Goal: Task Accomplishment & Management: Complete application form

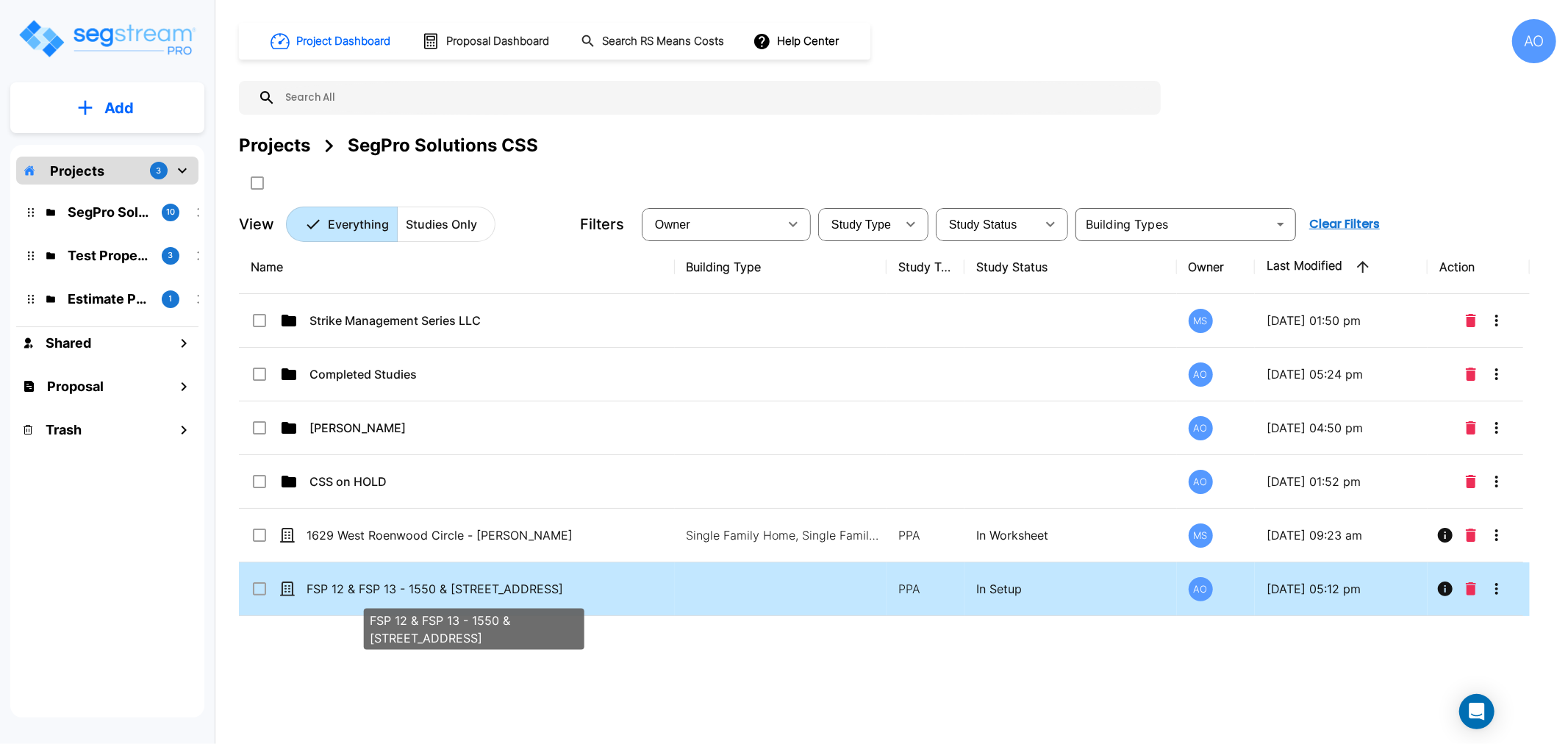
click at [372, 585] on p "FSP 12 & FSP 13 - 1550 & [STREET_ADDRESS]" at bounding box center [474, 588] width 335 height 17
checkbox input "true"
click at [372, 585] on p "FSP 12 & FSP 13 - 1550 & [STREET_ADDRESS]" at bounding box center [474, 588] width 335 height 17
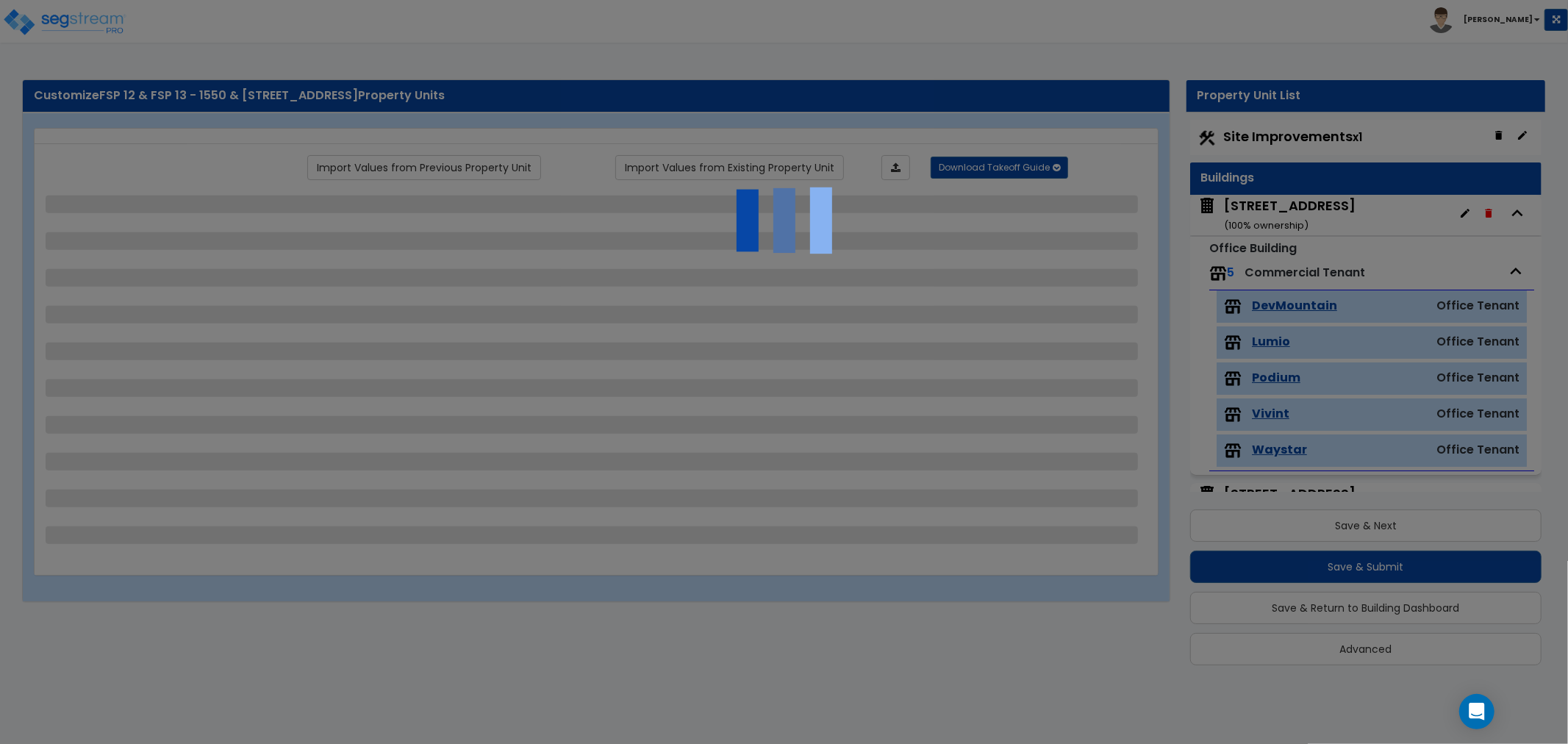
scroll to position [3, 0]
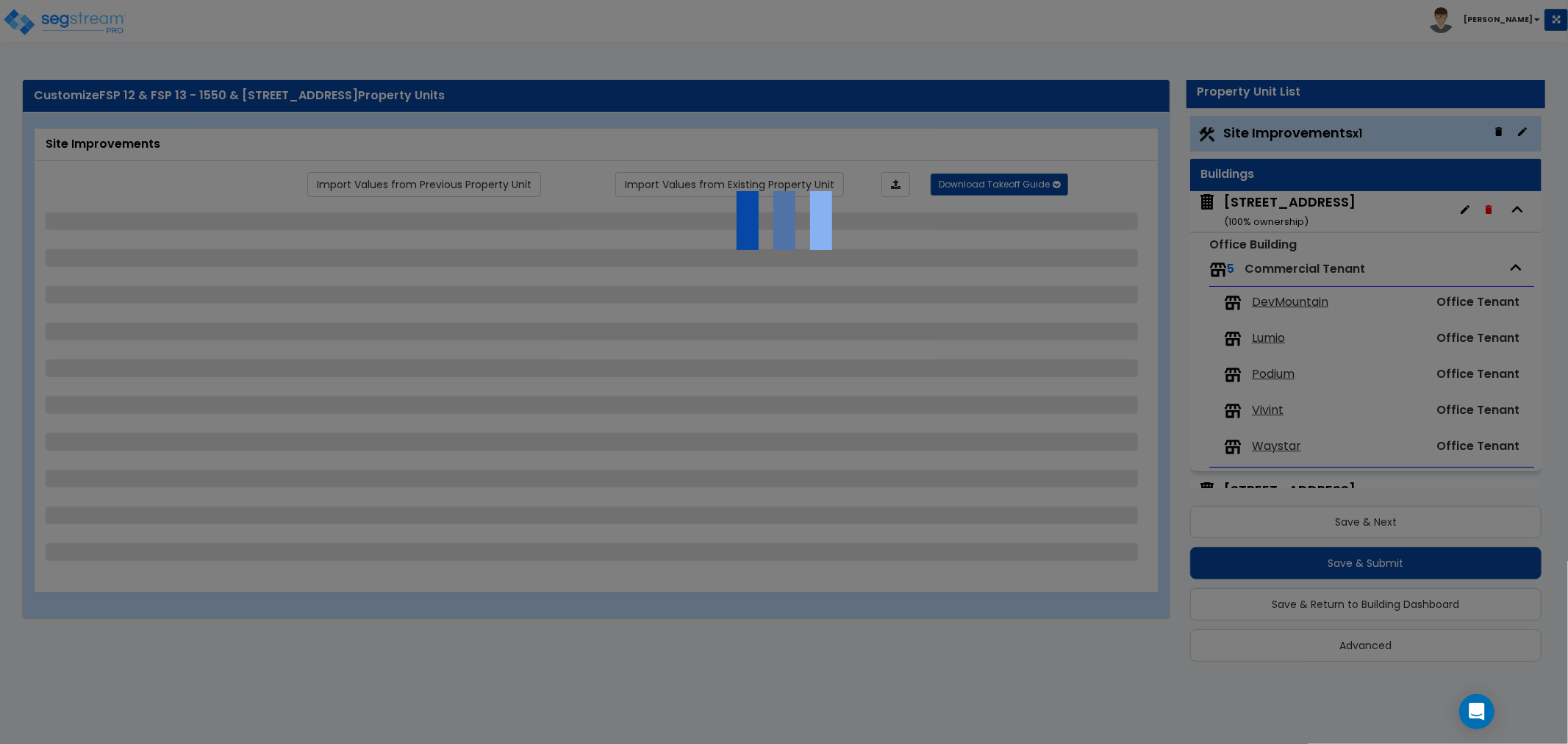
select select "2"
select select "1"
select select "2"
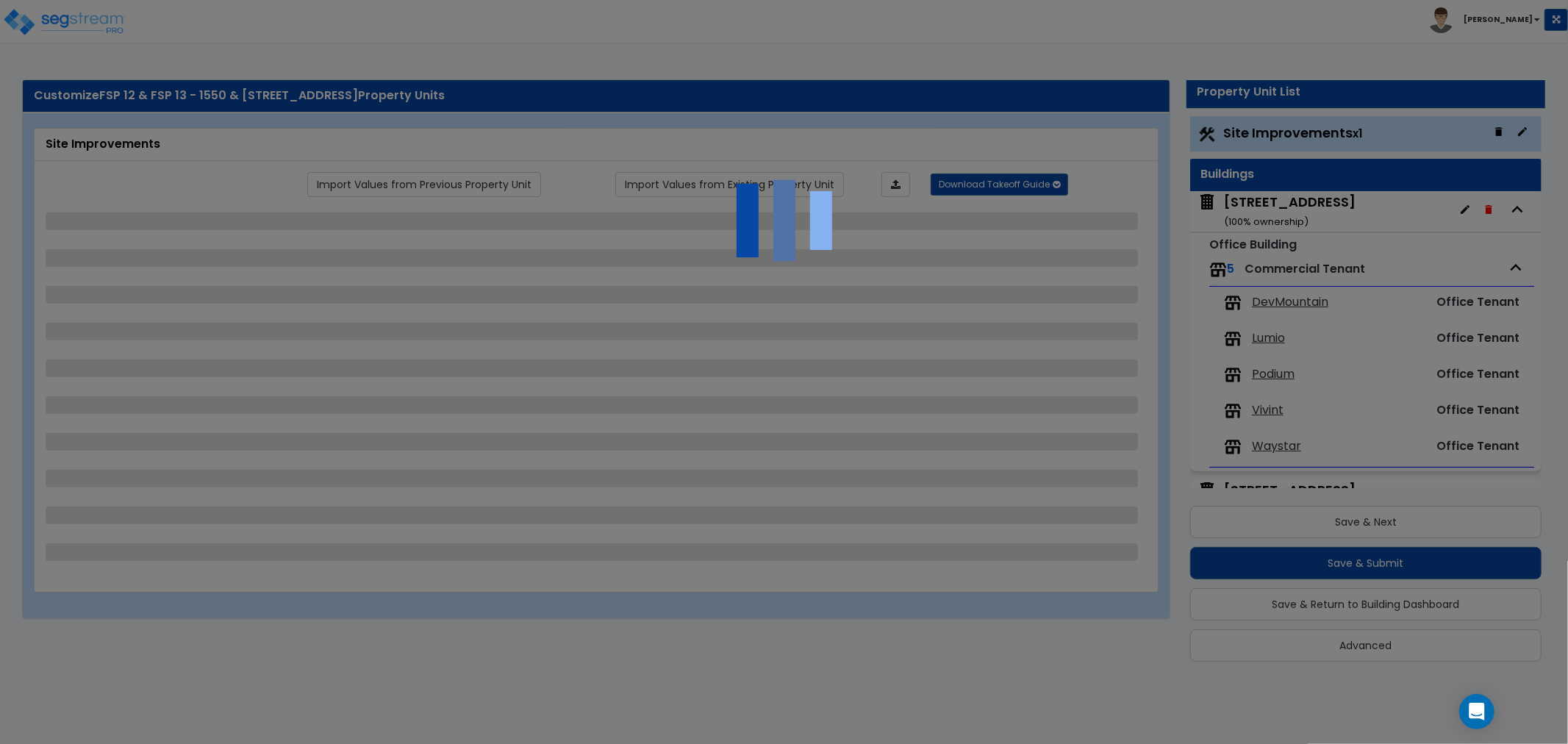
select select "4"
select select "2"
select select "1"
select select "2"
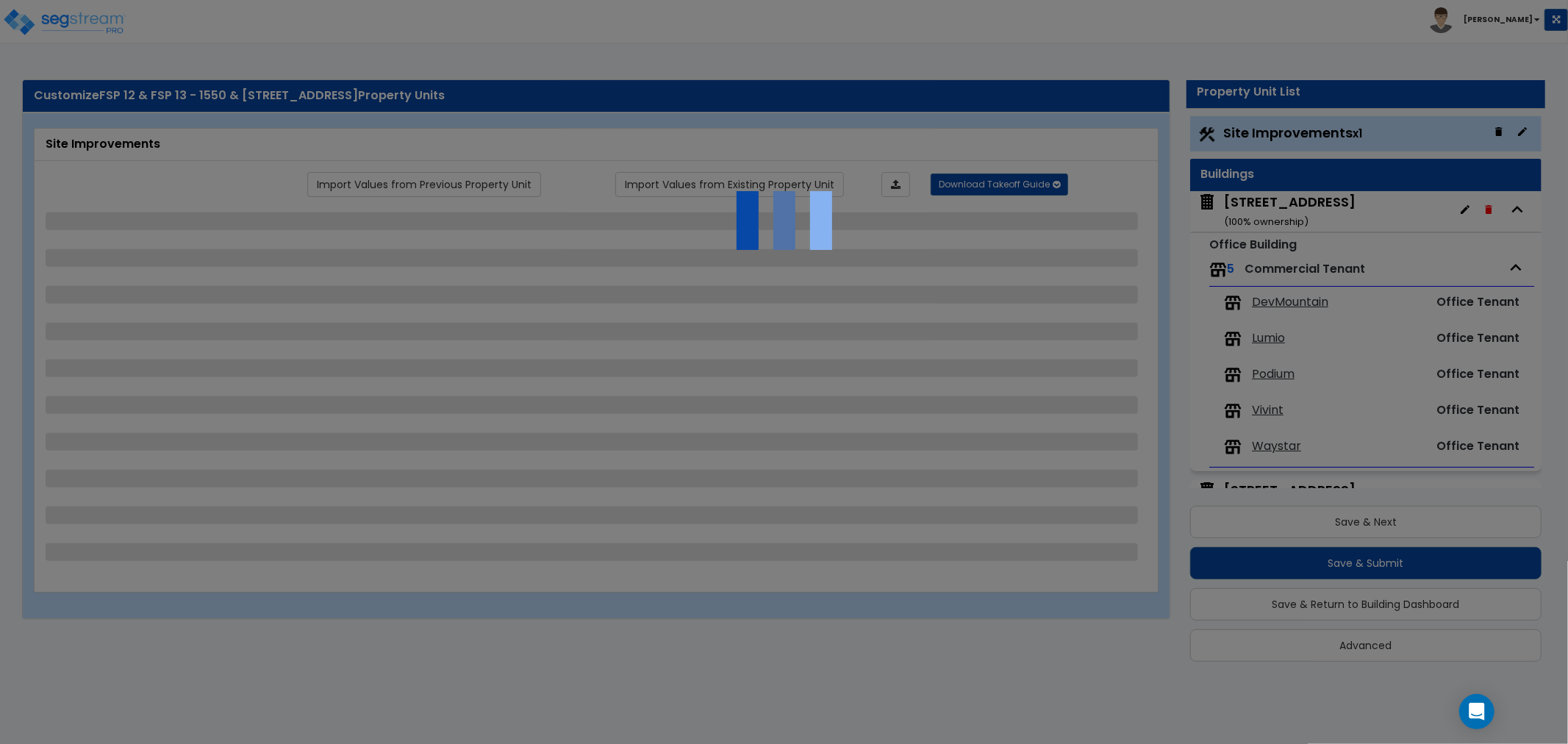
select select "2"
select select "1"
select select "7"
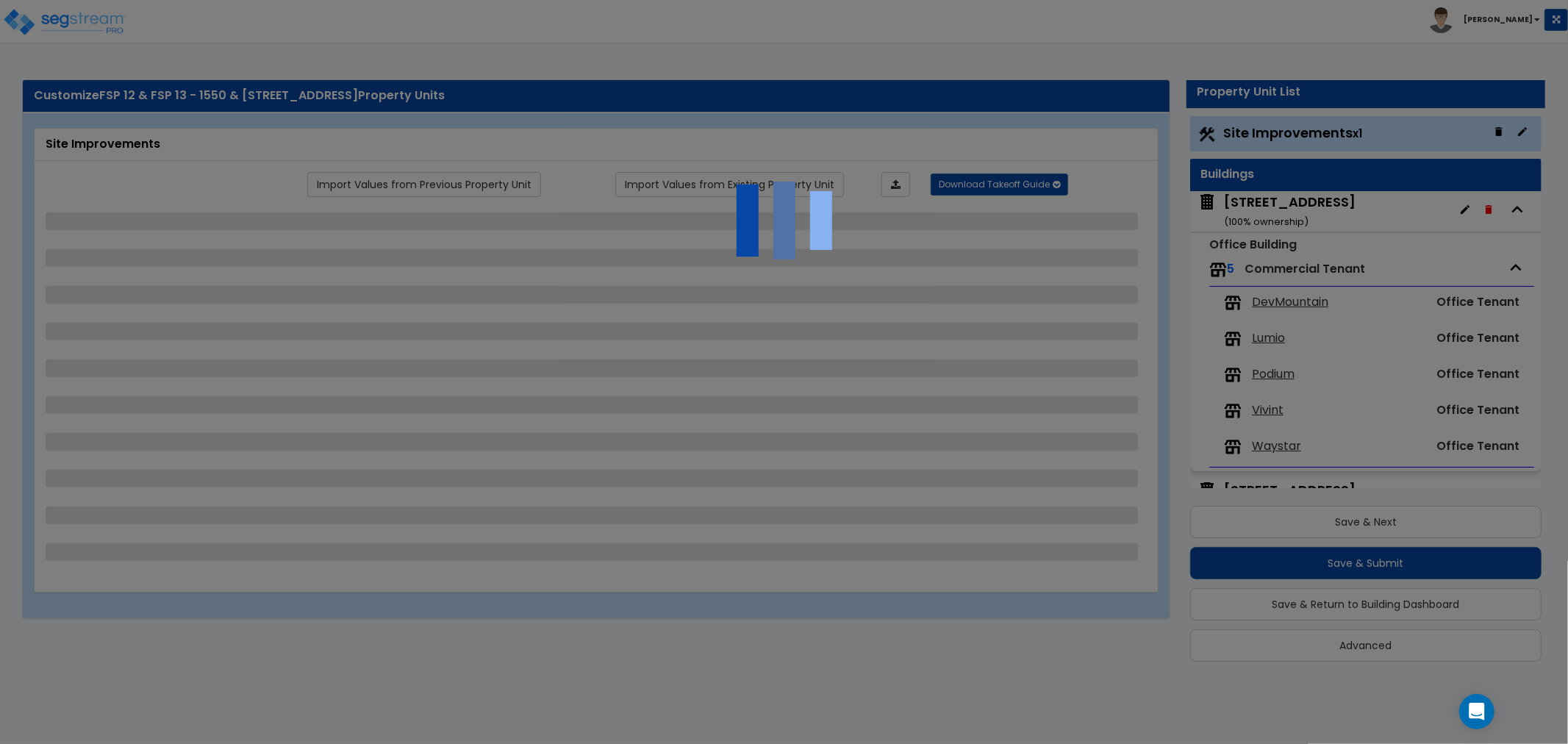
select select "1"
select select "4"
select select "2"
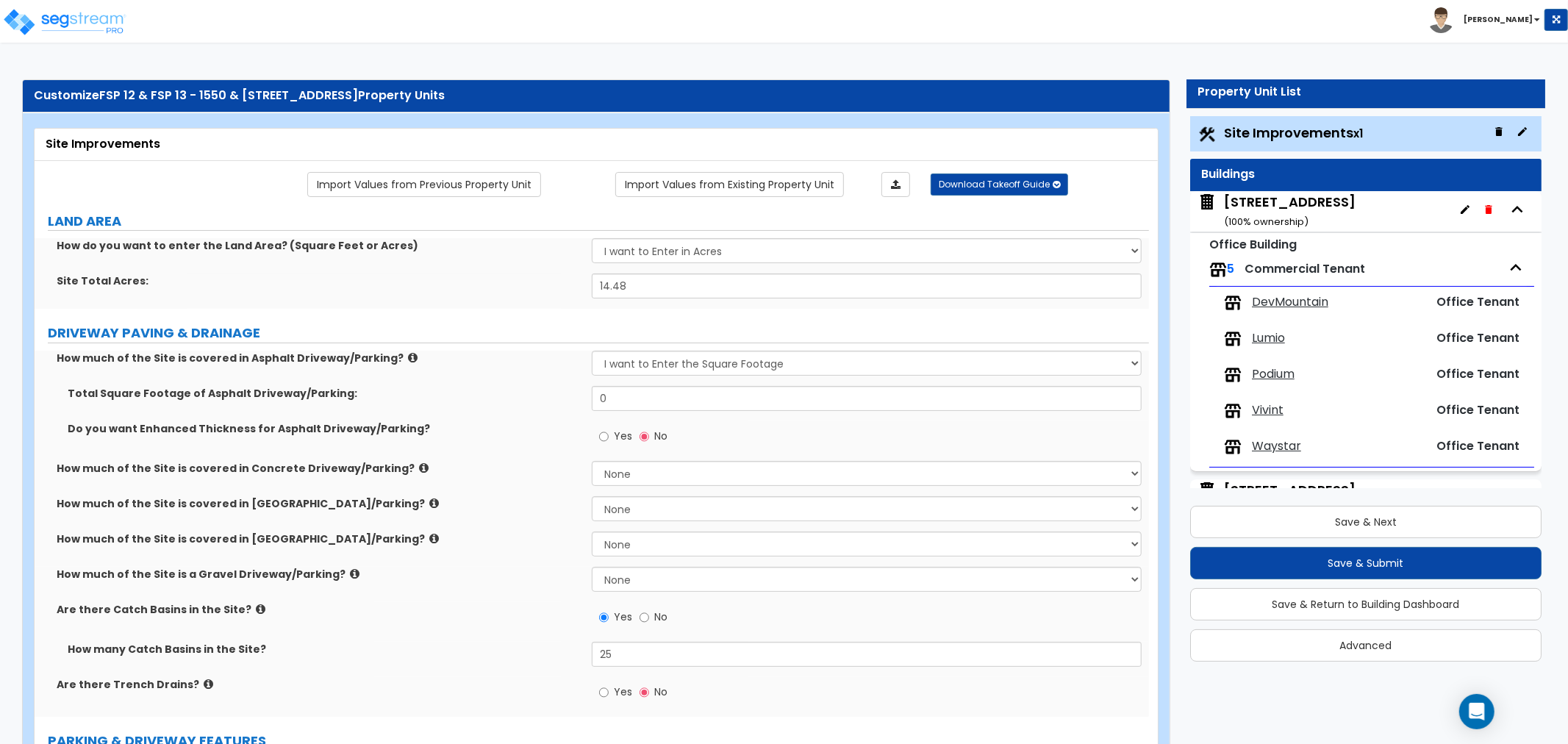
click at [1317, 201] on div "[STREET_ADDRESS] ( 100 % ownership)" at bounding box center [1290, 211] width 131 height 37
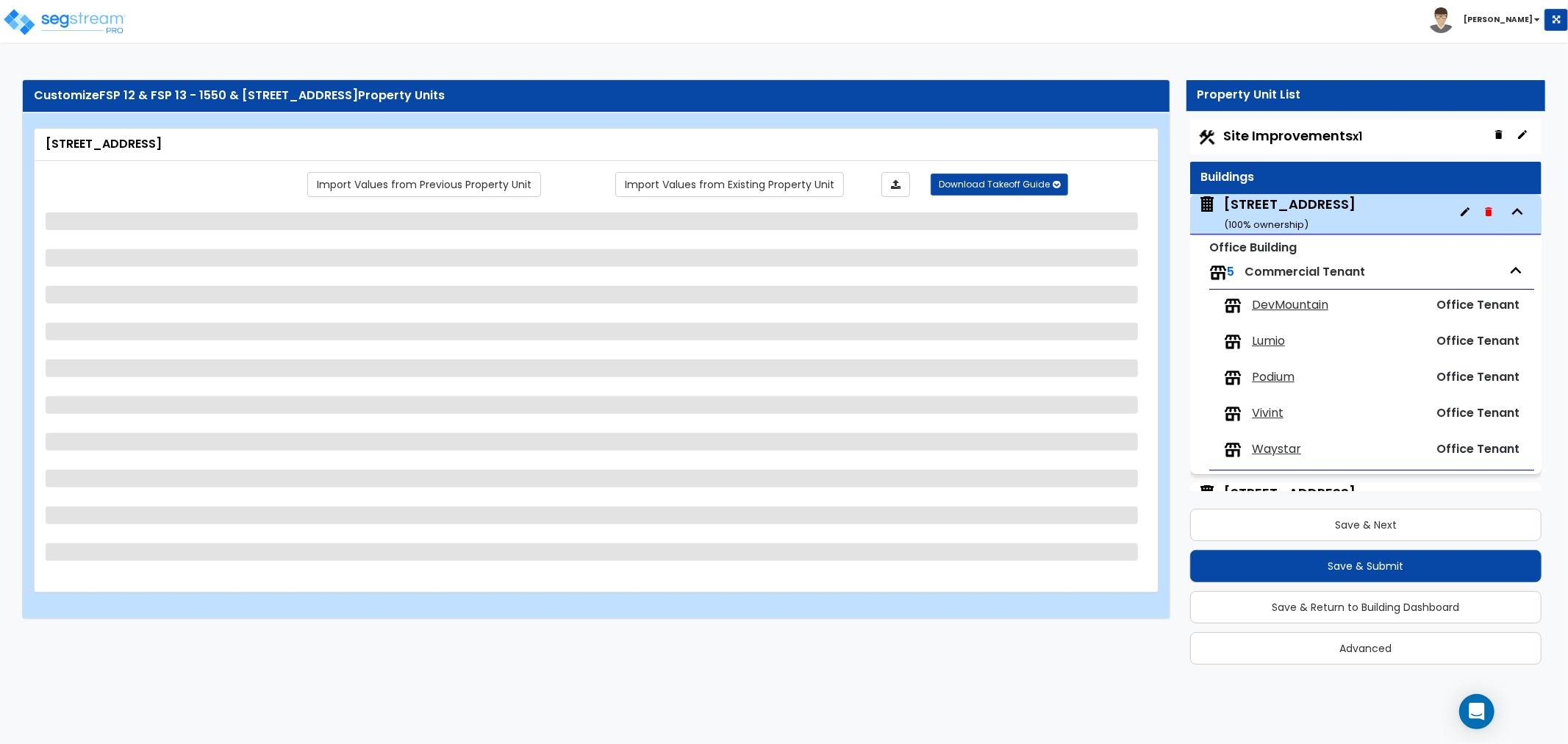
scroll to position [0, 0]
click at [1292, 140] on span "Site Improvements x1" at bounding box center [1293, 136] width 139 height 18
select select "4"
select select "2"
select select "3"
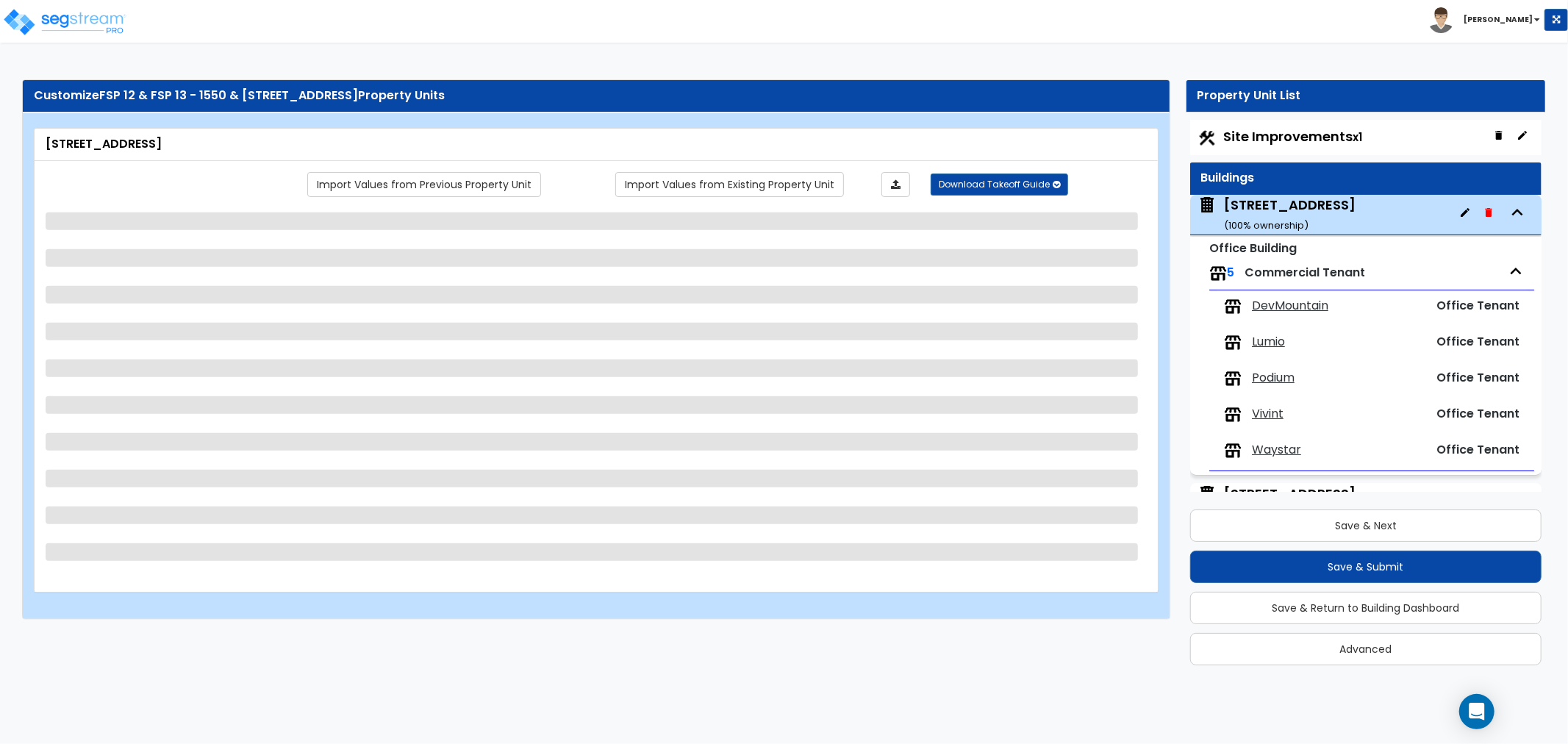
select select "5"
select select "13"
select select "2"
select select "6"
select select "2"
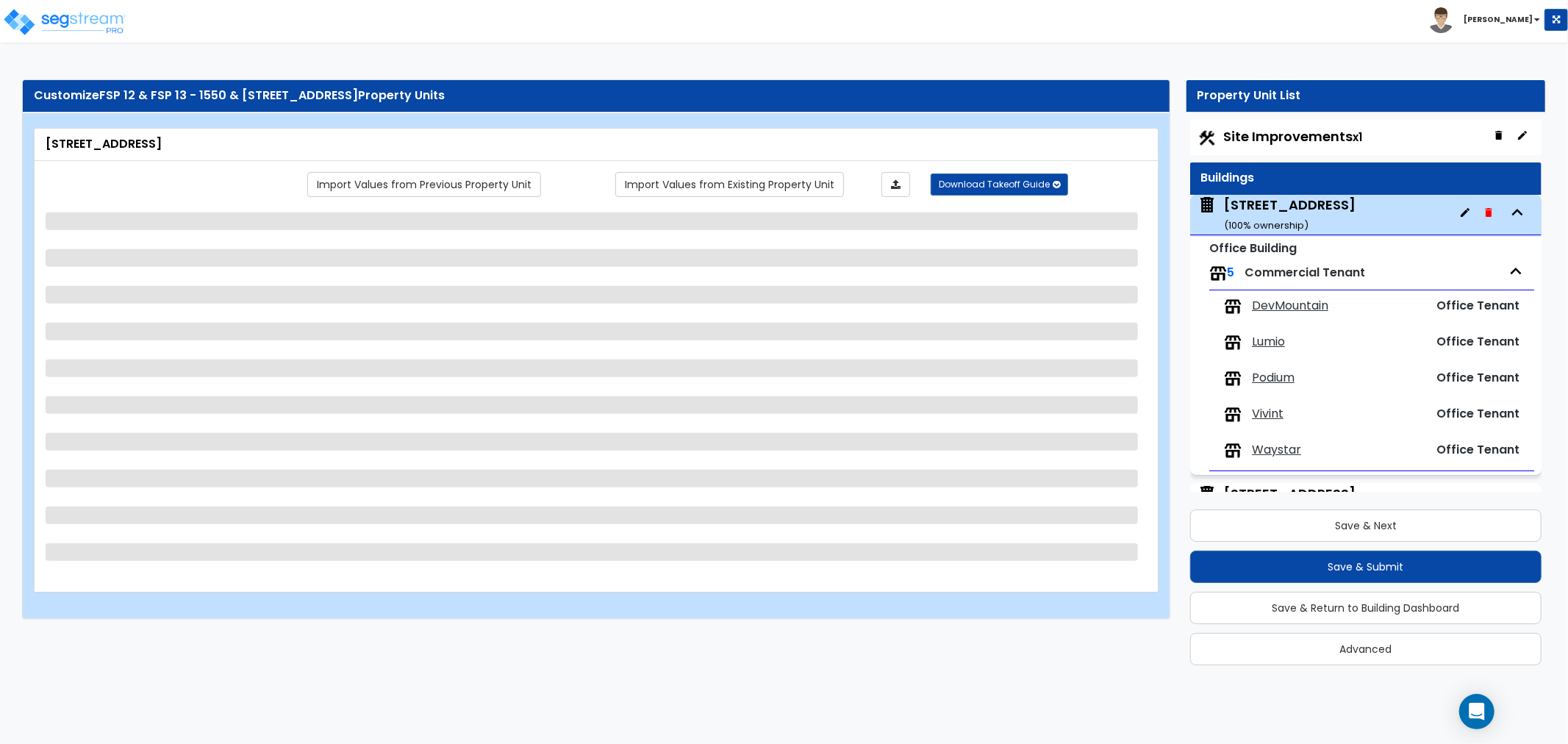
select select "1"
select select "3"
select select "1"
select select "2"
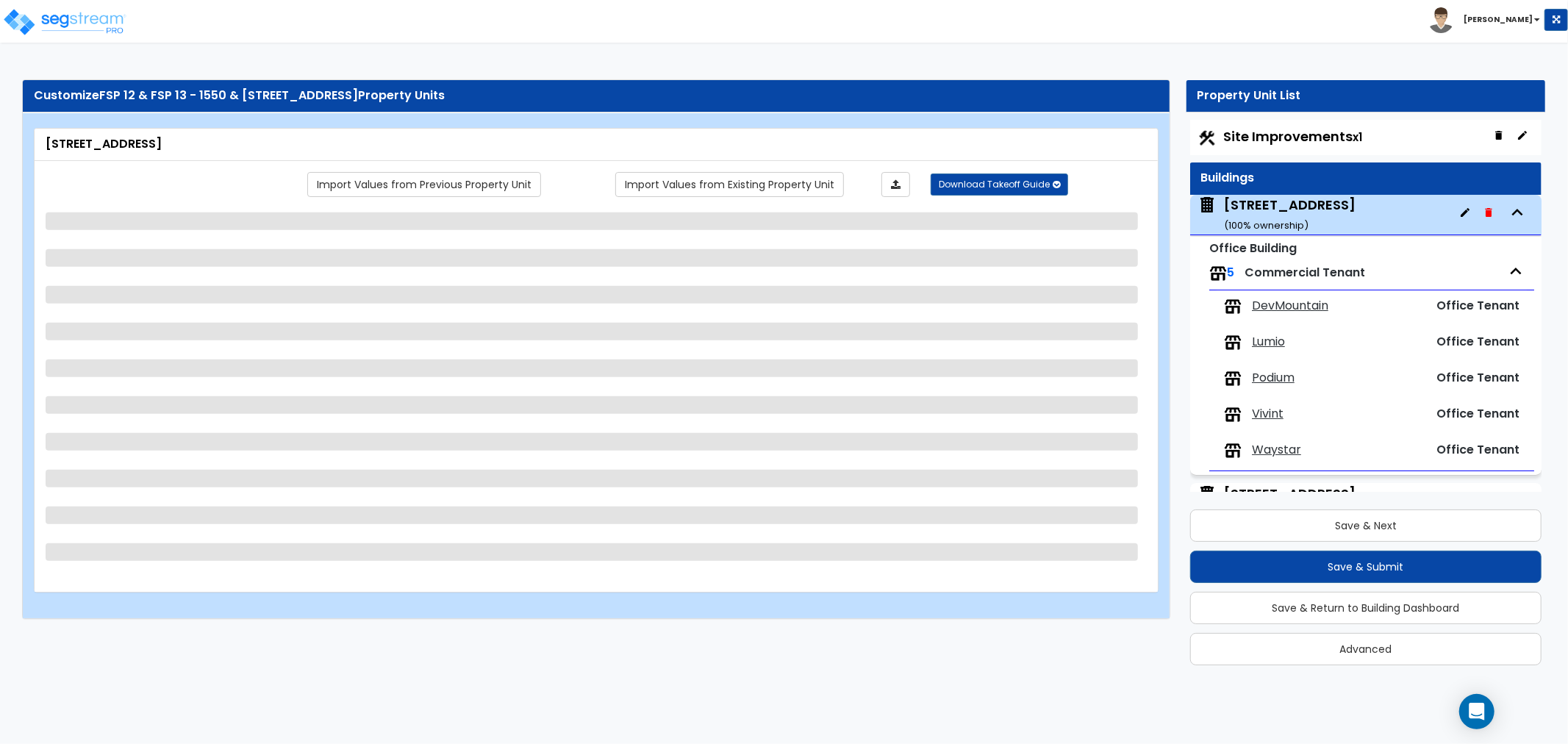
select select "1"
select select "3"
select select "2"
select select "1"
select select "2"
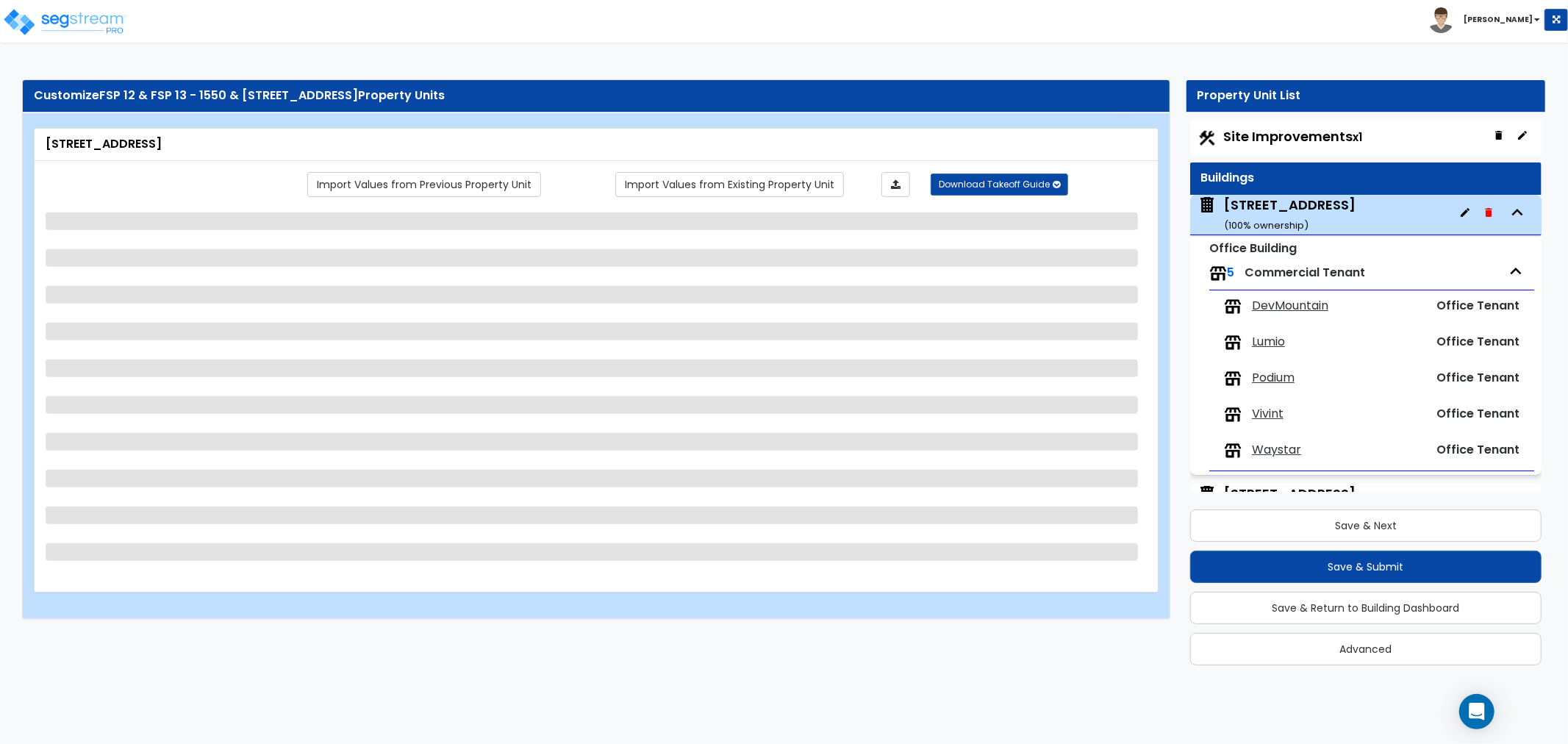
select select "2"
select select "3"
select select "1"
select select "2"
select select "1"
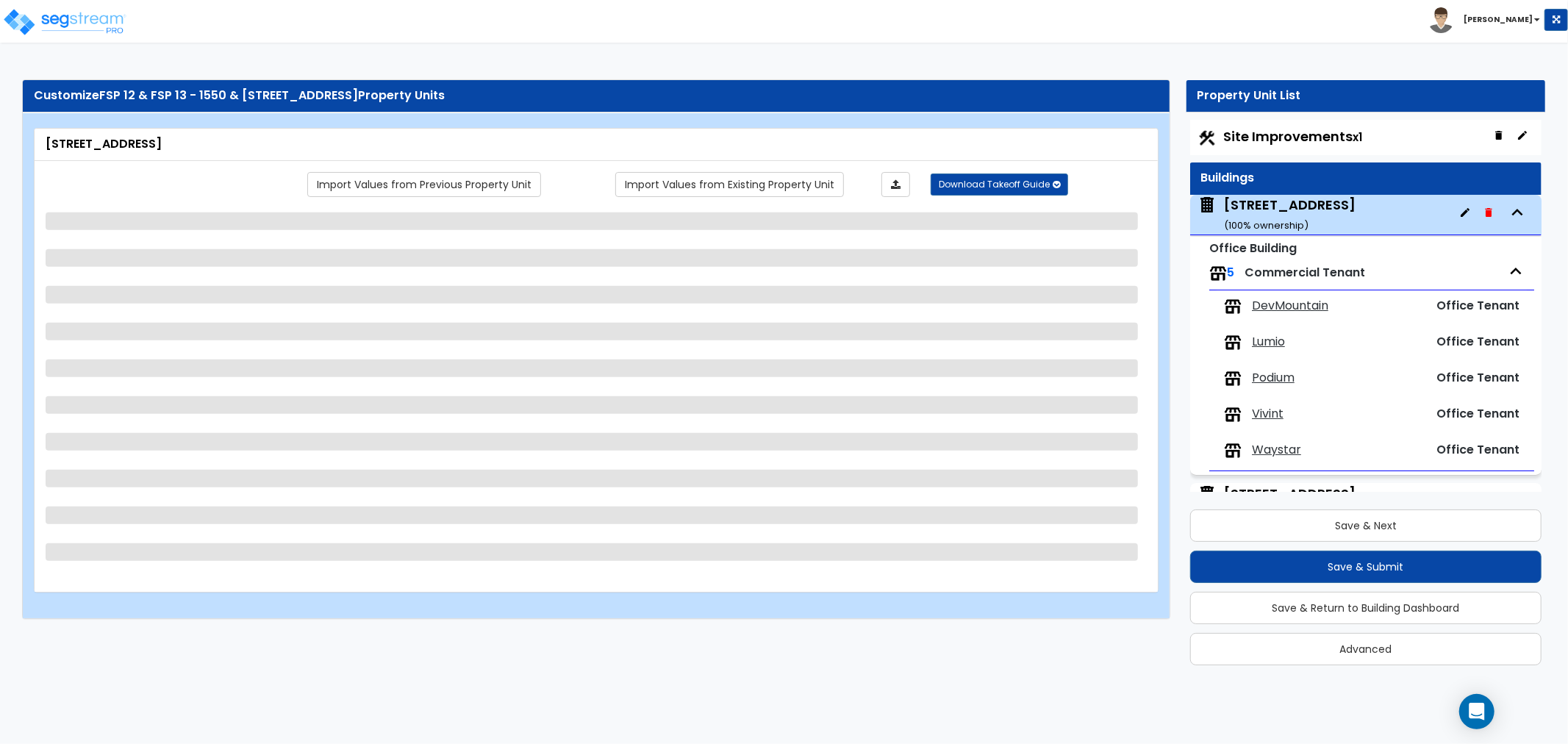
select select "6"
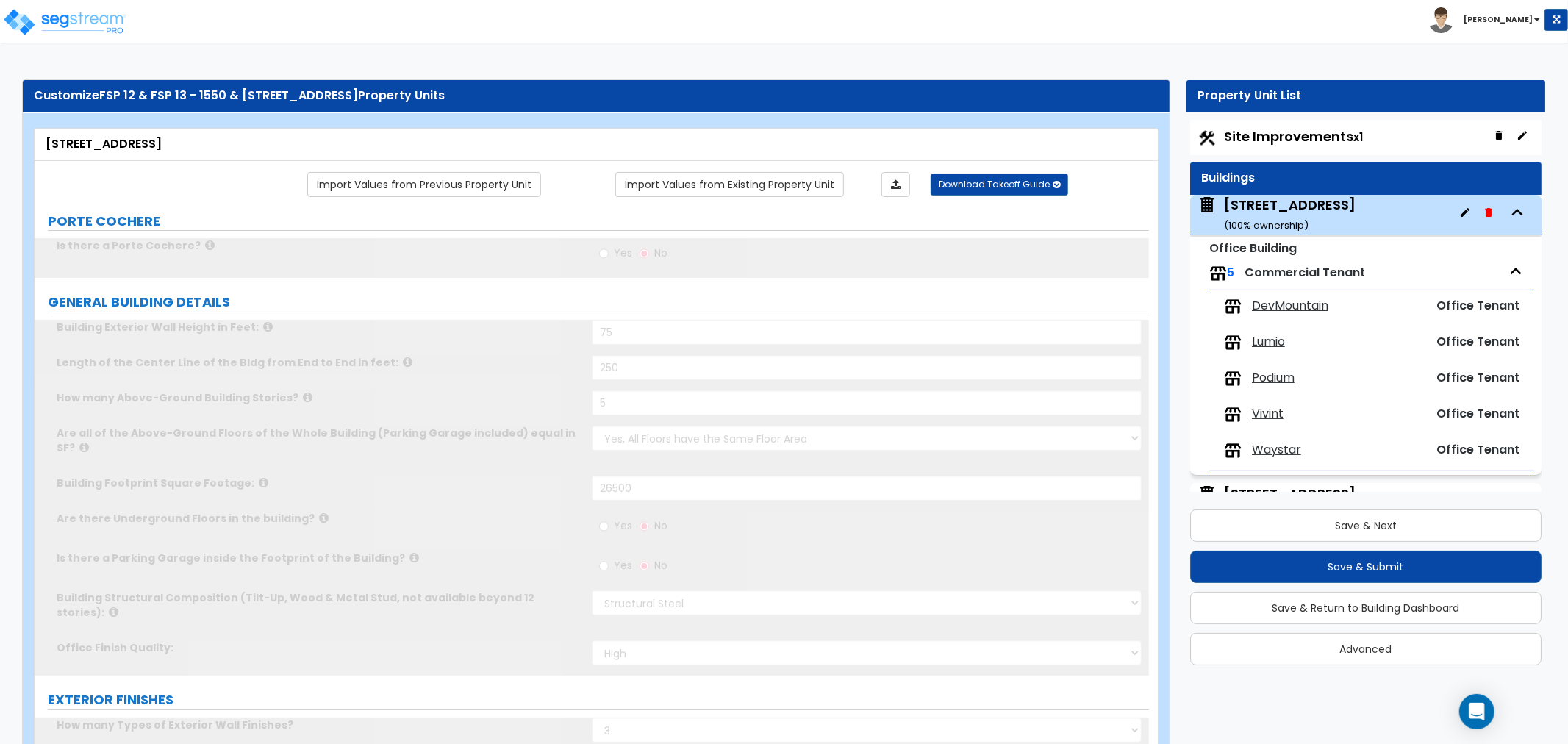
radio input "true"
select select "2"
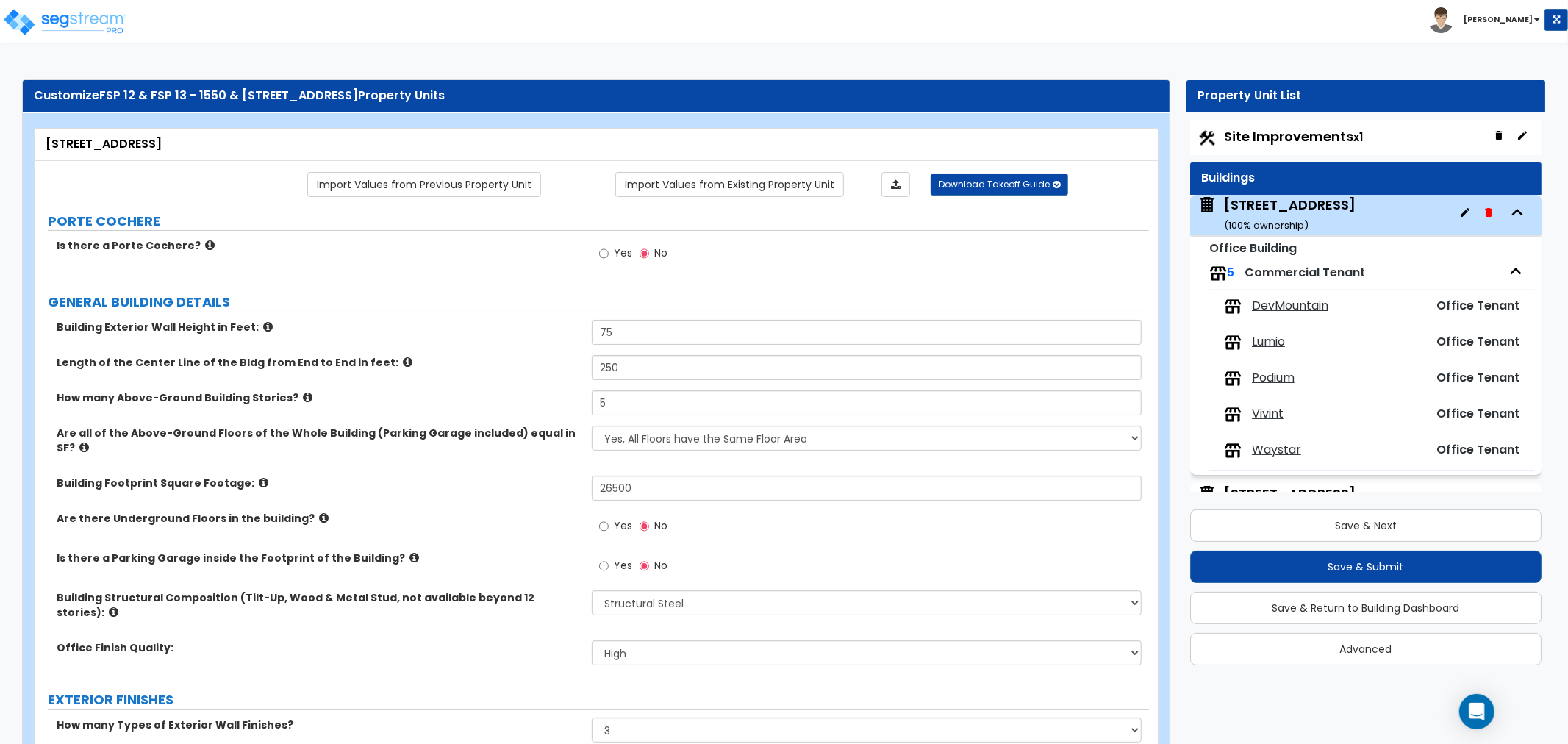
click at [1282, 141] on span "Site Improvements x1" at bounding box center [1293, 136] width 139 height 18
select select "2"
select select "1"
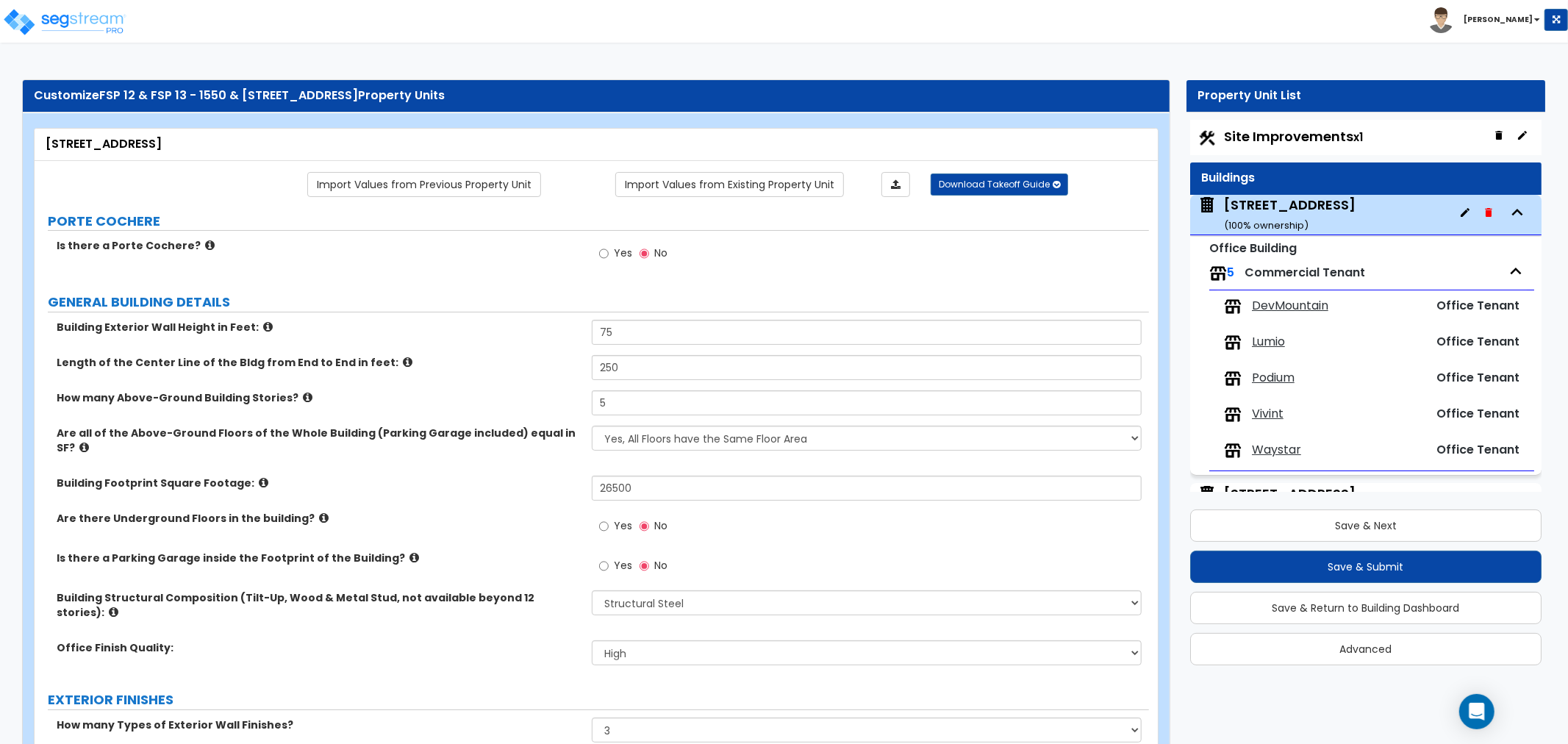
select select "2"
select select "4"
select select "2"
select select "1"
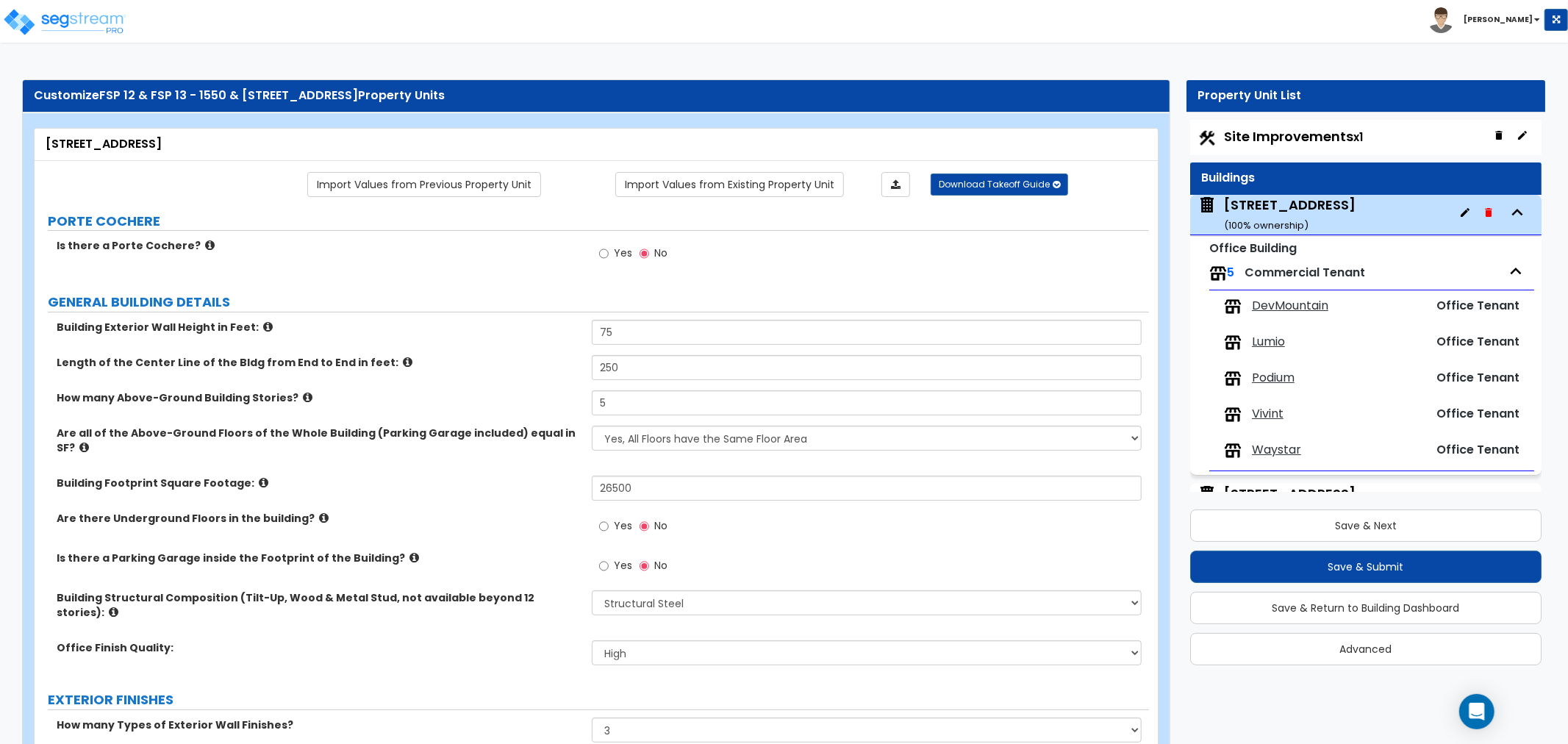
select select "2"
select select "1"
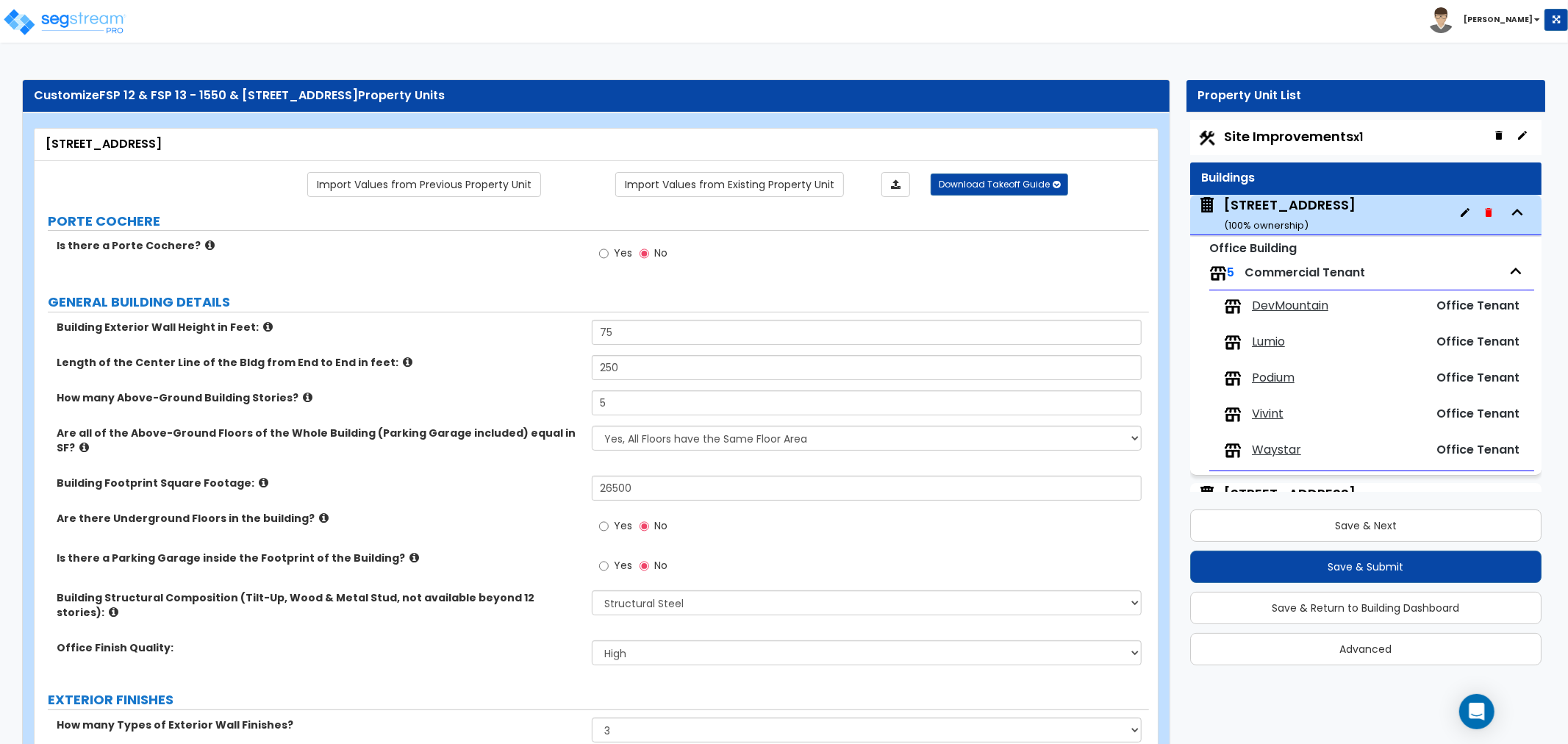
select select "7"
select select "1"
select select "4"
select select "2"
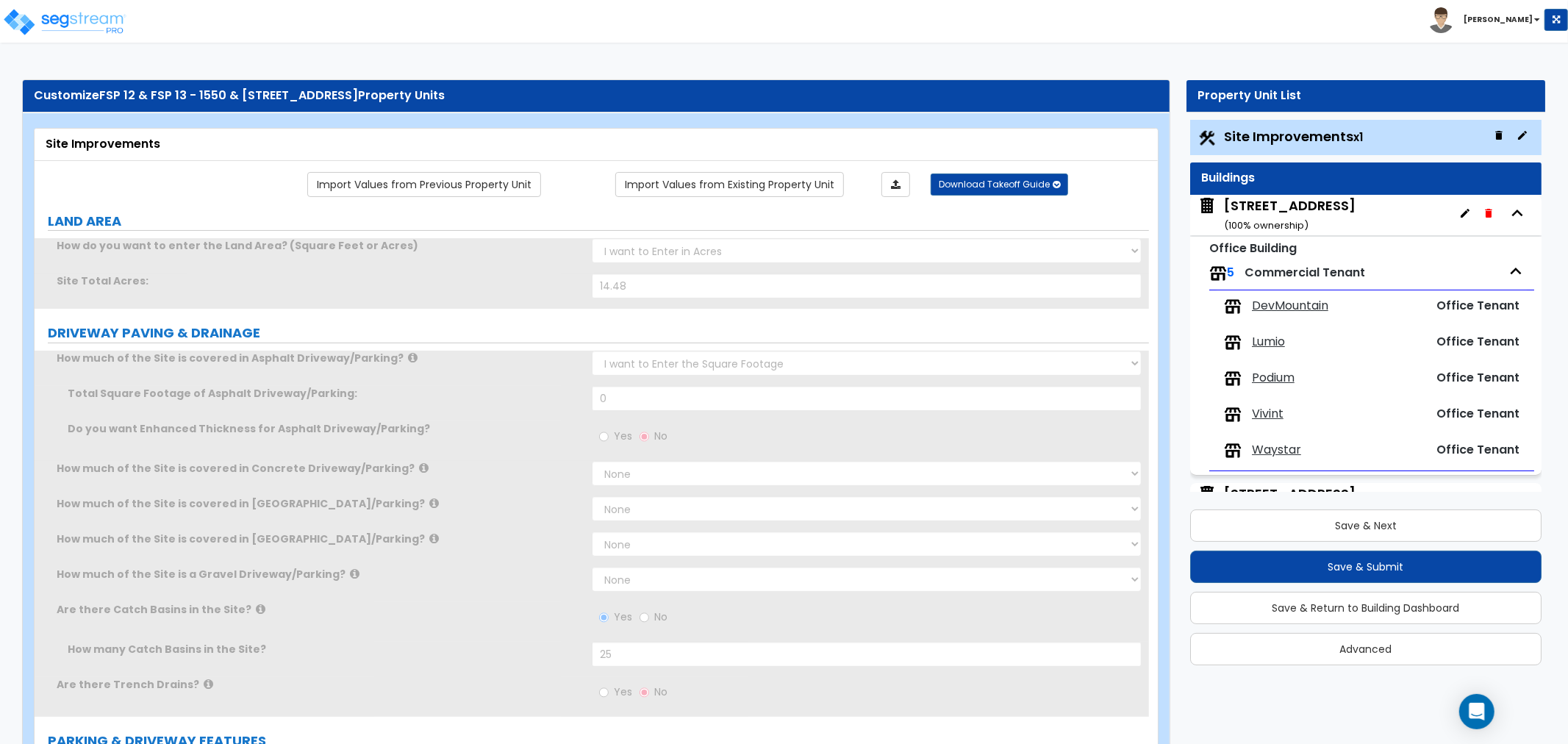
scroll to position [3, 0]
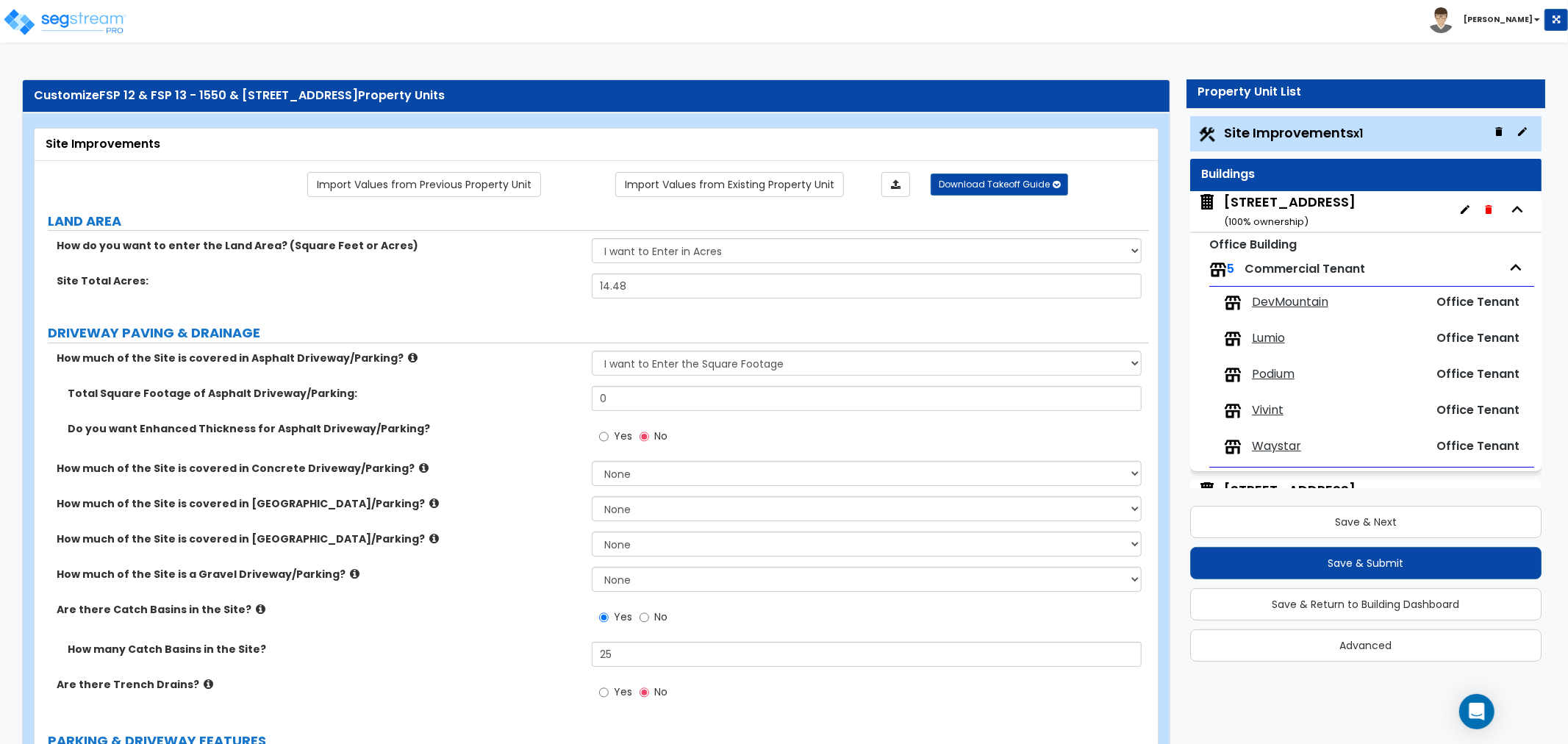
click at [369, 324] on label "DRIVEWAY PAVING & DRAINAGE" at bounding box center [598, 333] width 1101 height 19
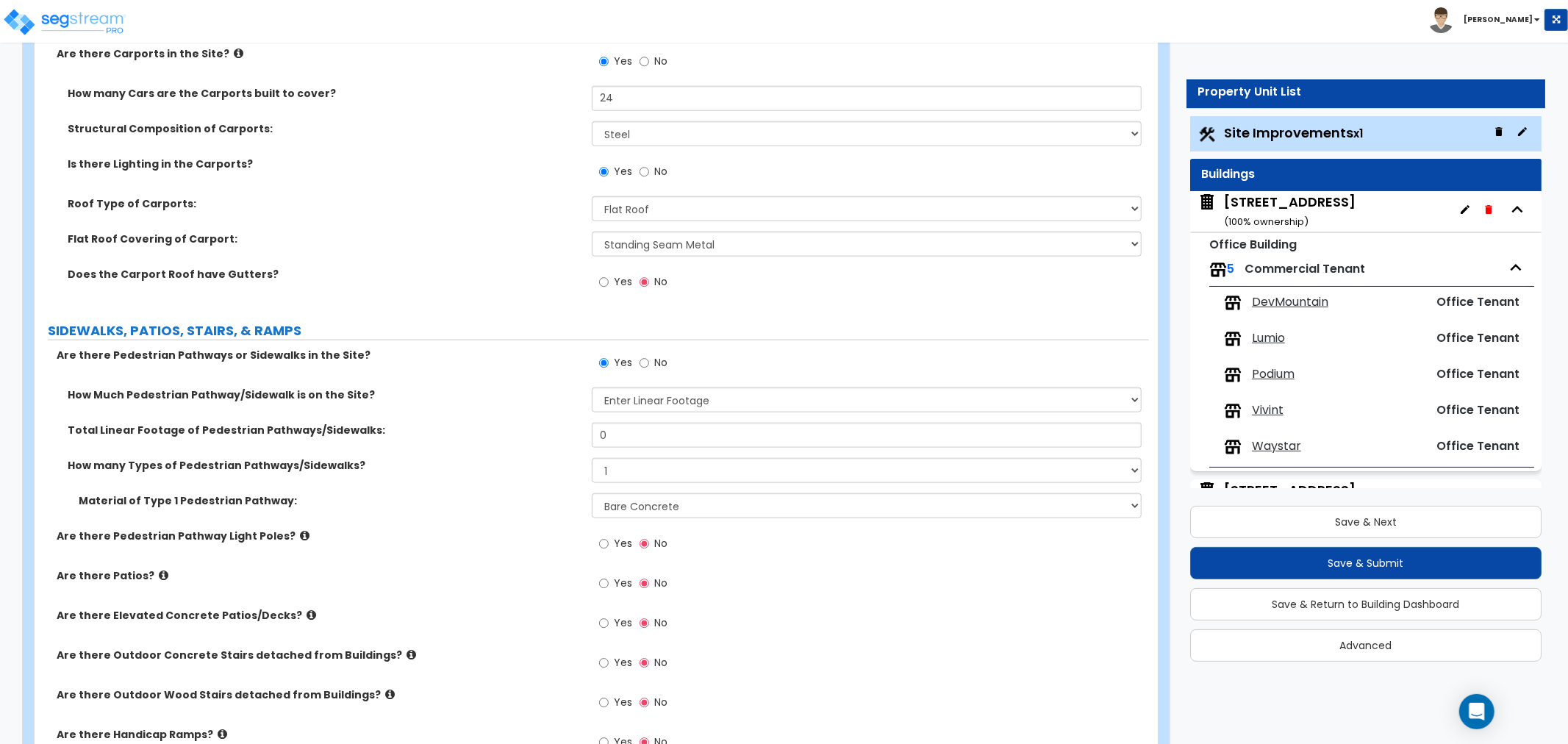
scroll to position [1306, 0]
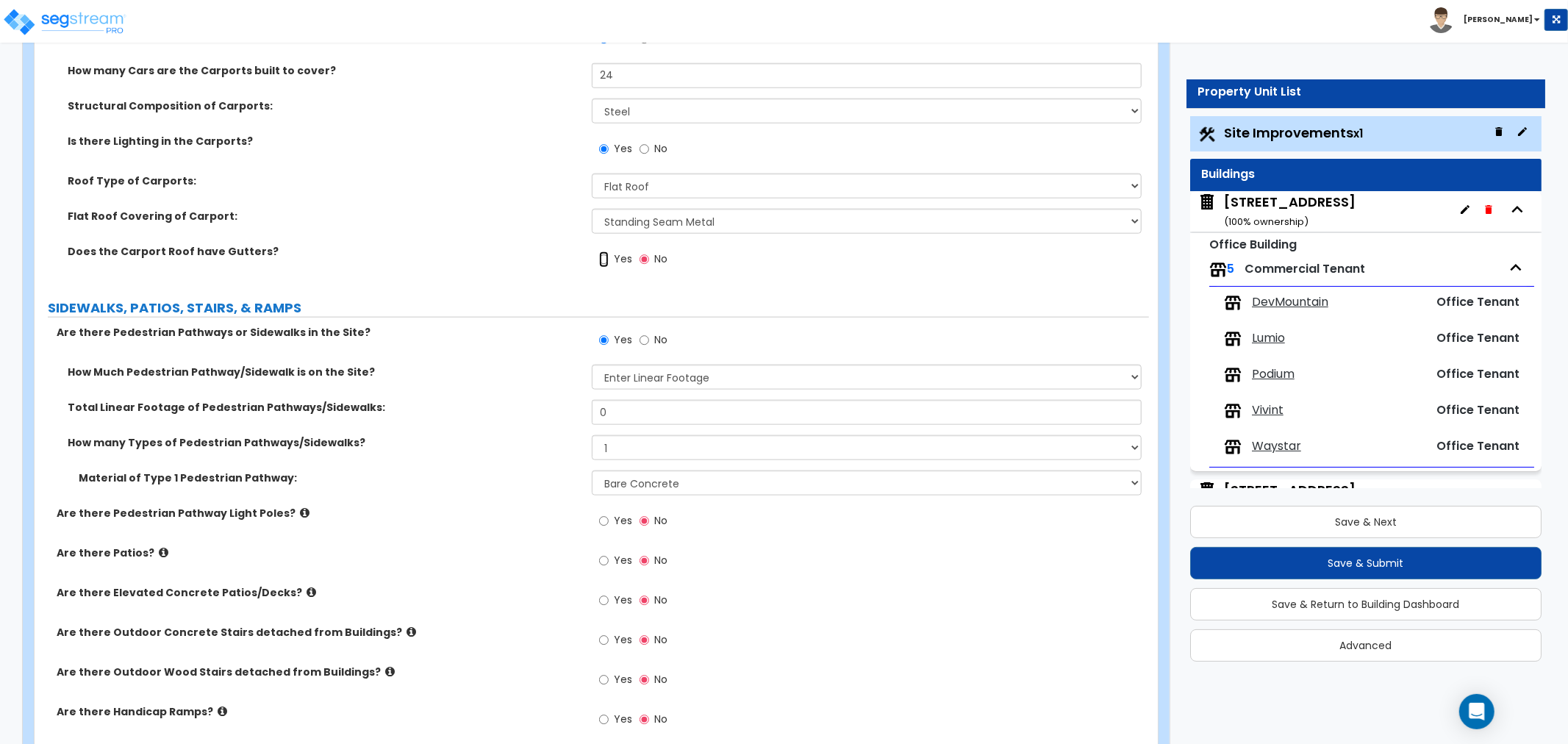
click at [603, 259] on input "Yes" at bounding box center [603, 259] width 9 height 16
radio input "true"
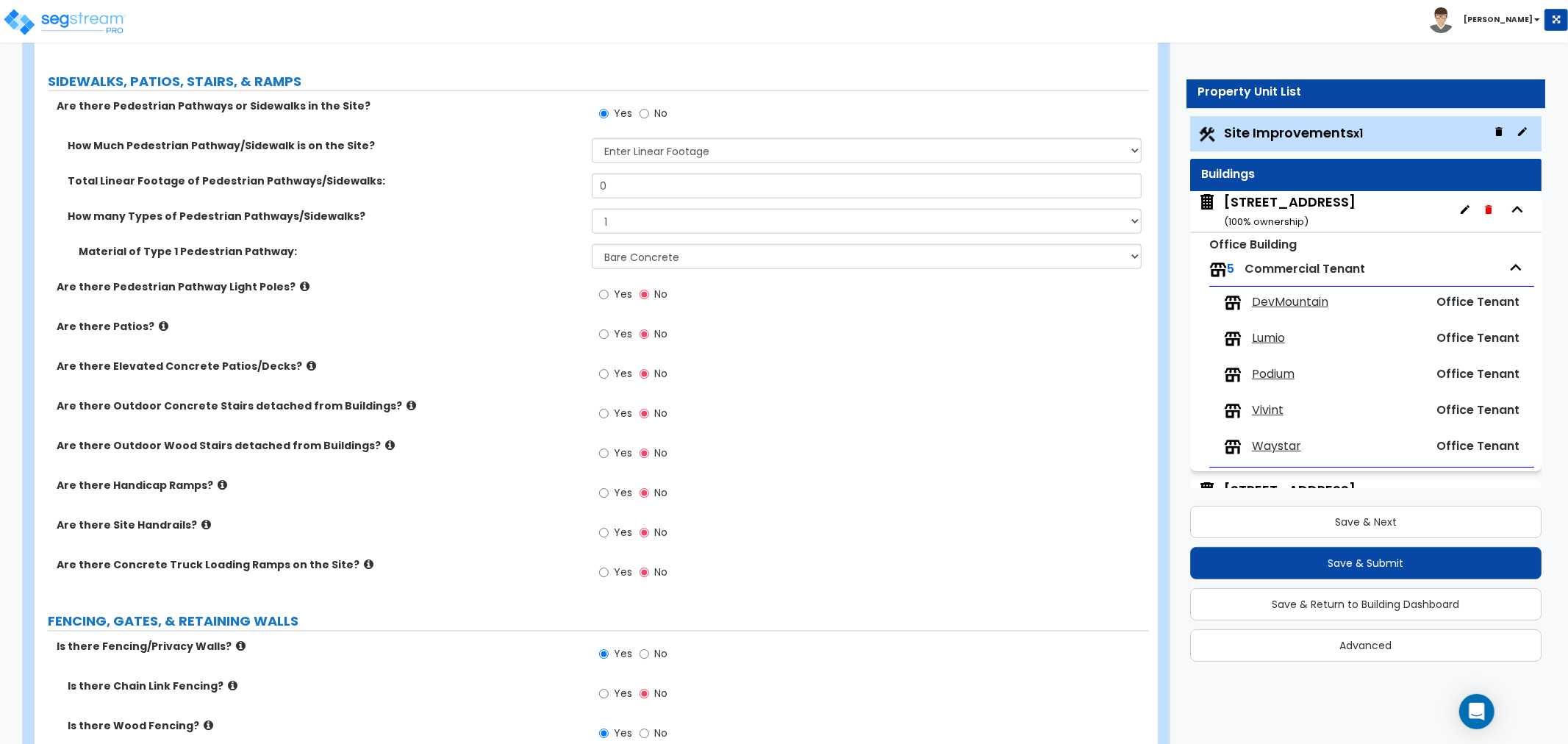
scroll to position [1551, 0]
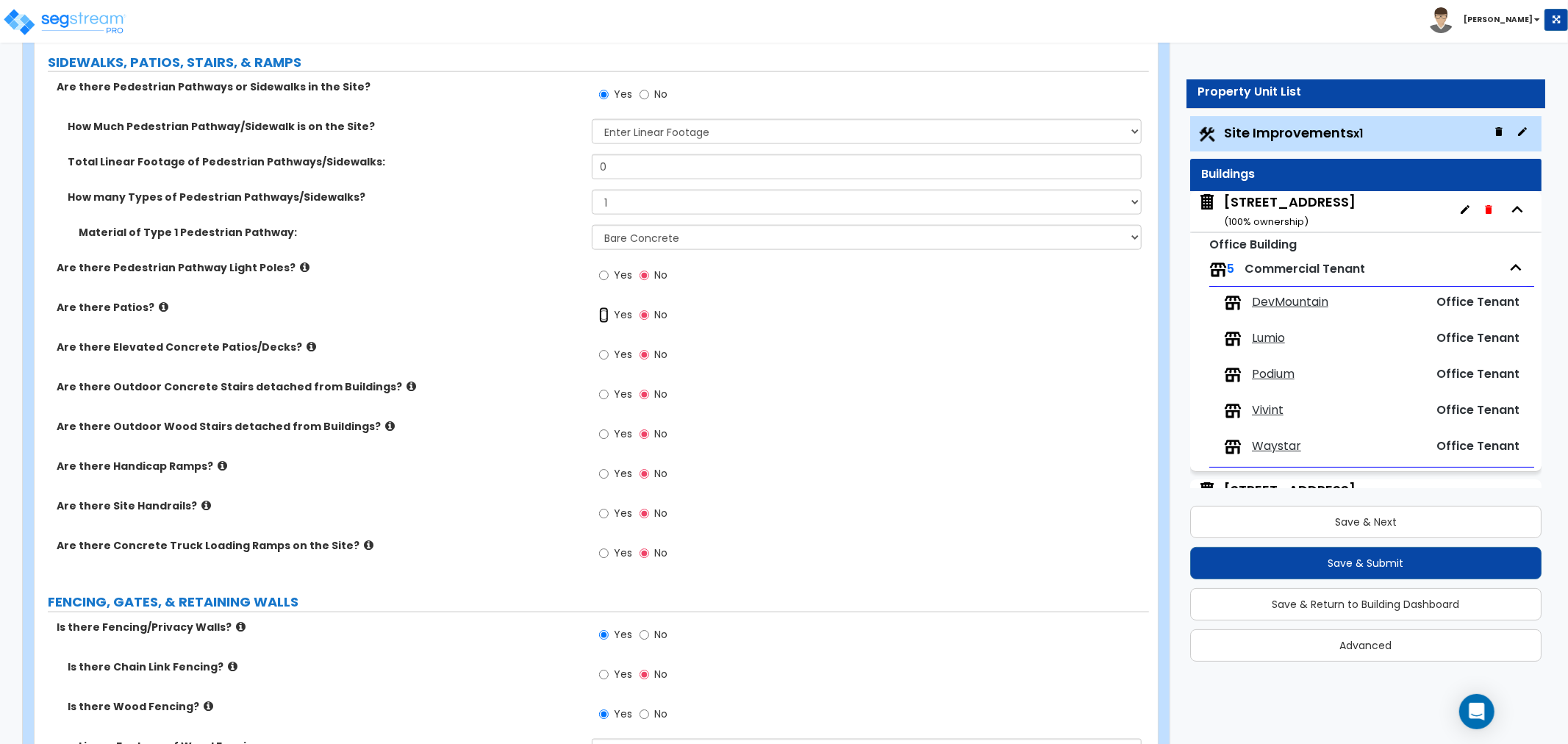
click at [603, 312] on input "Yes" at bounding box center [603, 315] width 9 height 16
radio input "true"
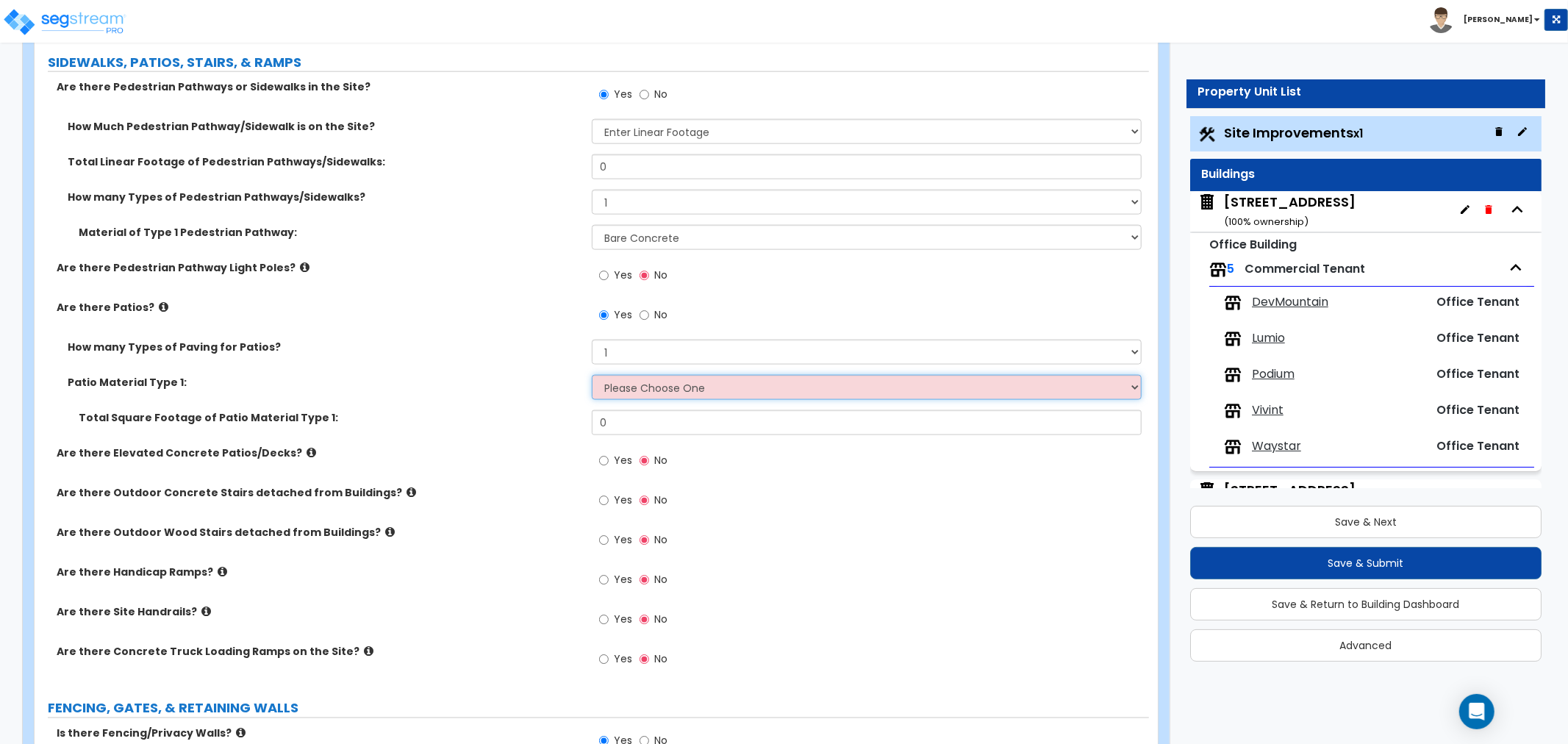
click at [628, 393] on select "Please Choose One Bare Concrete Stamped Concrete Brick Pavers Stone Pavers Tile…" at bounding box center [866, 387] width 550 height 25
select select "1"
click at [592, 374] on select "Please Choose One Bare Concrete Stamped Concrete Brick Pavers Stone Pavers Tile…" at bounding box center [866, 387] width 550 height 25
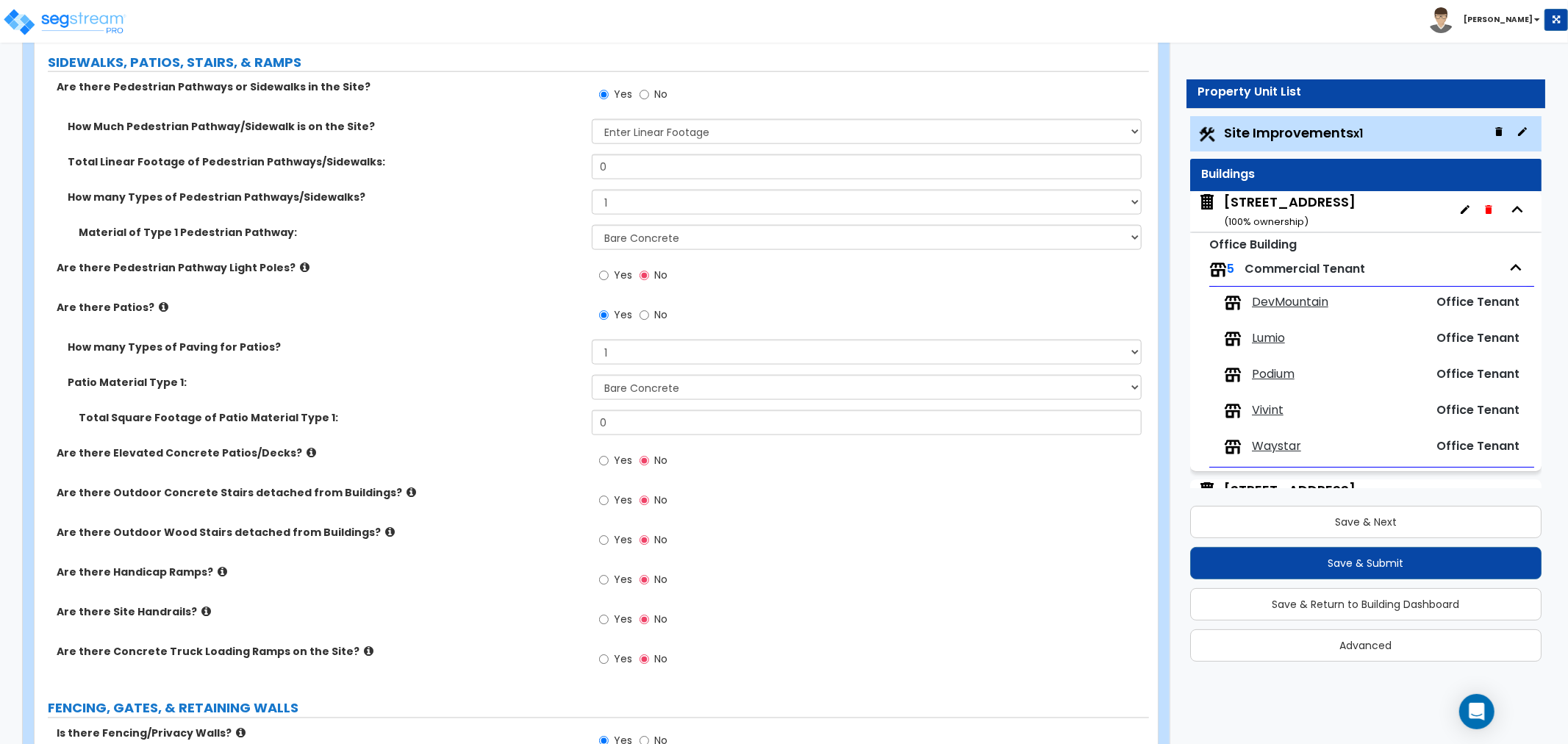
click at [544, 428] on div "Total Square Footage of Patio Material Type 1: 0" at bounding box center [592, 428] width 1114 height 35
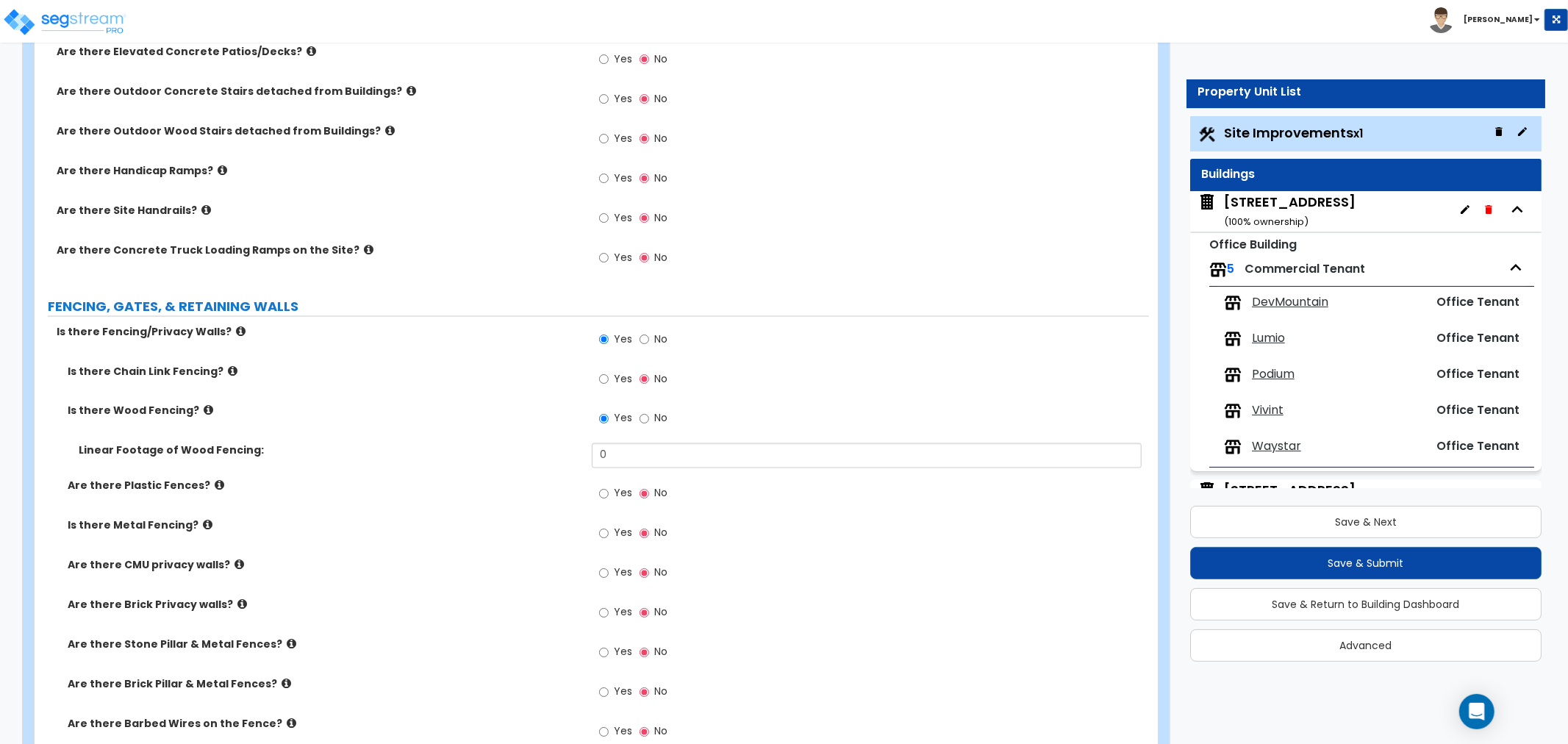
scroll to position [1960, 0]
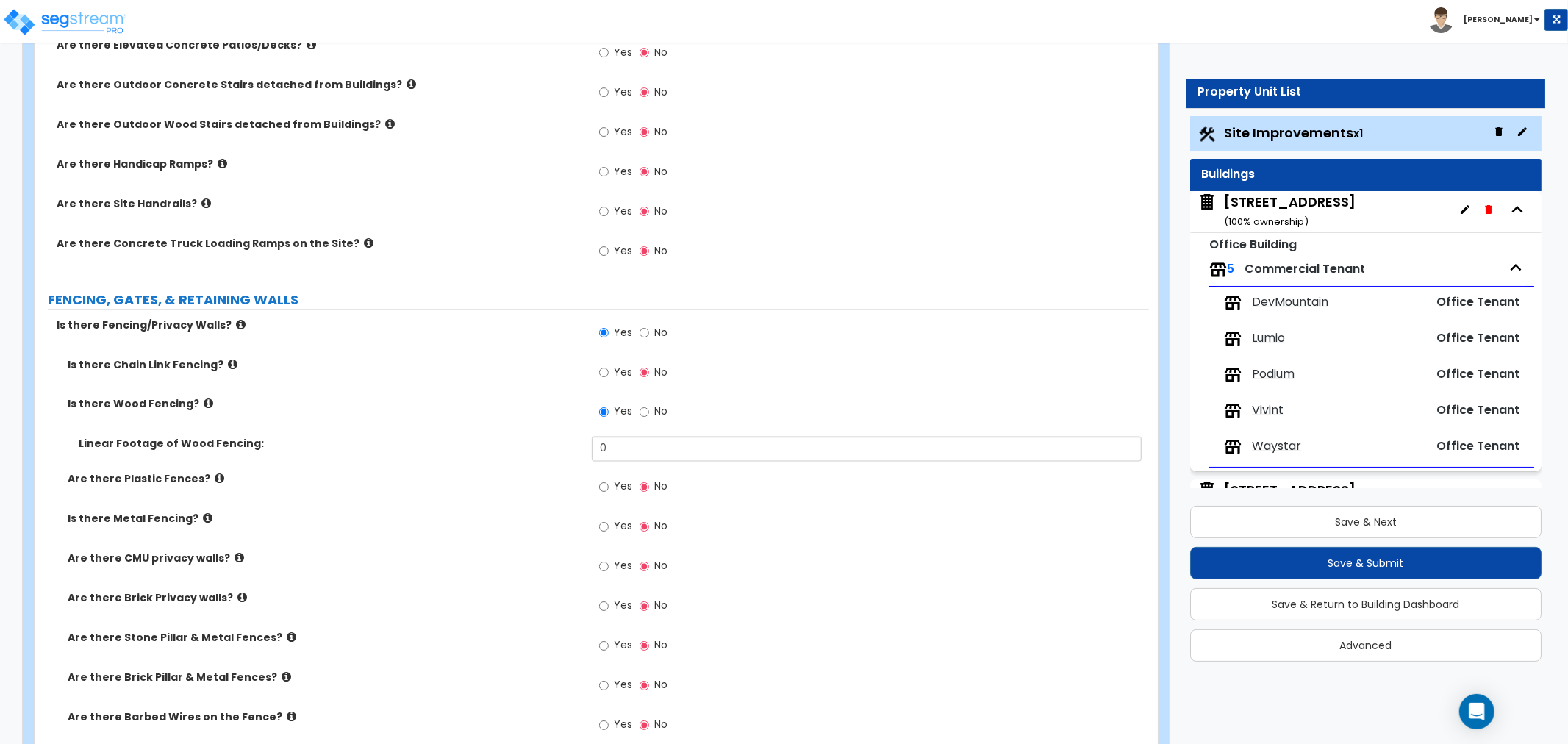
click at [225, 324] on label "Is there Fencing/Privacy Walls?" at bounding box center [319, 325] width 524 height 15
click at [236, 324] on icon at bounding box center [241, 324] width 9 height 11
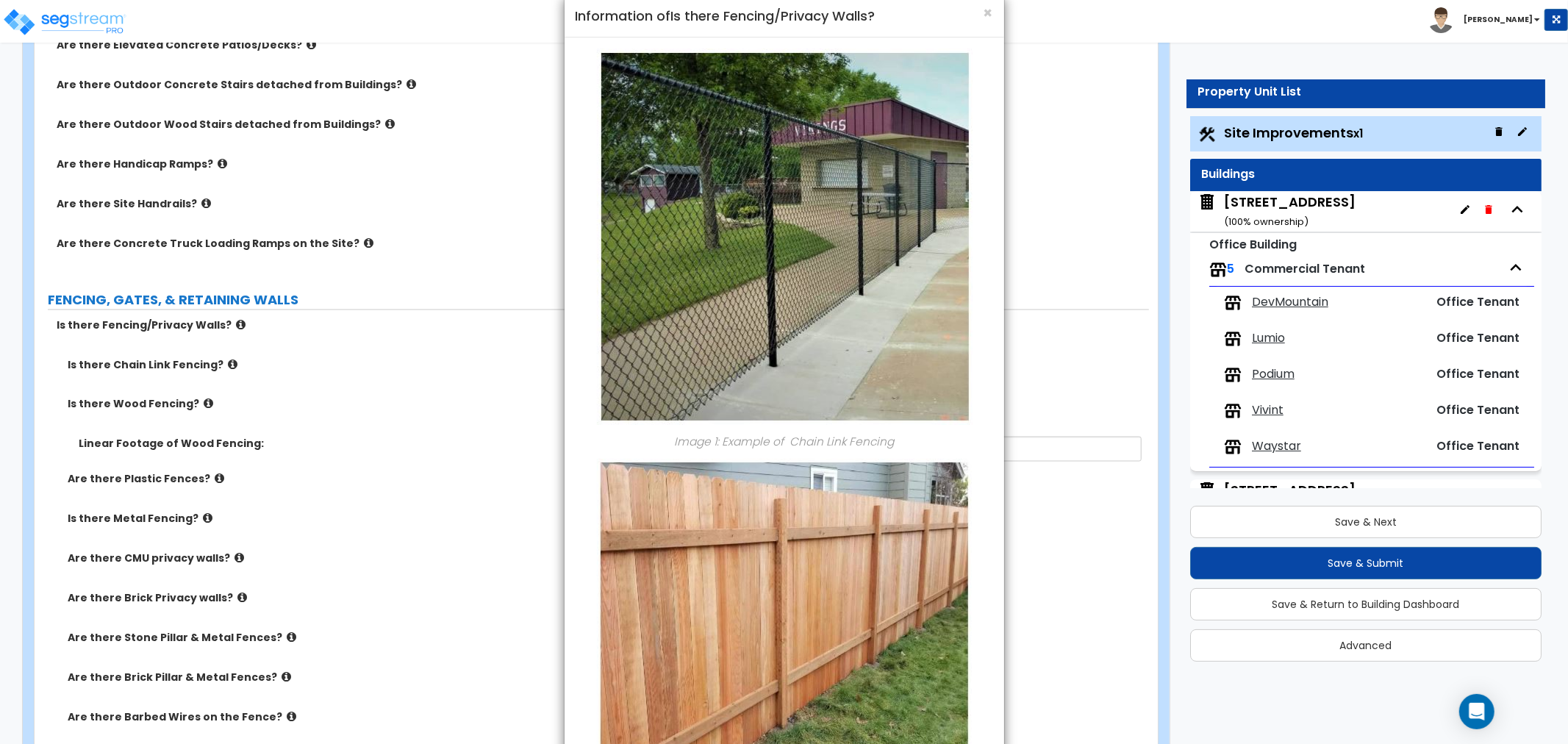
scroll to position [0, 0]
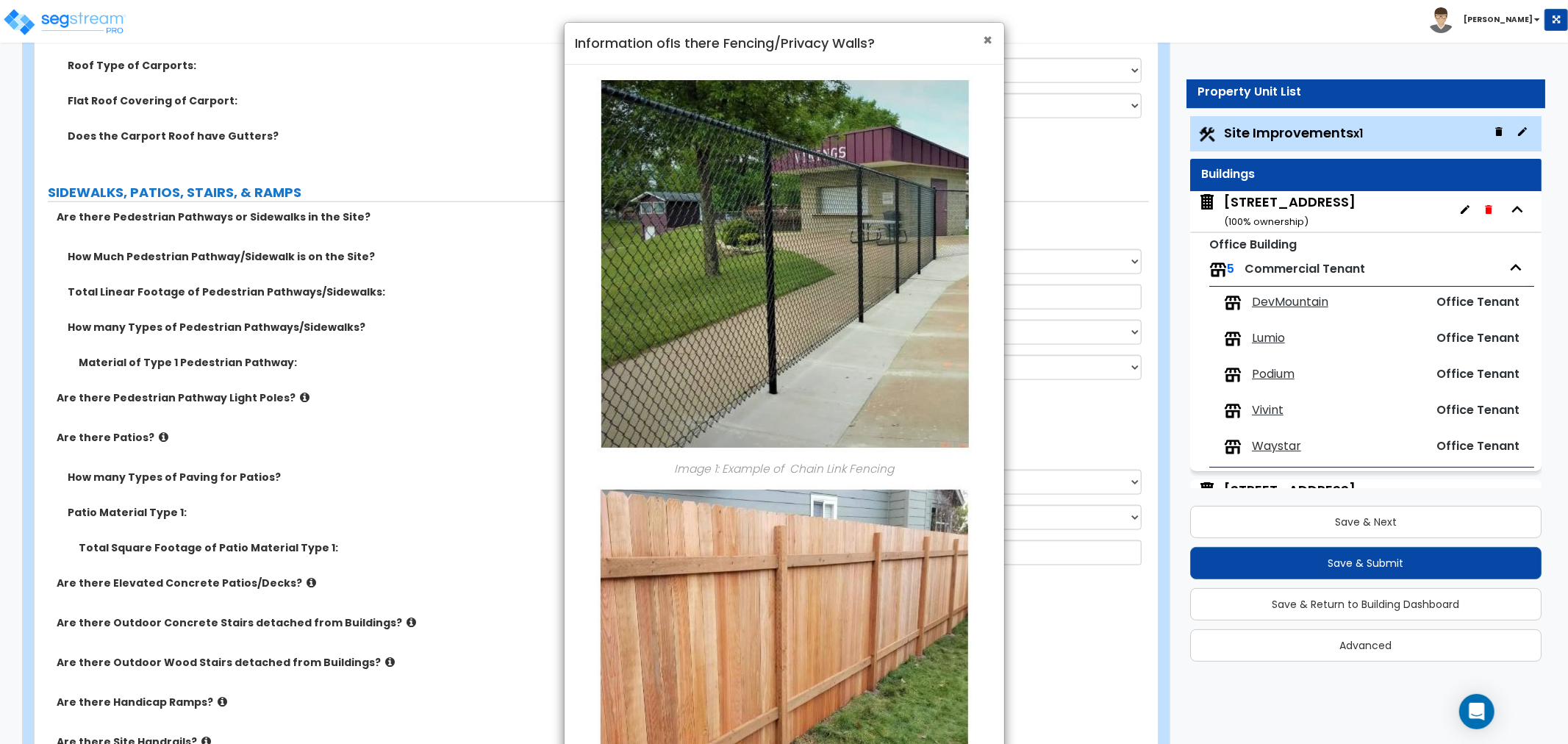
click at [984, 41] on span "×" at bounding box center [988, 40] width 9 height 22
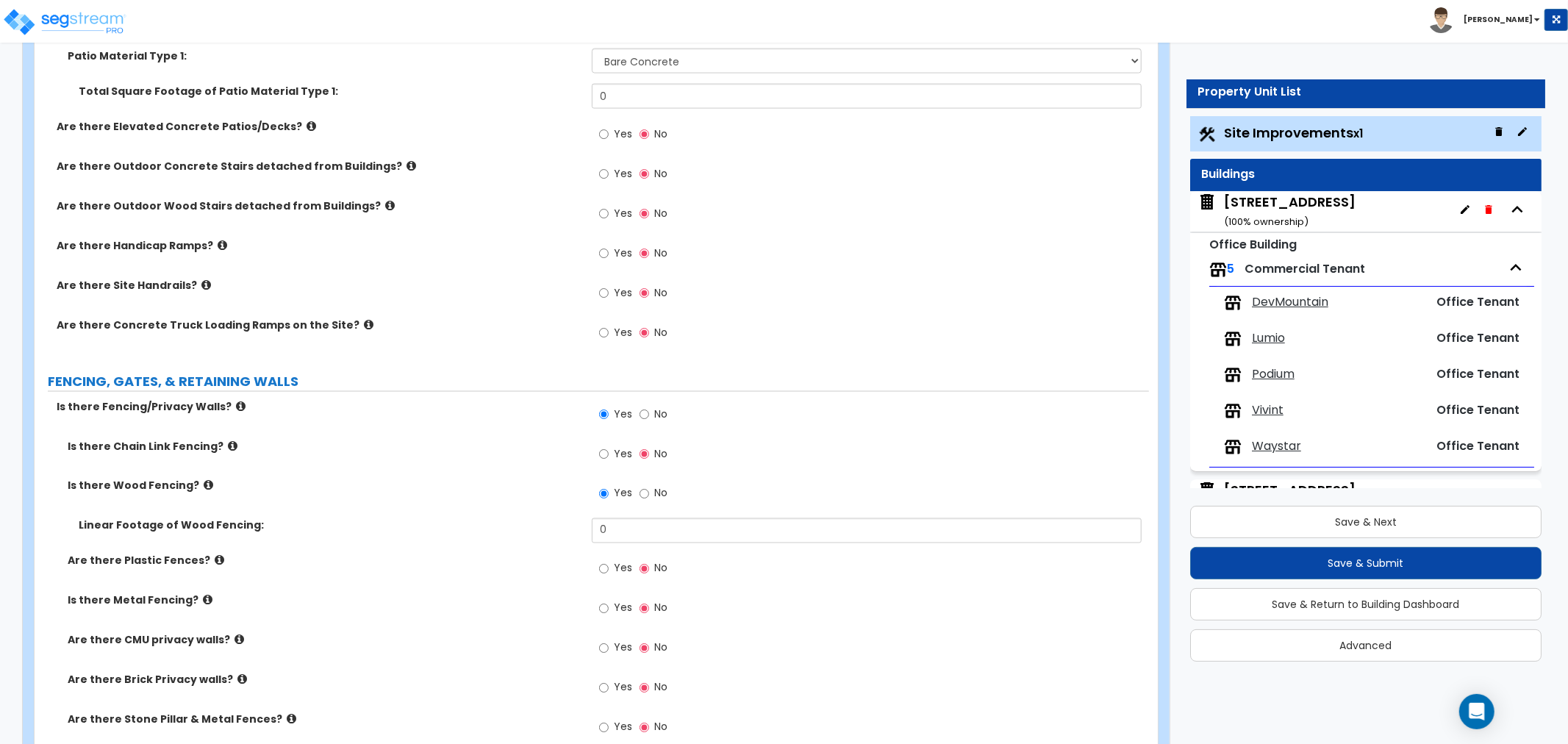
scroll to position [1960, 0]
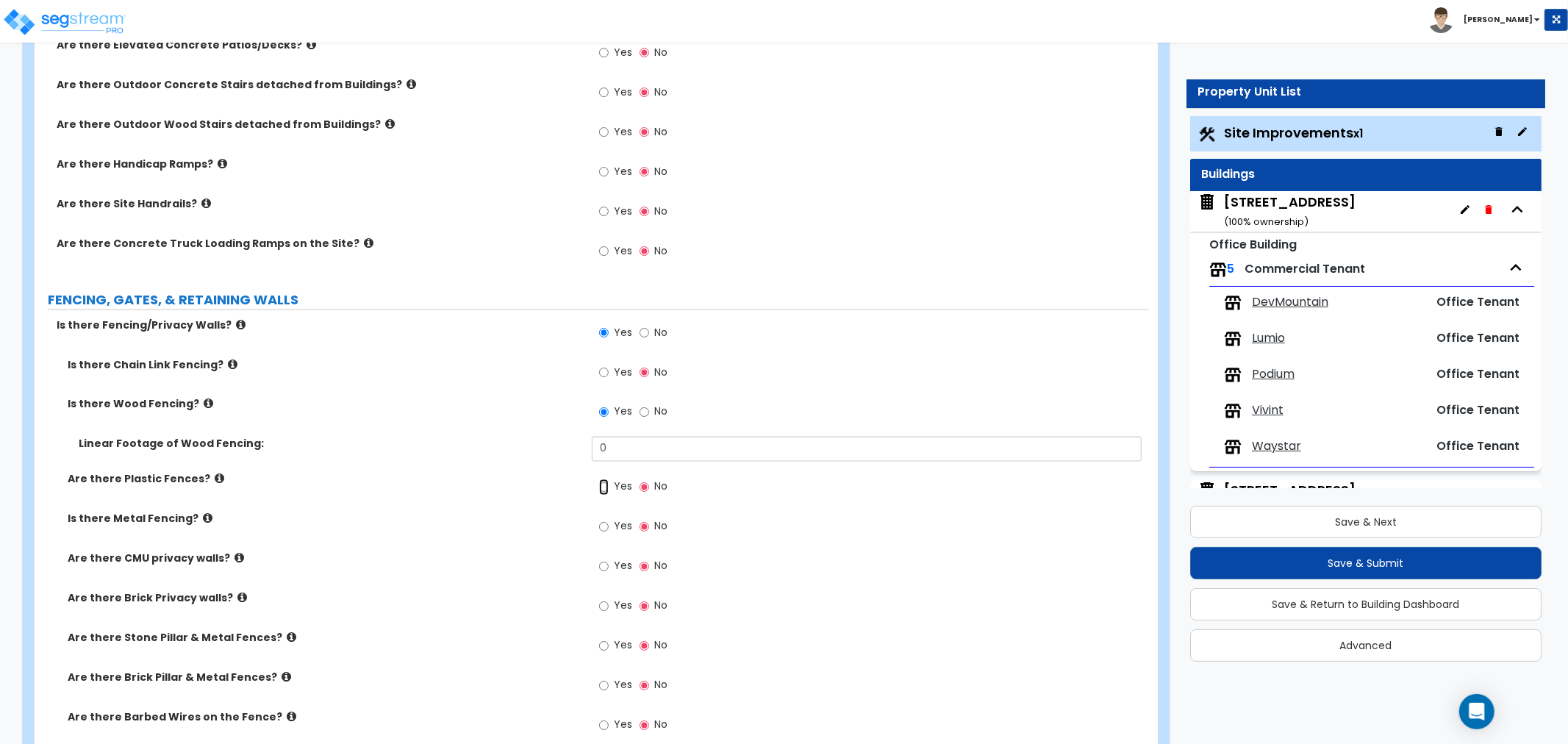
click at [605, 486] on input "Yes" at bounding box center [603, 487] width 9 height 16
radio input "true"
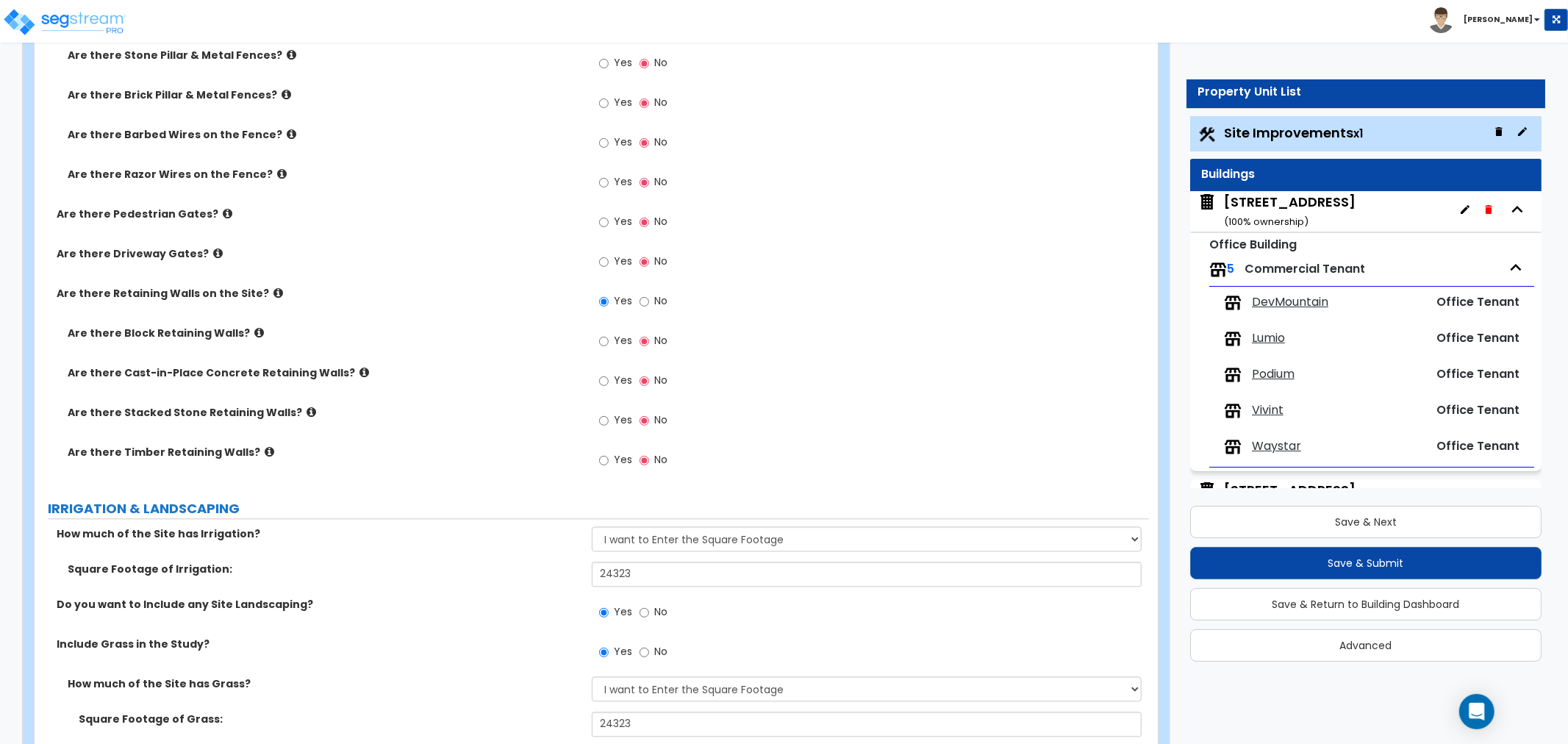
scroll to position [2776, 0]
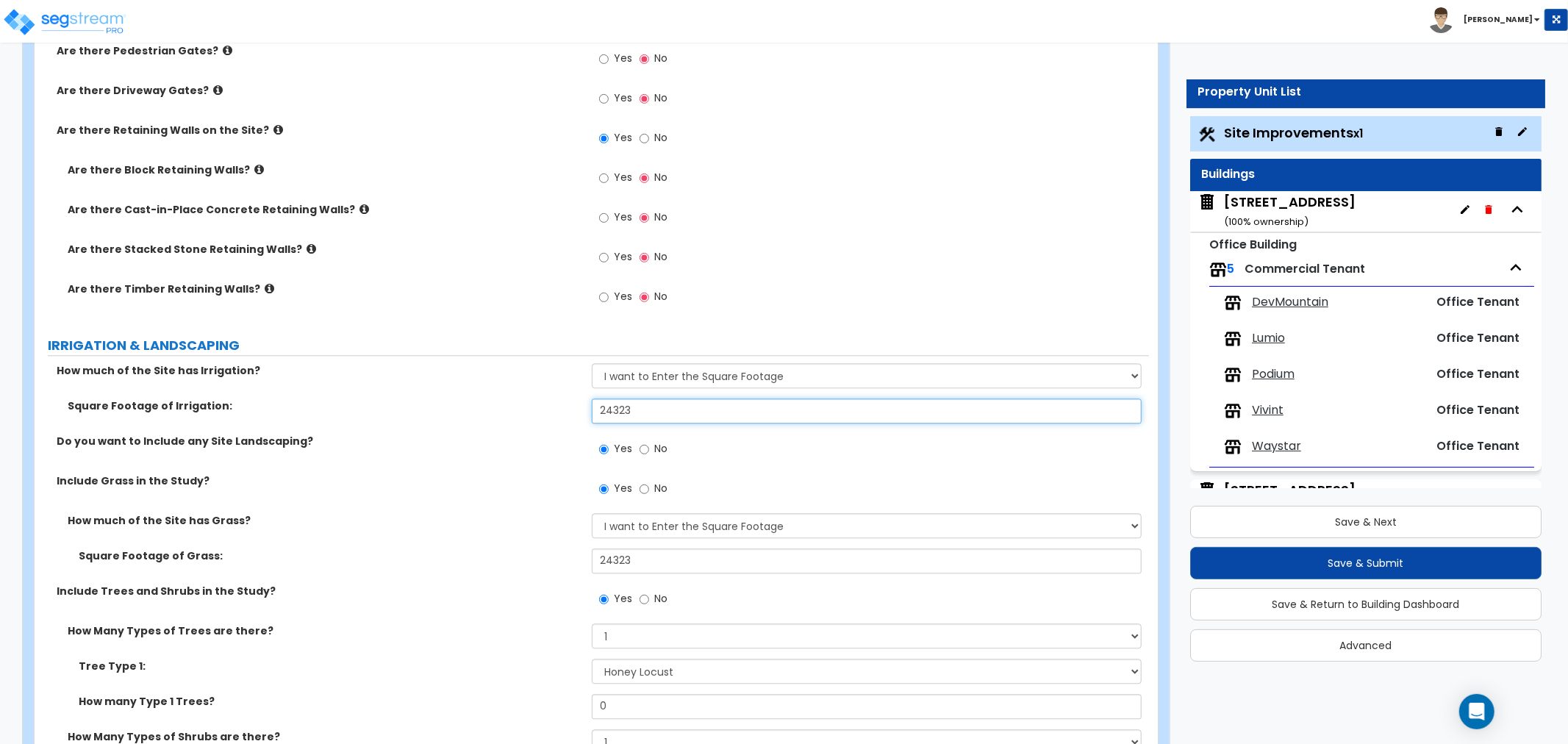
click at [639, 415] on input "24323" at bounding box center [866, 411] width 550 height 25
drag, startPoint x: 649, startPoint y: 409, endPoint x: 511, endPoint y: 412, distance: 138.0
click at [511, 412] on div "Square Footage of Irrigation: 24323" at bounding box center [592, 416] width 1114 height 35
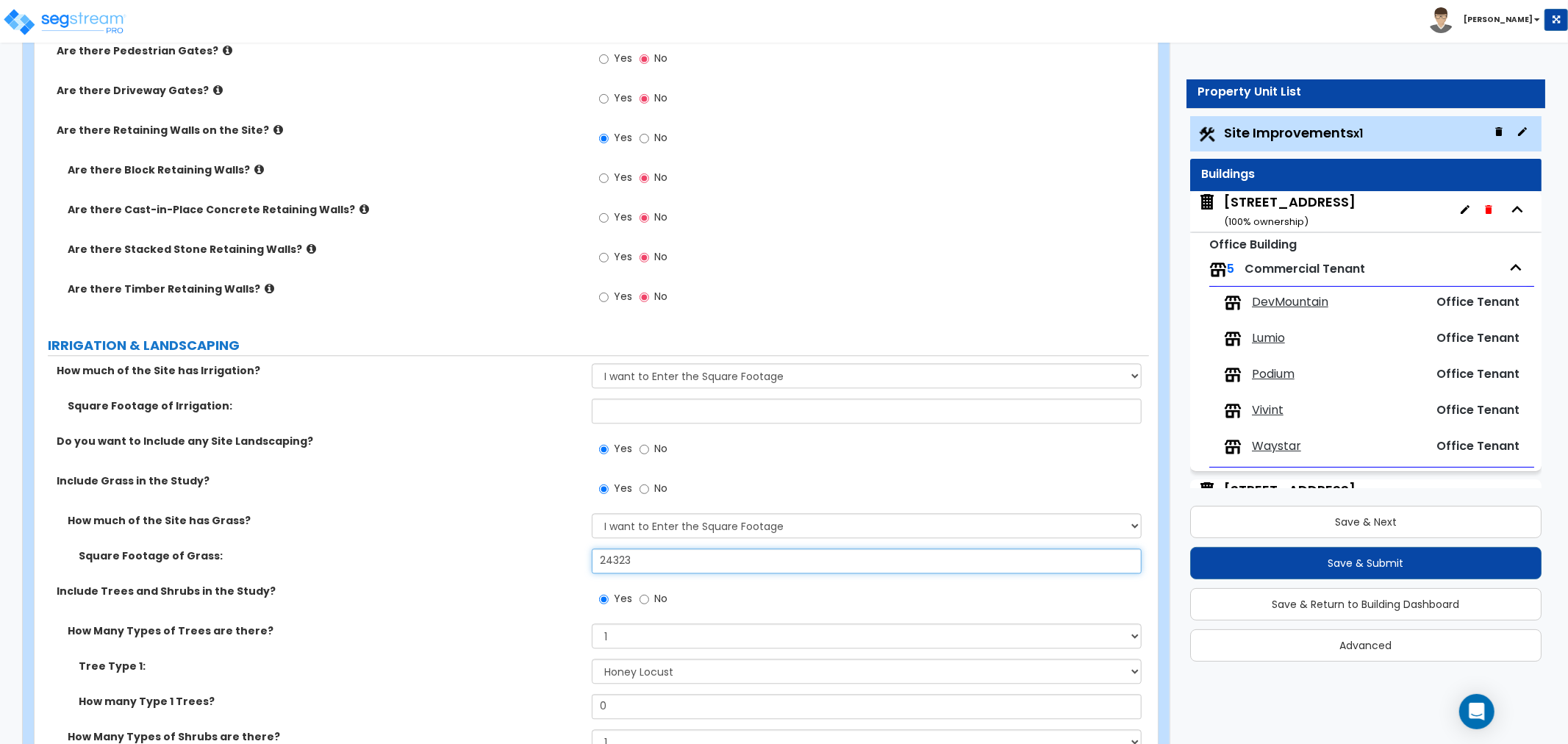
drag, startPoint x: 660, startPoint y: 563, endPoint x: 482, endPoint y: 556, distance: 178.1
click at [481, 557] on div "Square Footage of Grass: 24323" at bounding box center [592, 566] width 1114 height 35
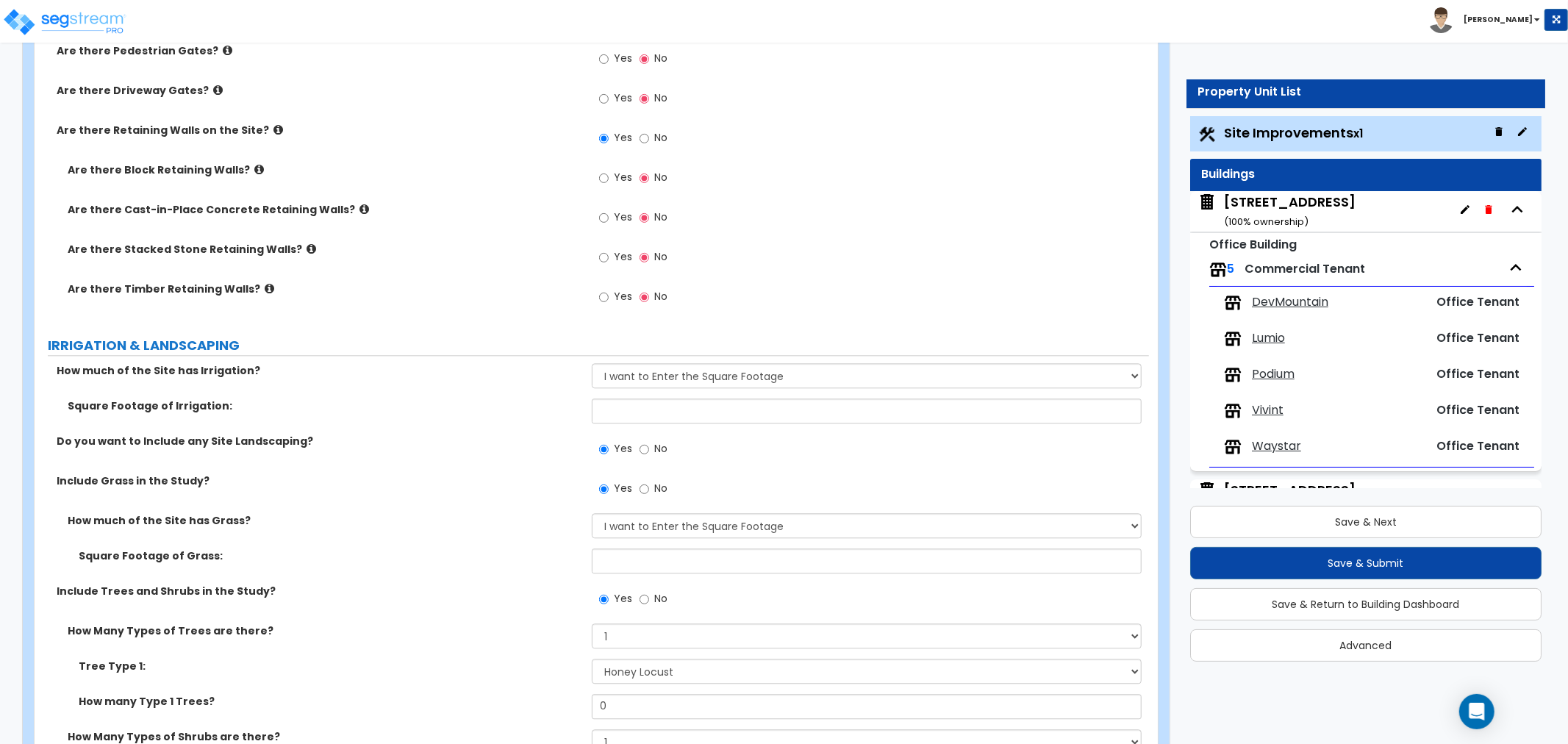
click at [404, 559] on label "Square Footage of Grass:" at bounding box center [330, 556] width 502 height 15
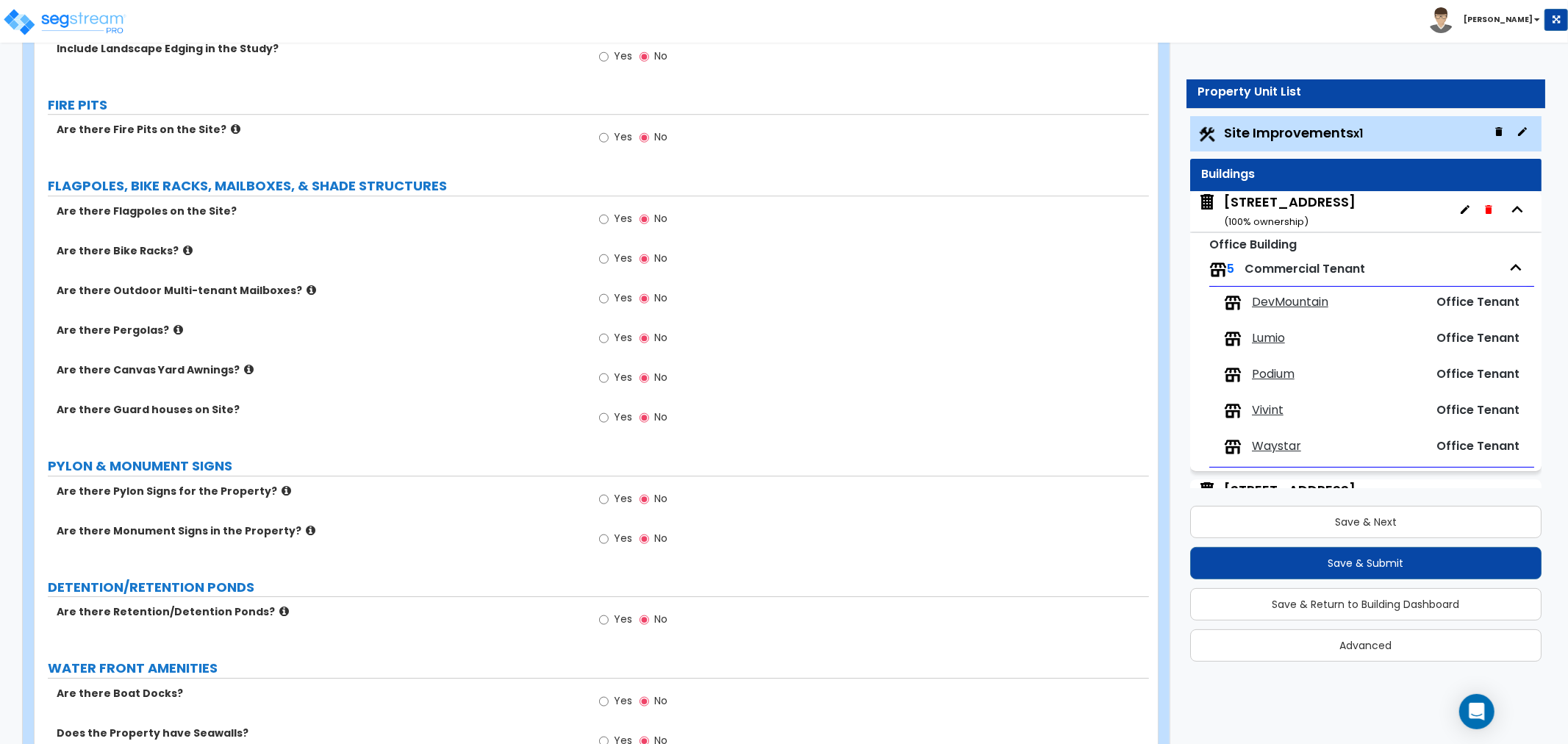
scroll to position [3675, 0]
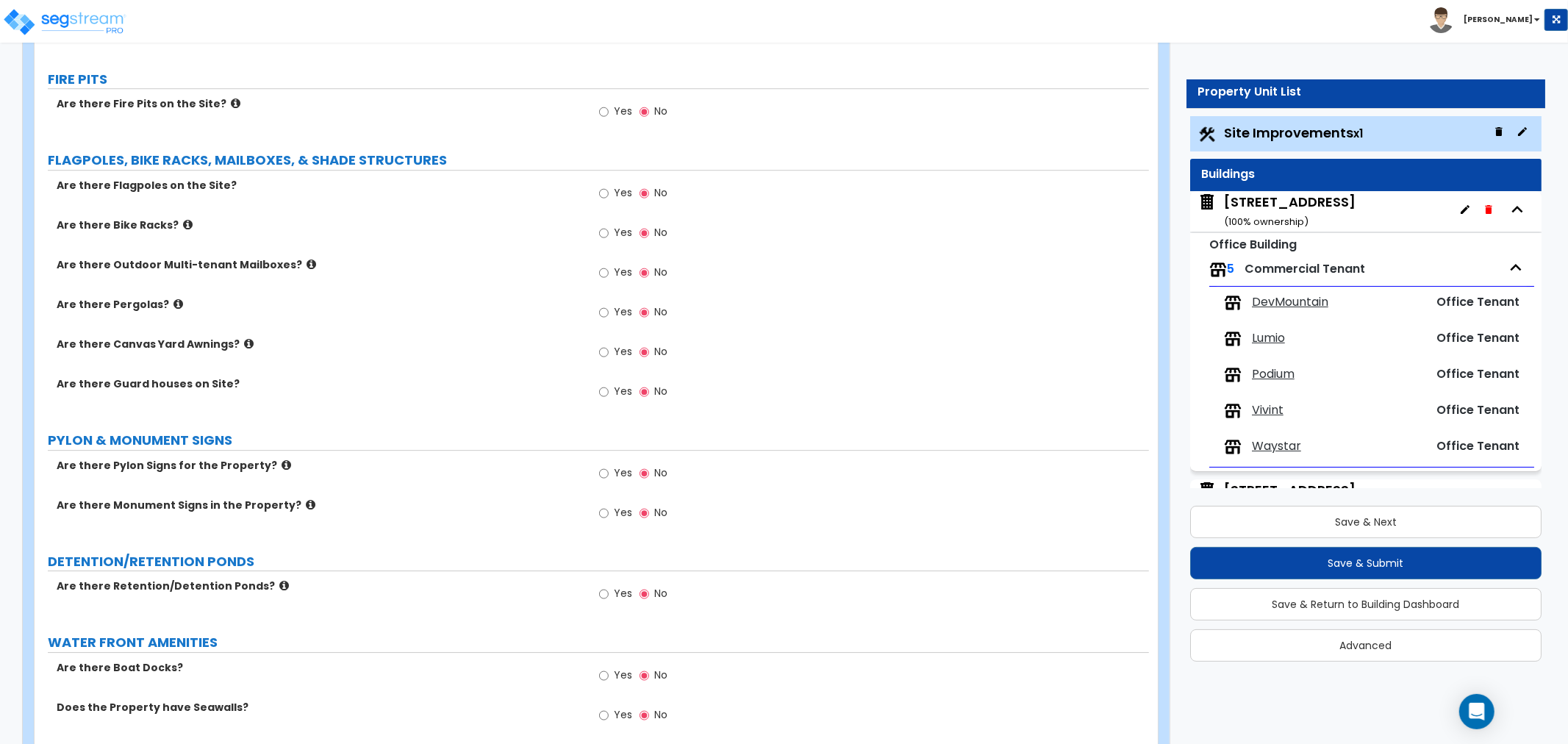
click at [306, 263] on icon at bounding box center [310, 264] width 9 height 11
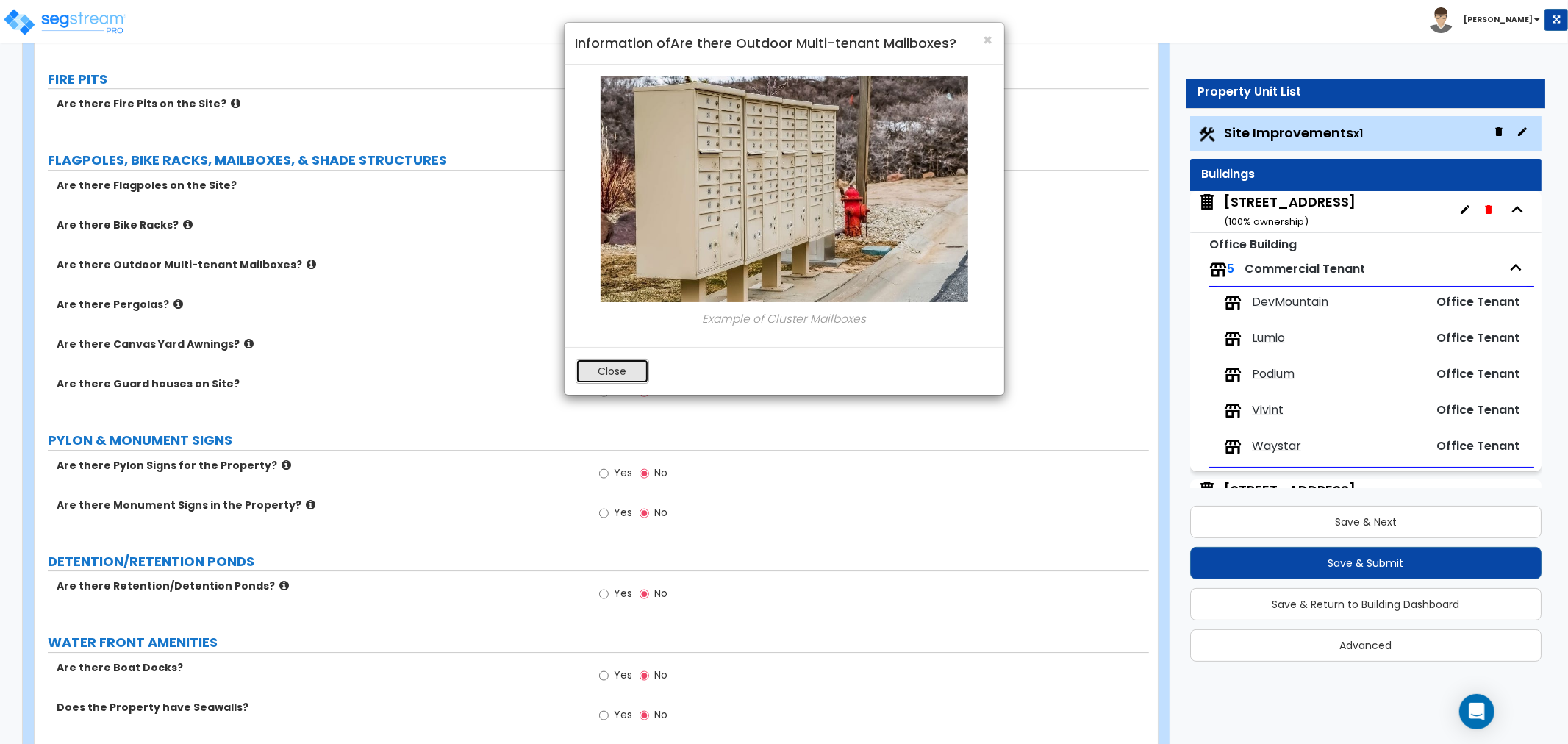
click at [583, 370] on button "Close" at bounding box center [613, 371] width 73 height 25
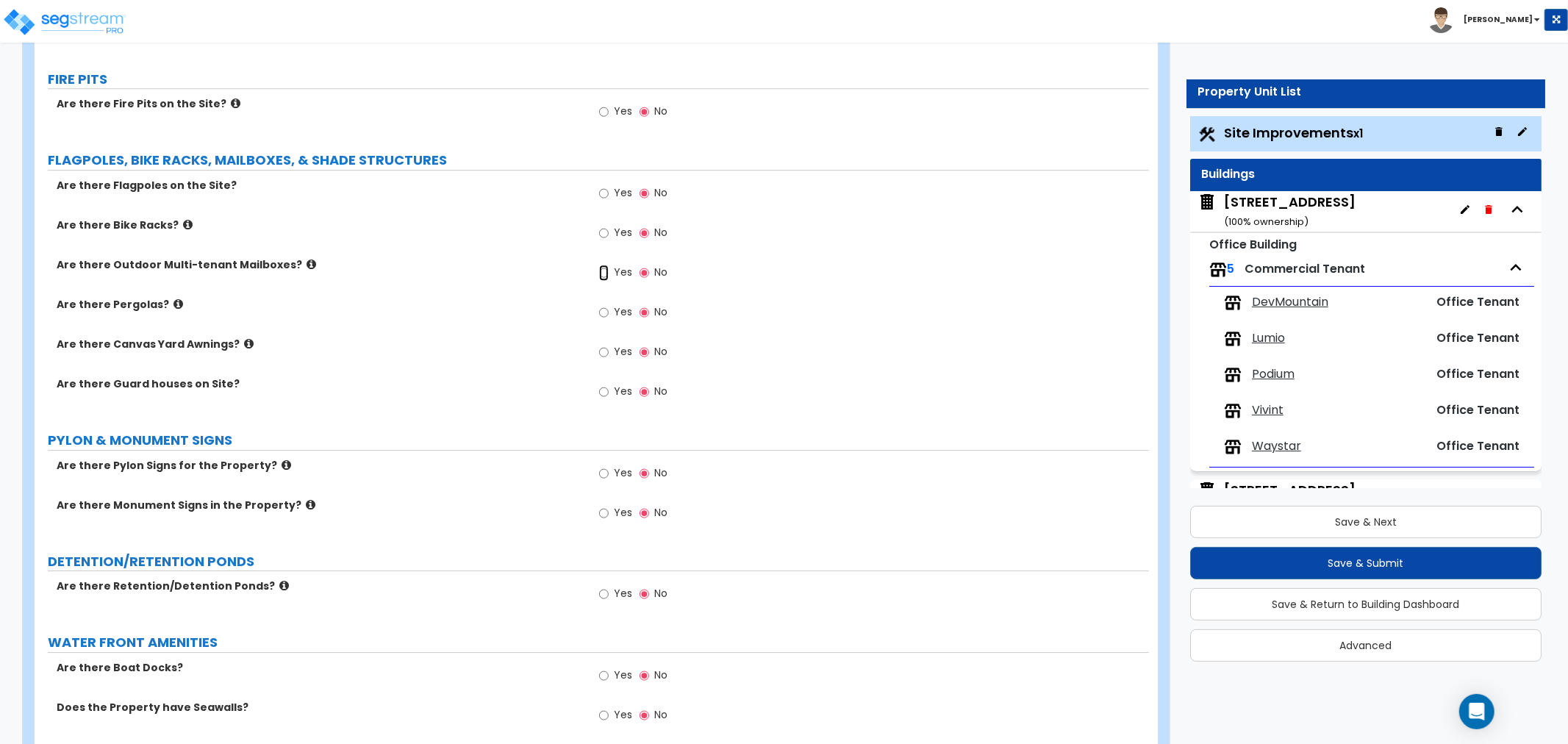
click at [603, 270] on input "Yes" at bounding box center [603, 272] width 9 height 16
radio input "true"
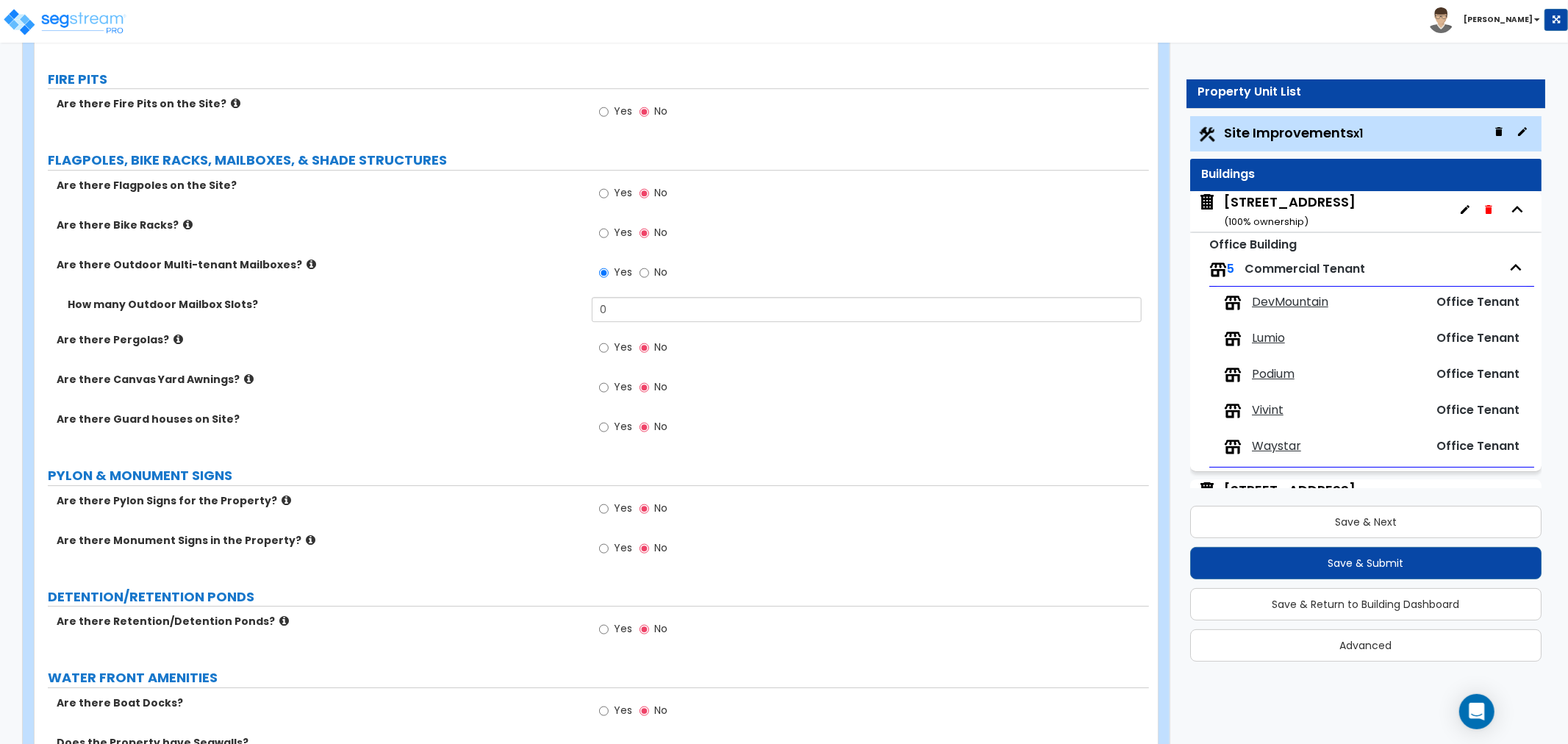
click at [419, 375] on label "Are there Canvas Yard Awnings?" at bounding box center [319, 379] width 524 height 15
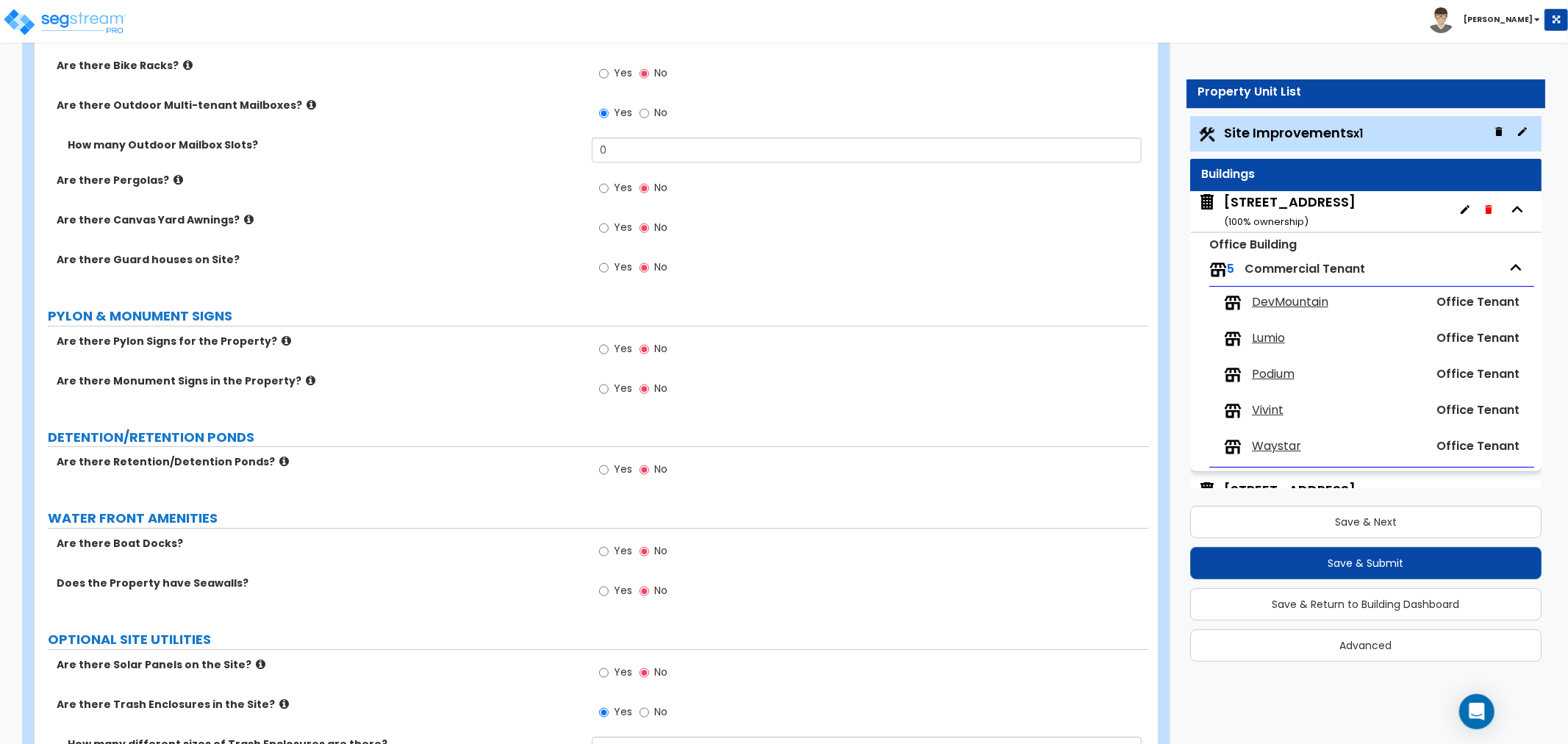
scroll to position [3838, 0]
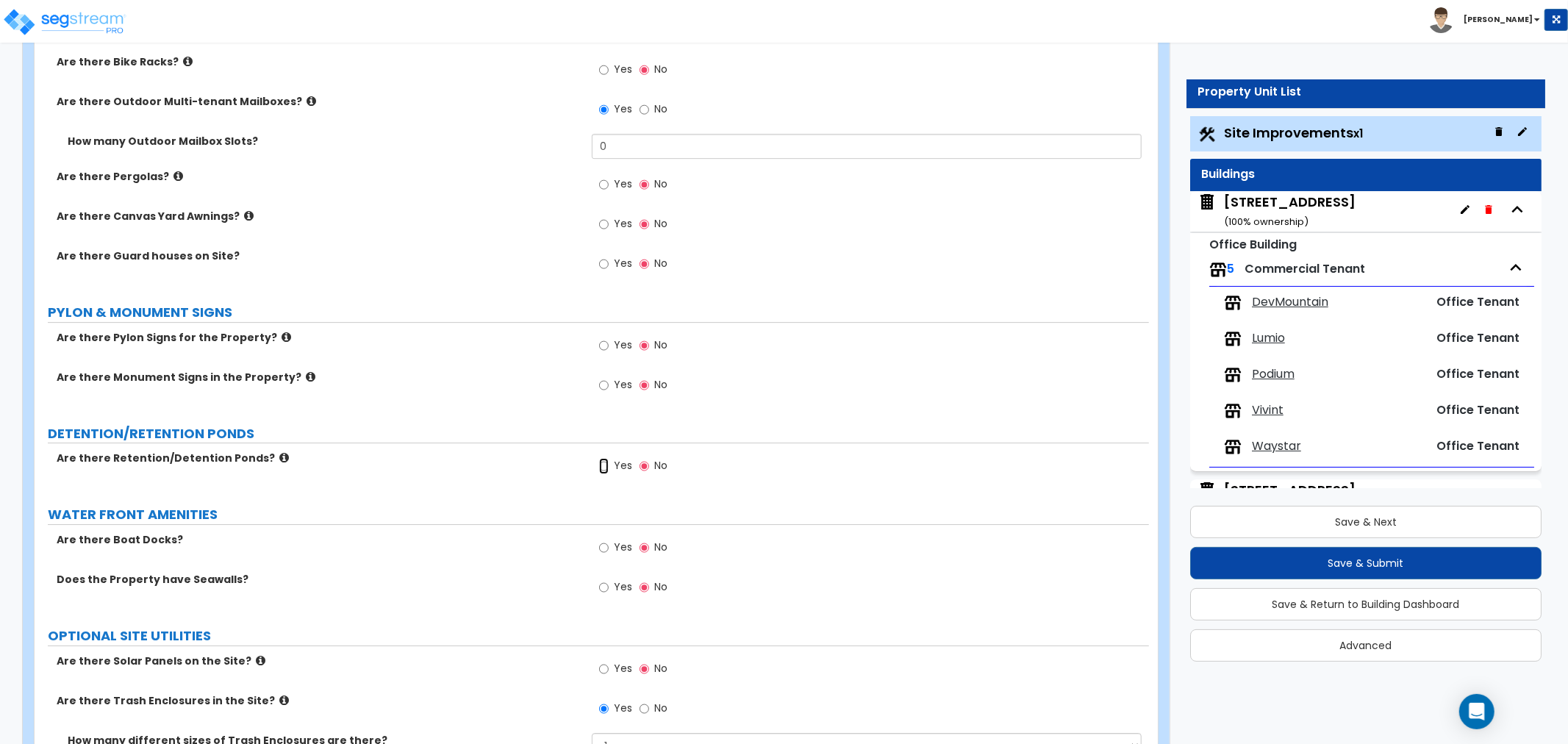
click at [604, 464] on input "Yes" at bounding box center [603, 465] width 9 height 16
radio input "true"
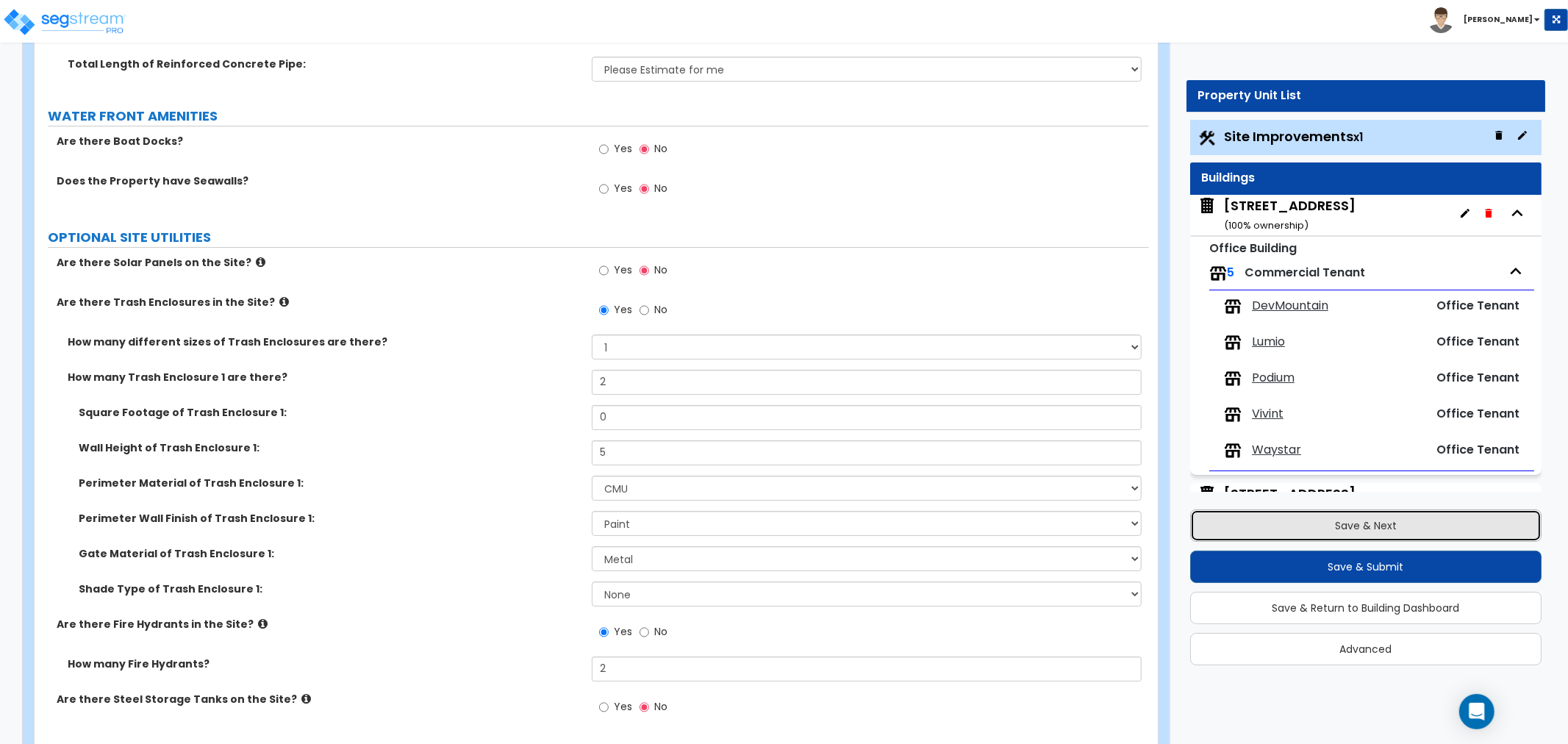
scroll to position [4469, 0]
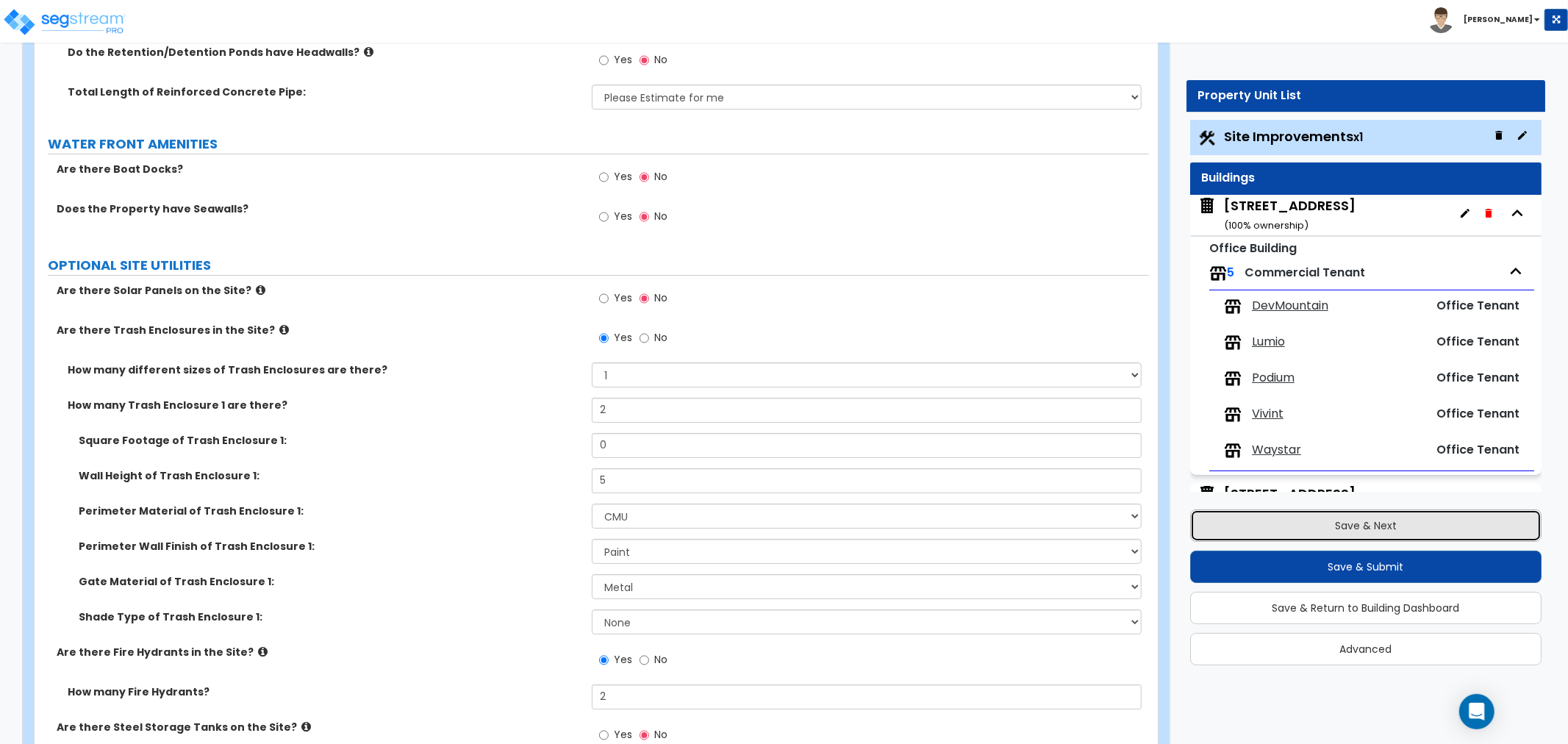
click at [1343, 532] on button "Save & Next" at bounding box center [1366, 525] width 351 height 32
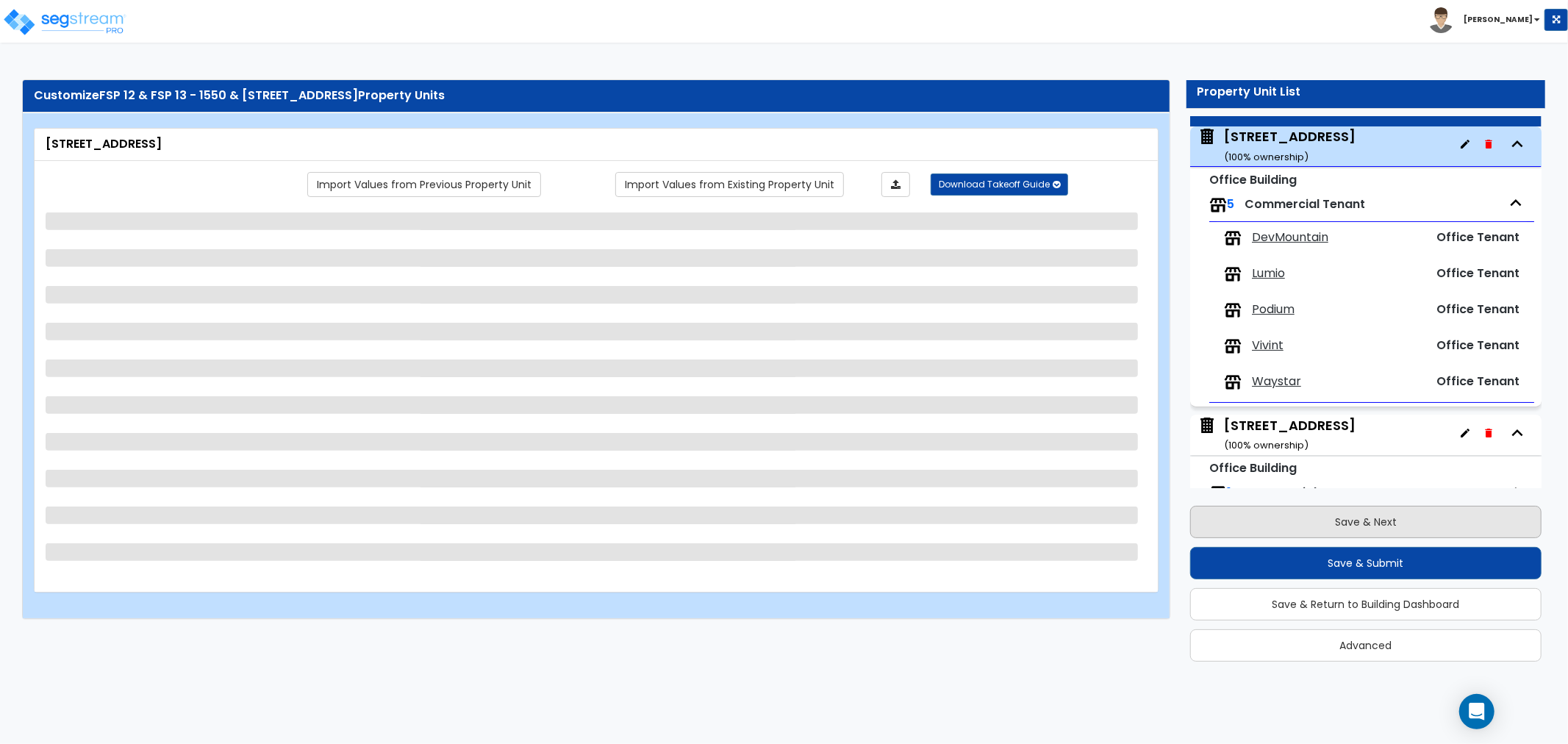
scroll to position [75, 0]
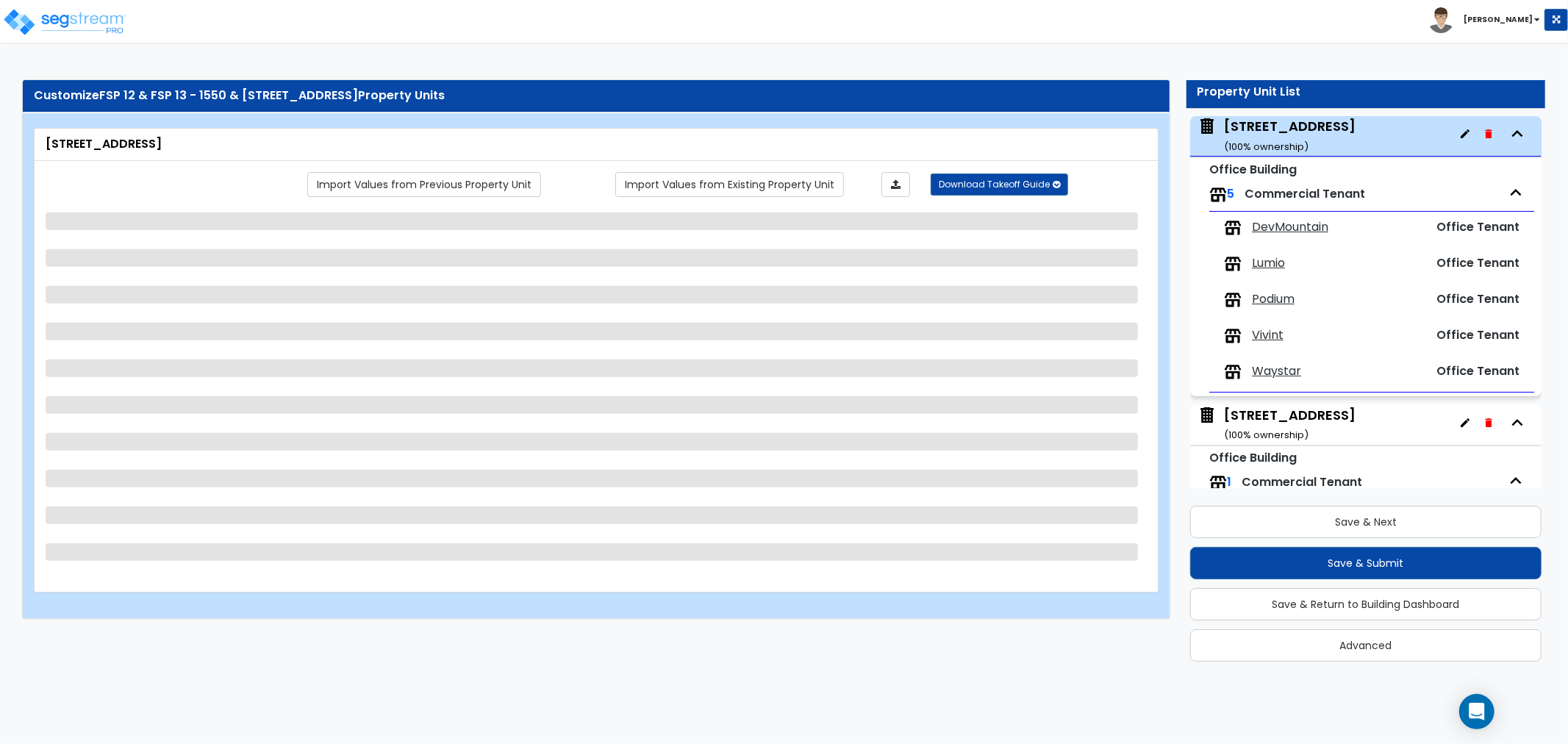
select select "4"
select select "2"
select select "3"
select select "5"
select select "13"
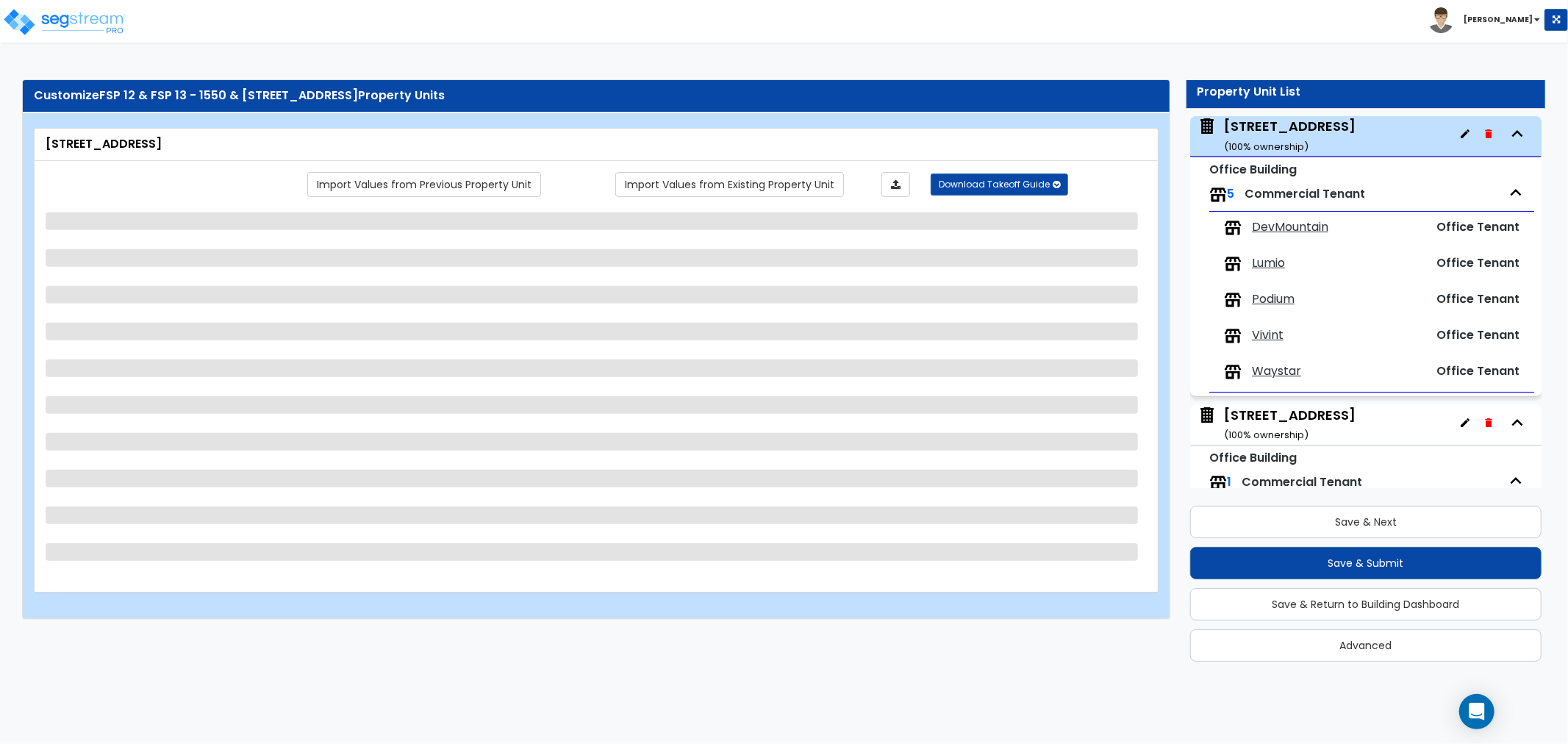
select select "2"
select select "6"
select select "2"
select select "1"
select select "3"
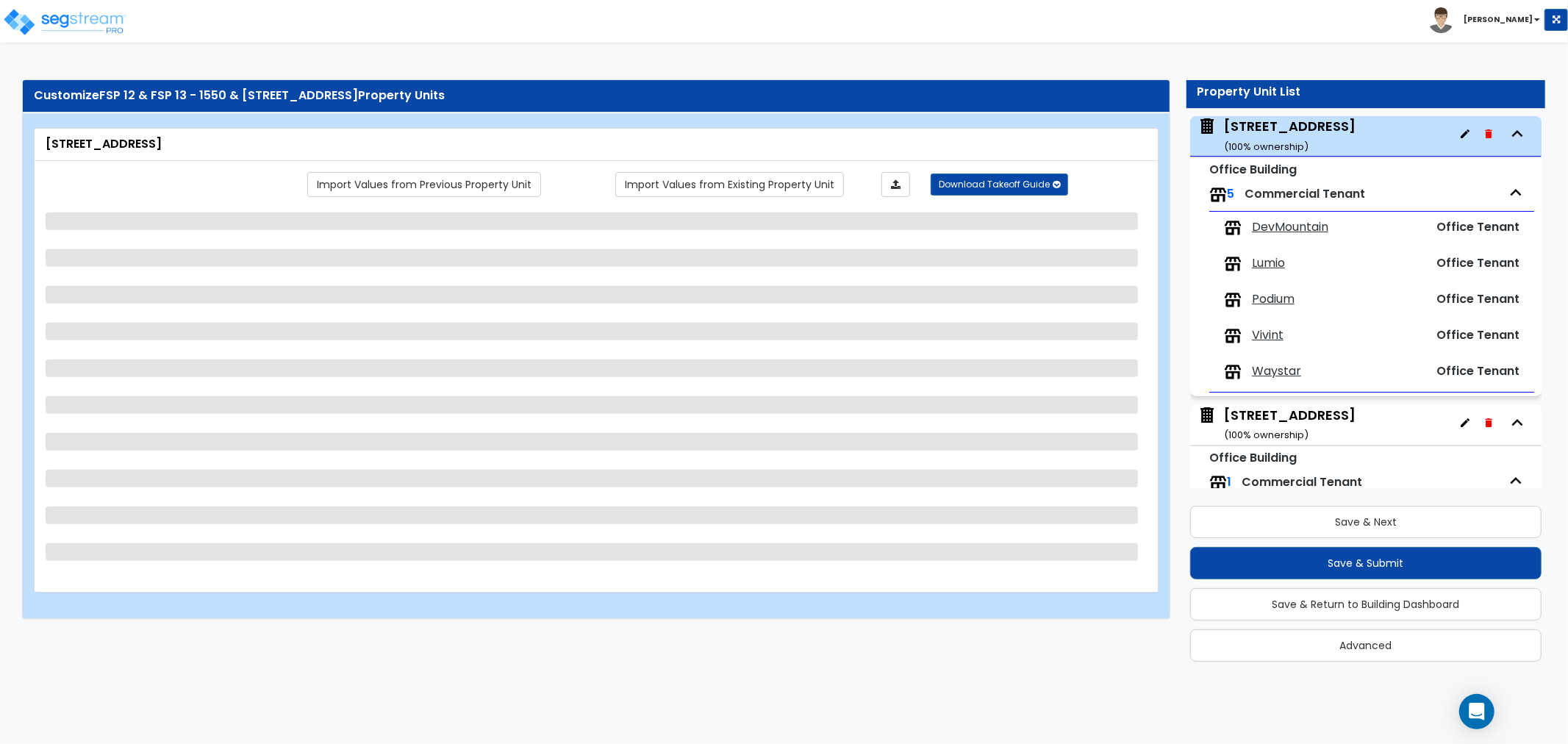
select select "1"
select select "2"
select select "1"
select select "3"
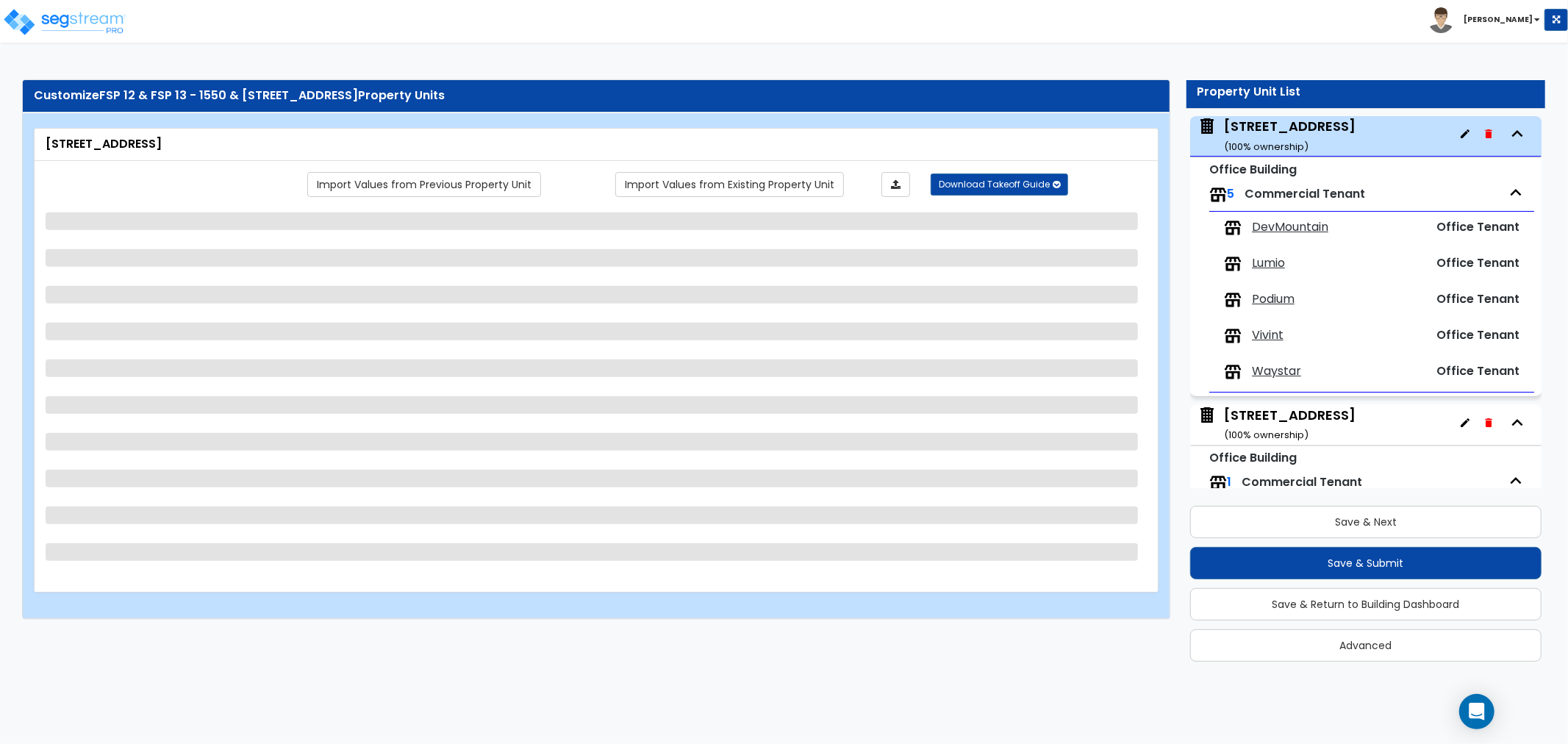
select select "2"
select select "1"
select select "2"
select select "3"
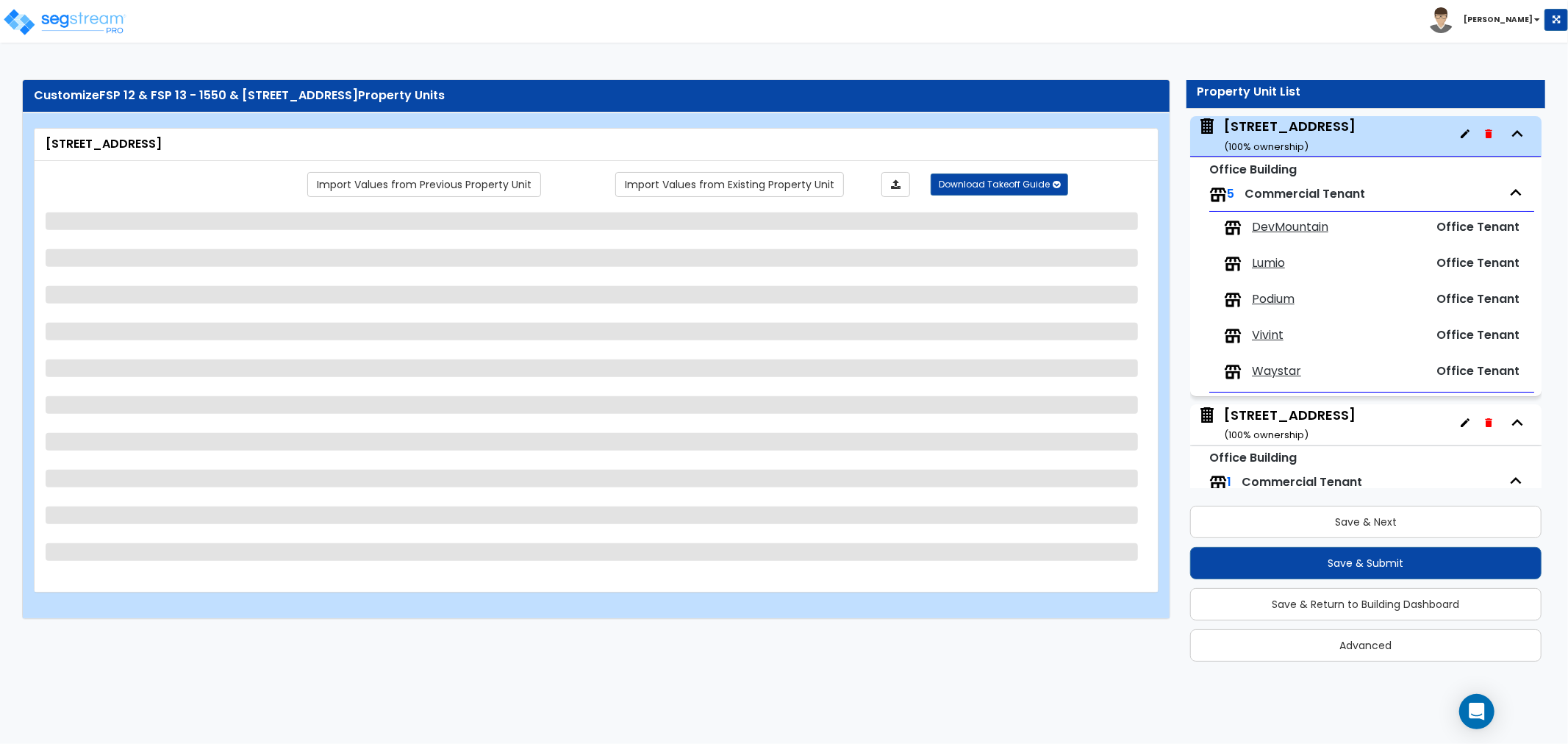
select select "1"
select select "2"
select select "1"
select select "6"
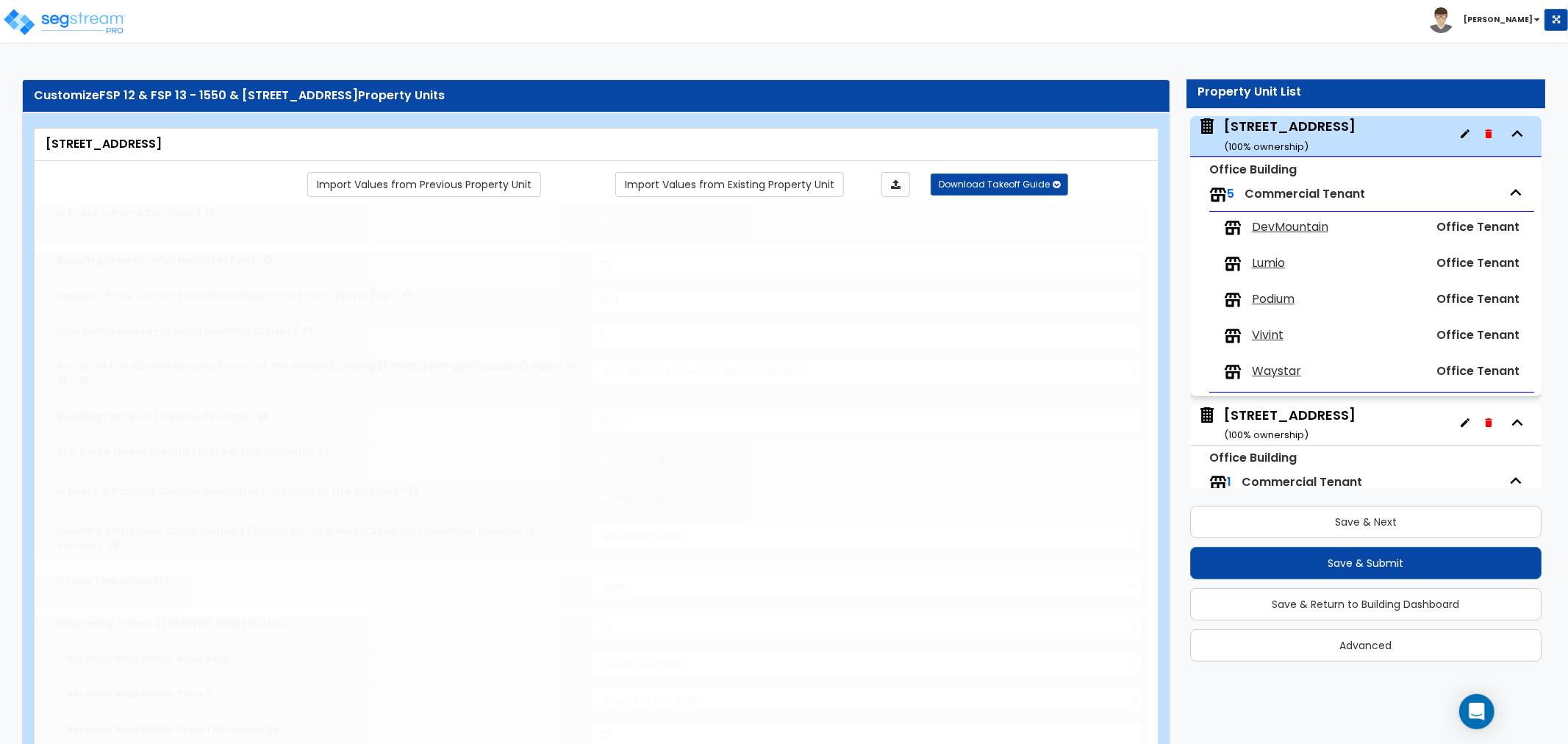
radio input "true"
select select "2"
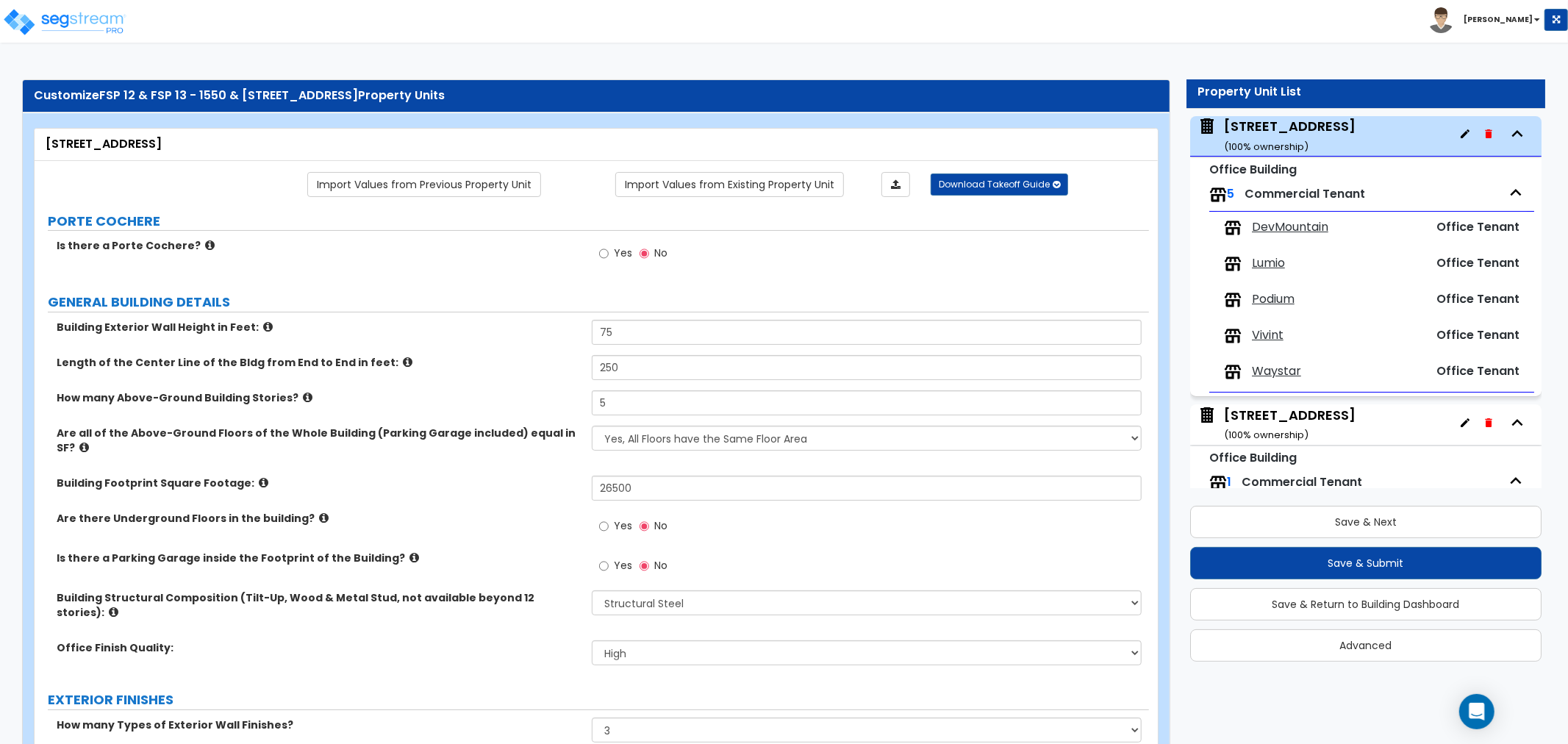
drag, startPoint x: 513, startPoint y: 274, endPoint x: 514, endPoint y: 266, distance: 8.1
click at [514, 266] on div "Is there a Porte Cochere? Yes No" at bounding box center [592, 258] width 1114 height 40
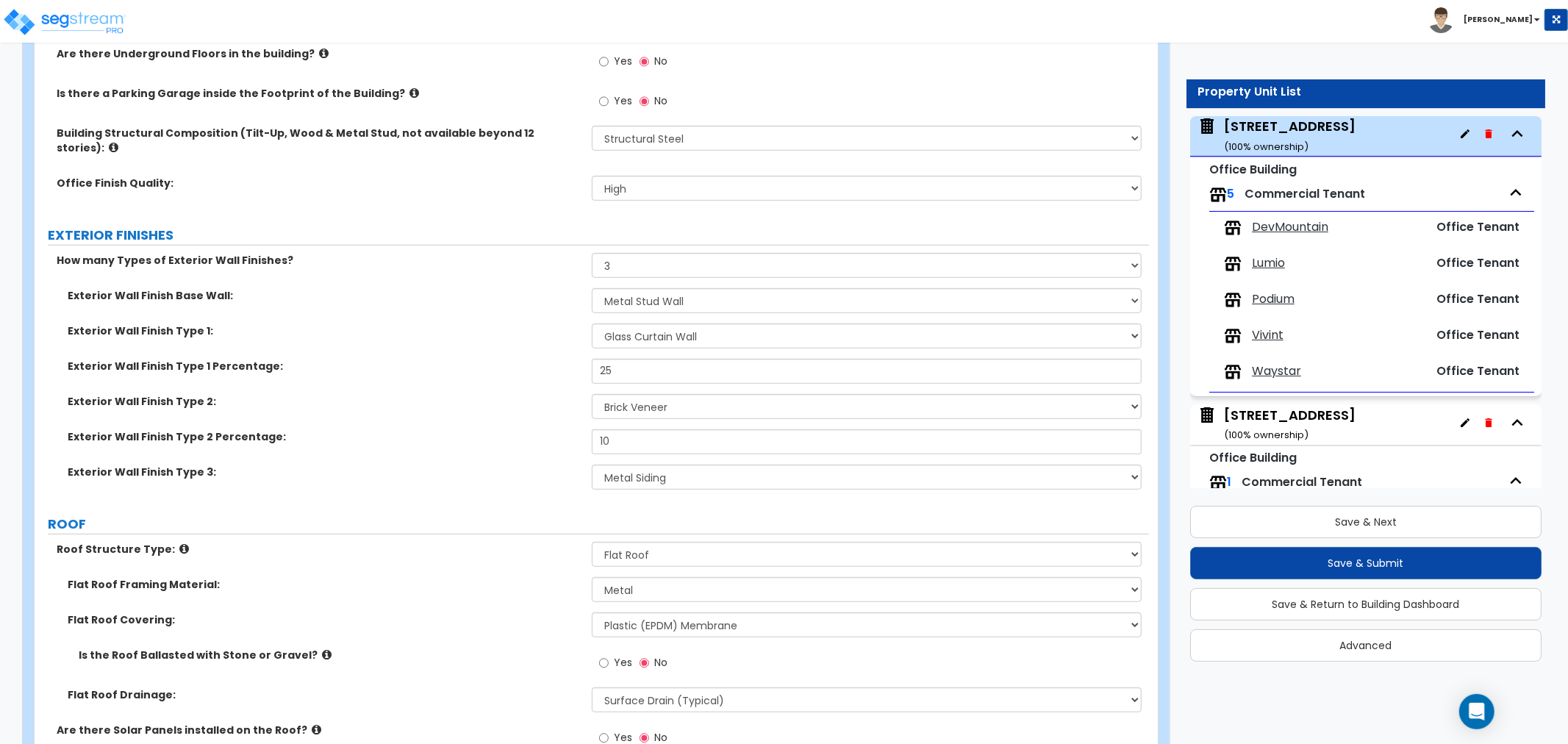
scroll to position [489, 0]
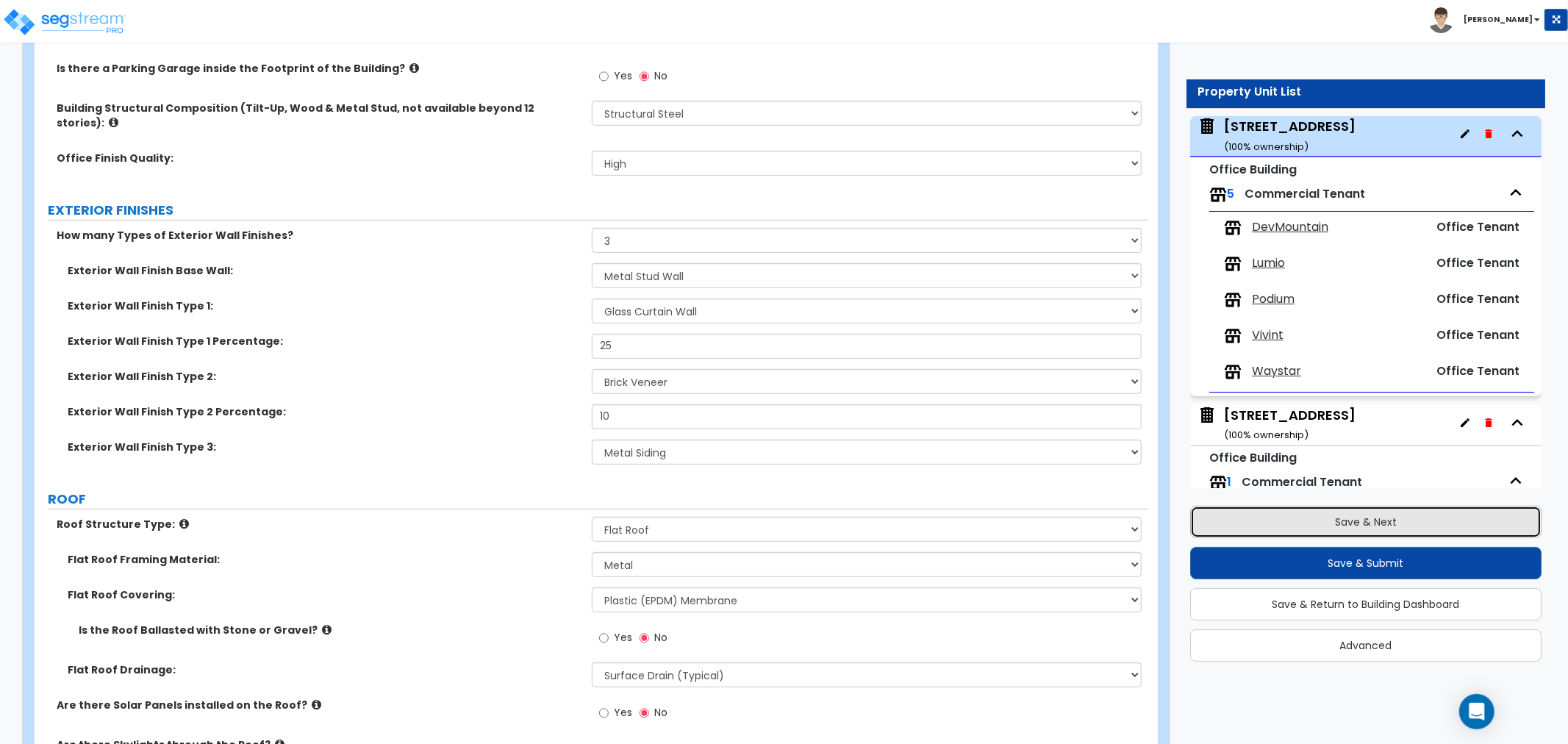
click at [1317, 511] on button "Save & Next" at bounding box center [1366, 522] width 351 height 32
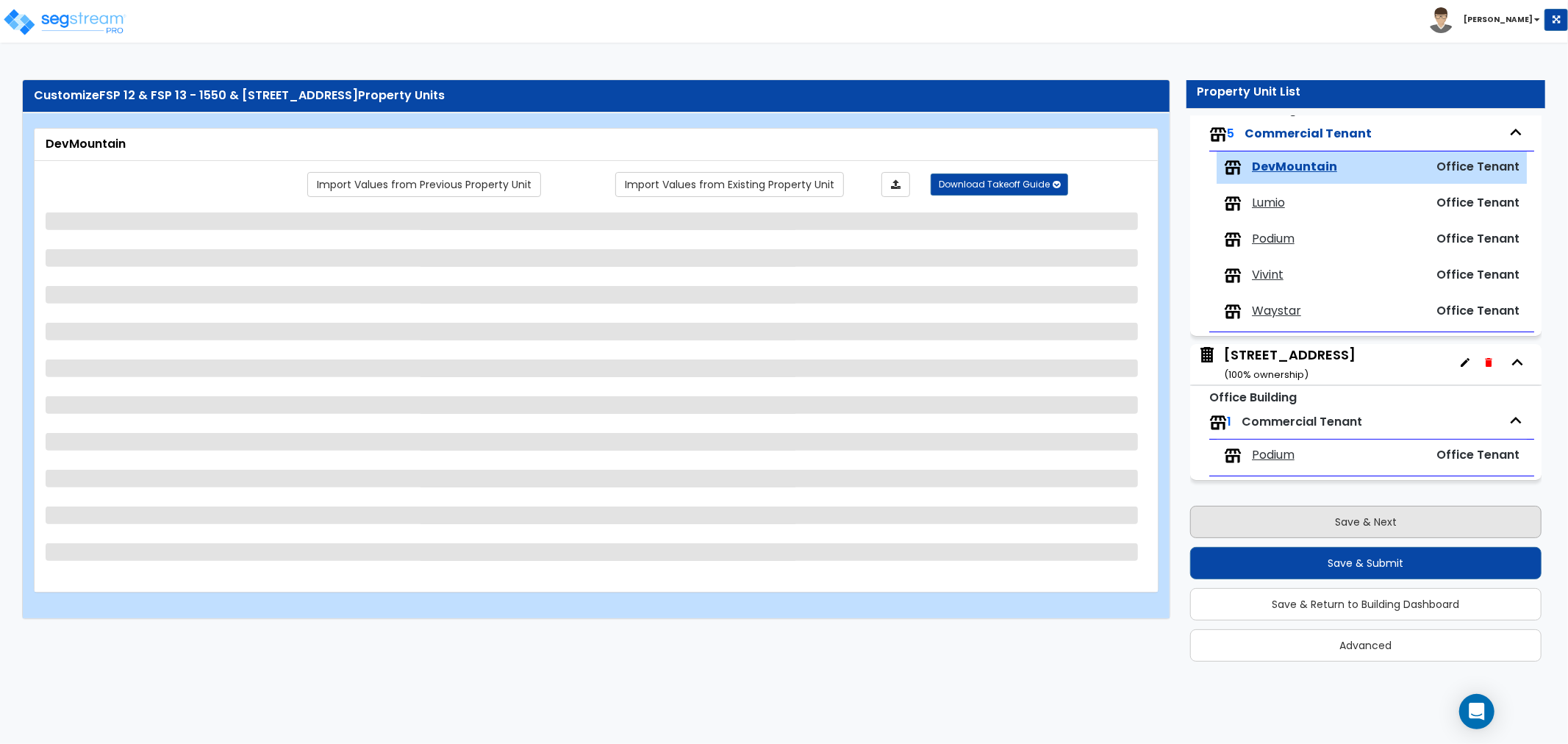
scroll to position [136, 0]
select select "1"
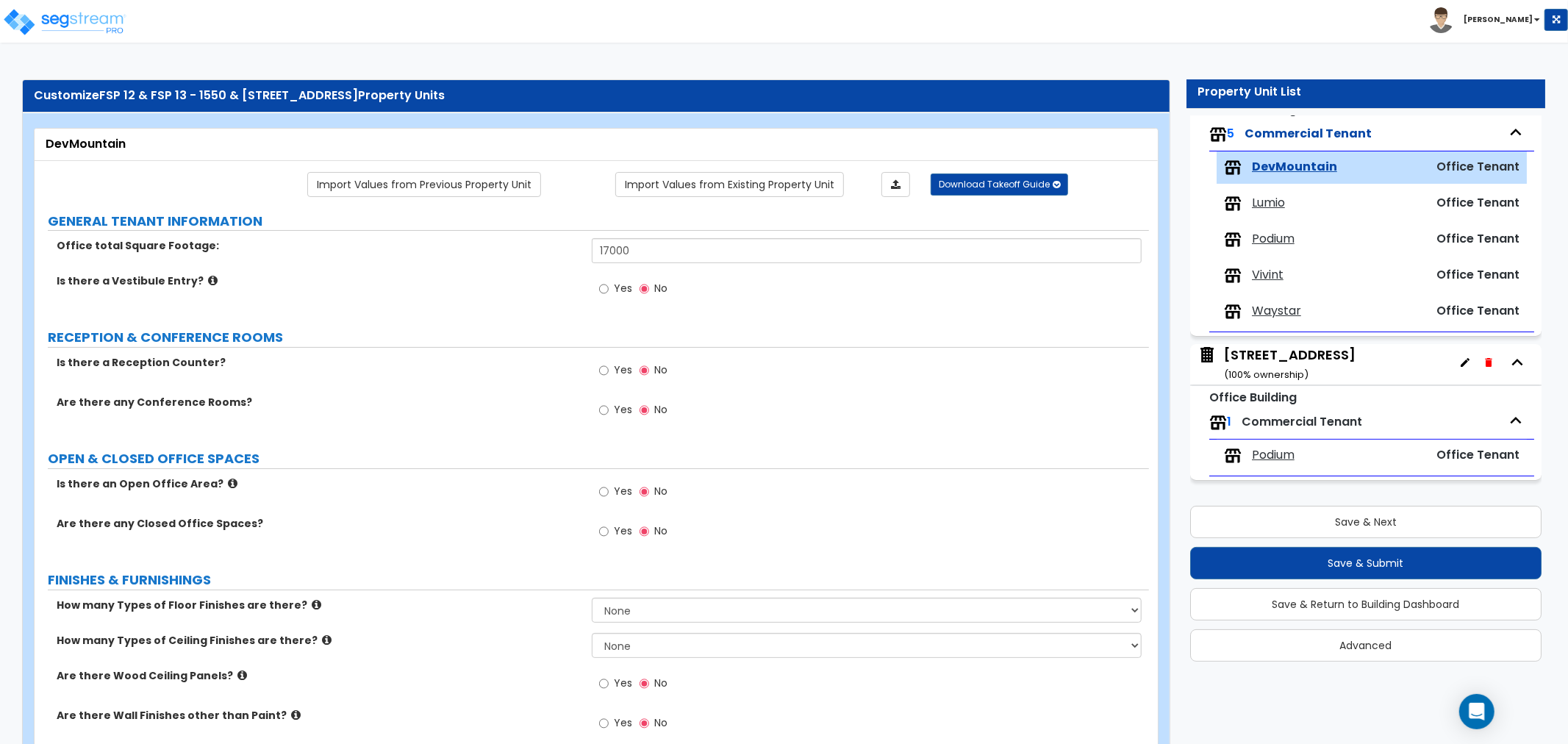
click at [1317, 355] on div "[STREET_ADDRESS] ( 100 % ownership)" at bounding box center [1290, 364] width 131 height 37
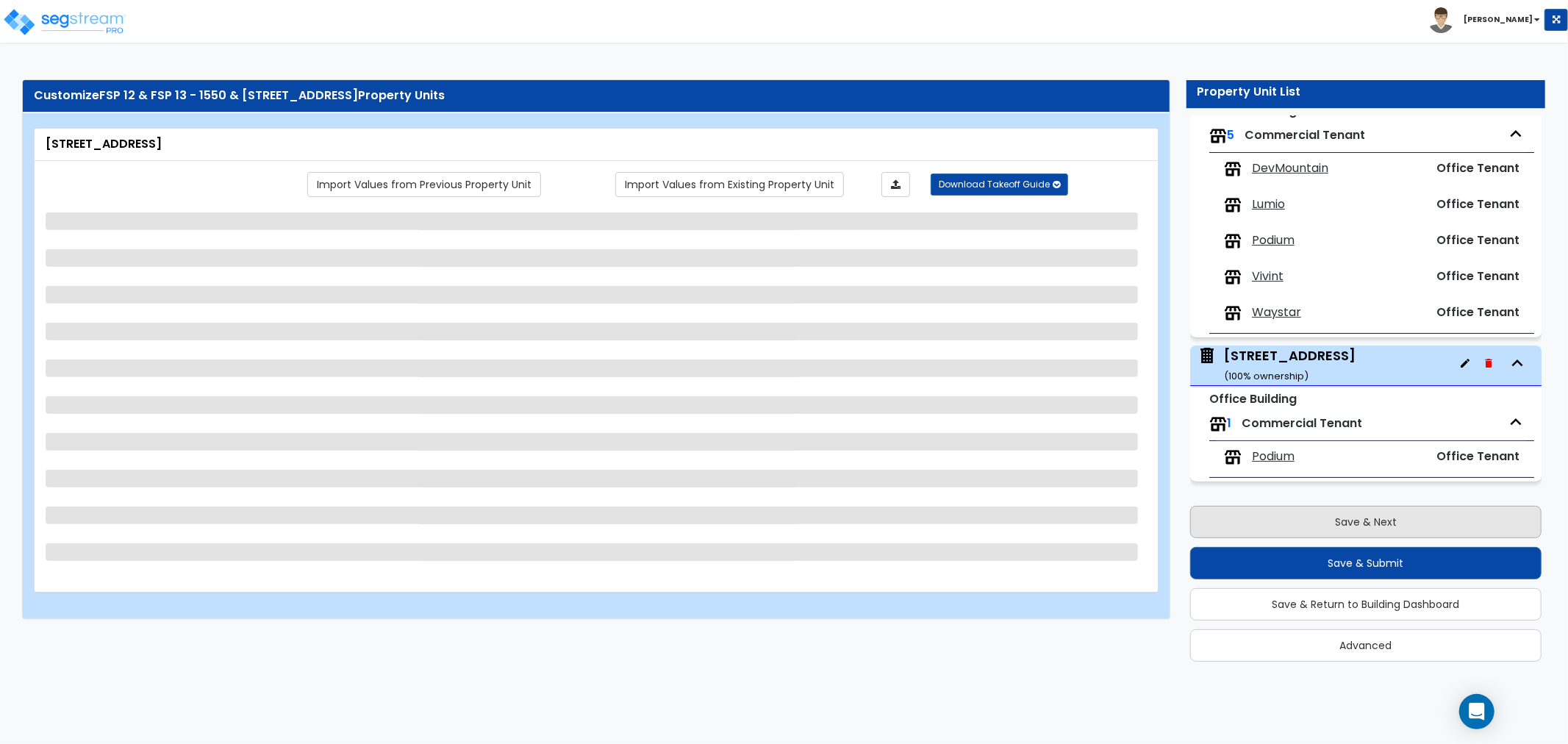
select select "4"
select select "2"
select select "1"
select select "2"
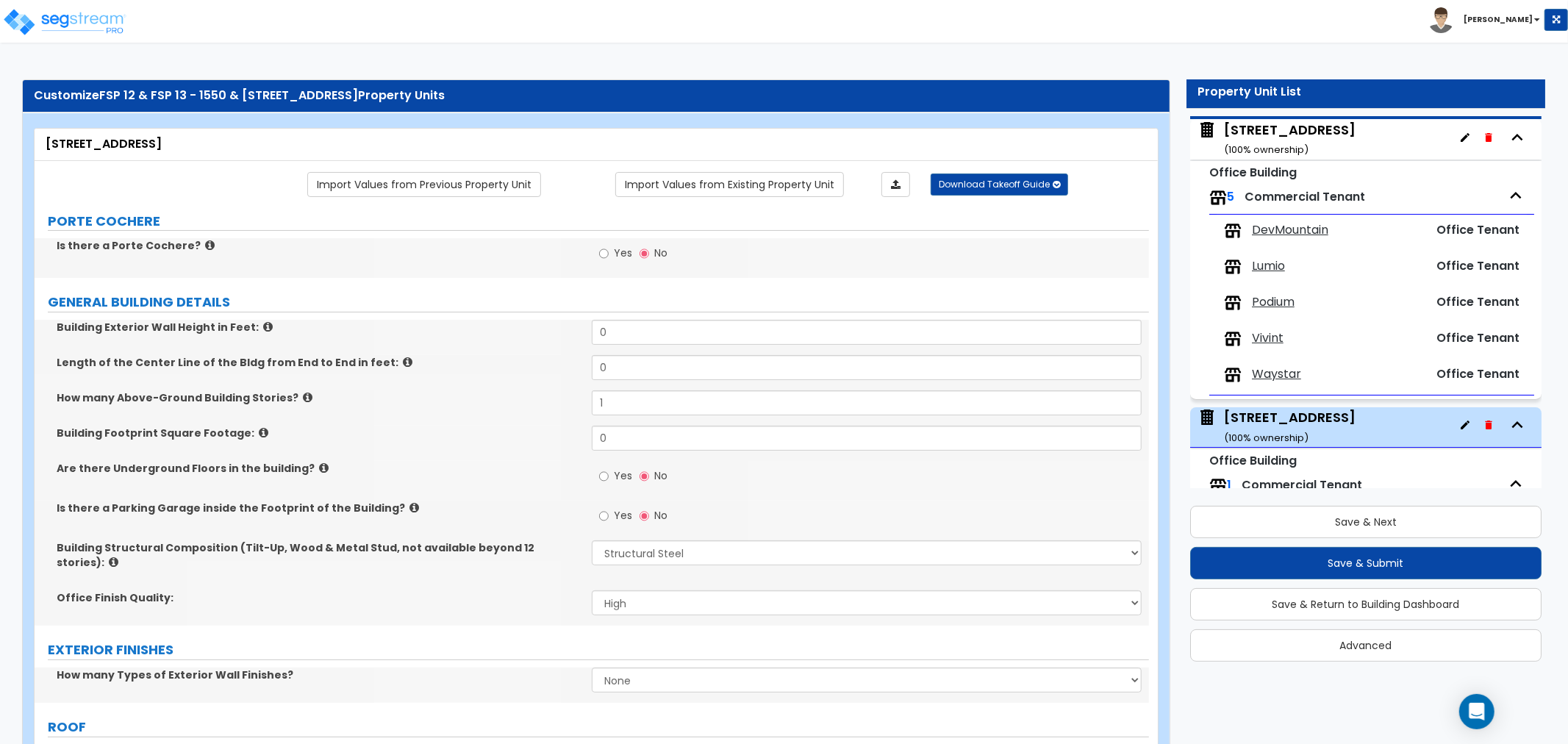
scroll to position [0, 0]
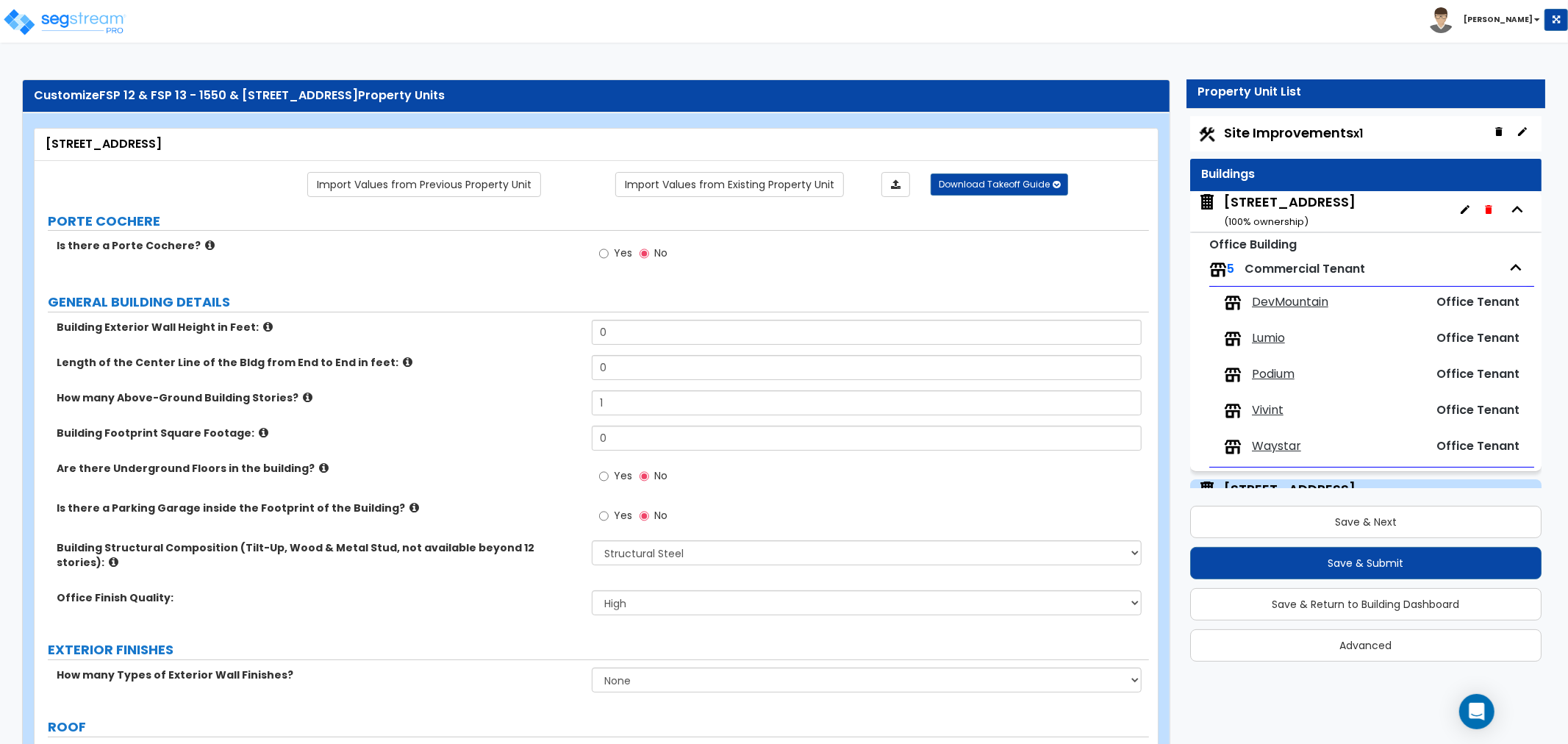
click at [1281, 126] on span "Site Improvements x1" at bounding box center [1293, 132] width 139 height 18
select select "2"
select select "1"
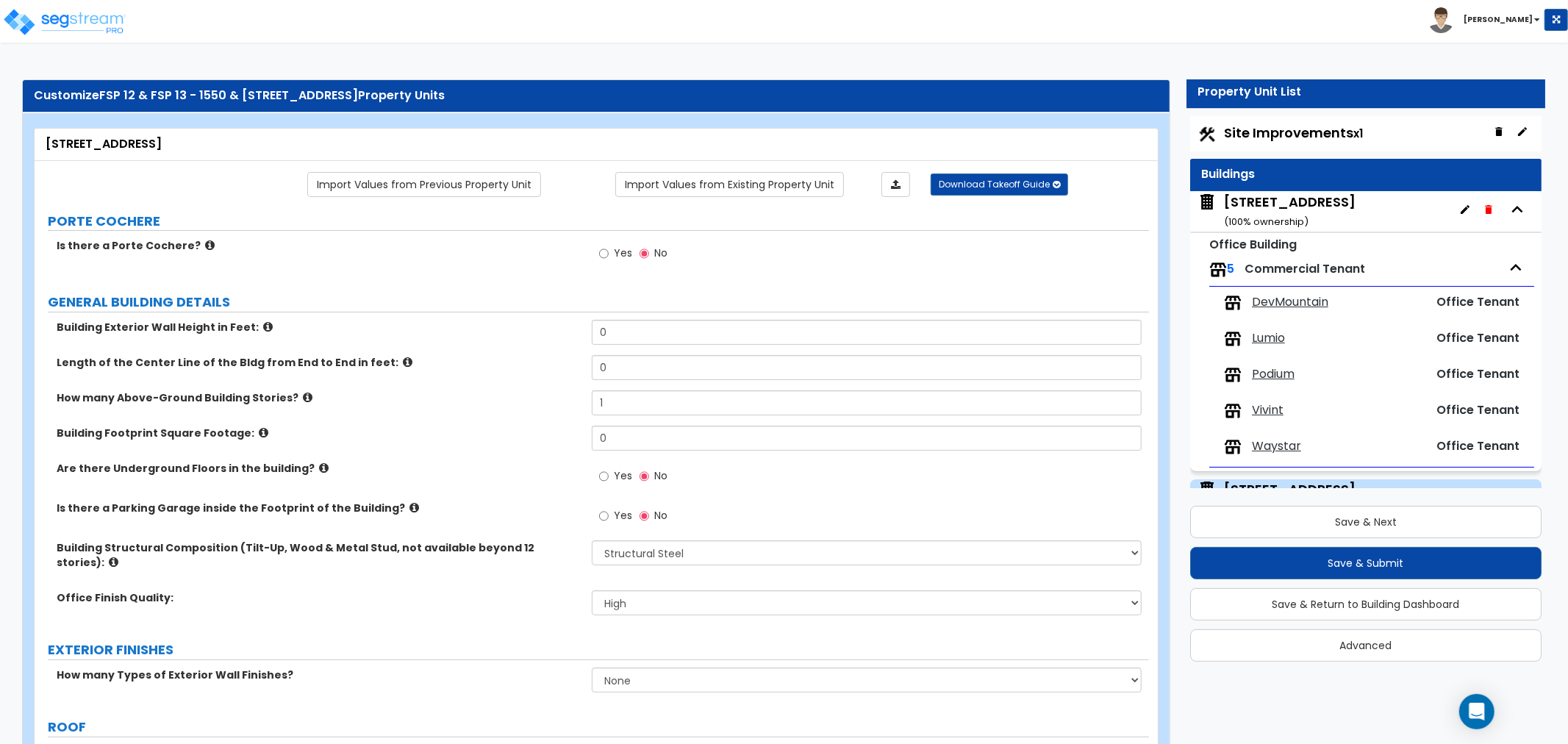
select select "2"
select select "4"
select select "2"
select select "1"
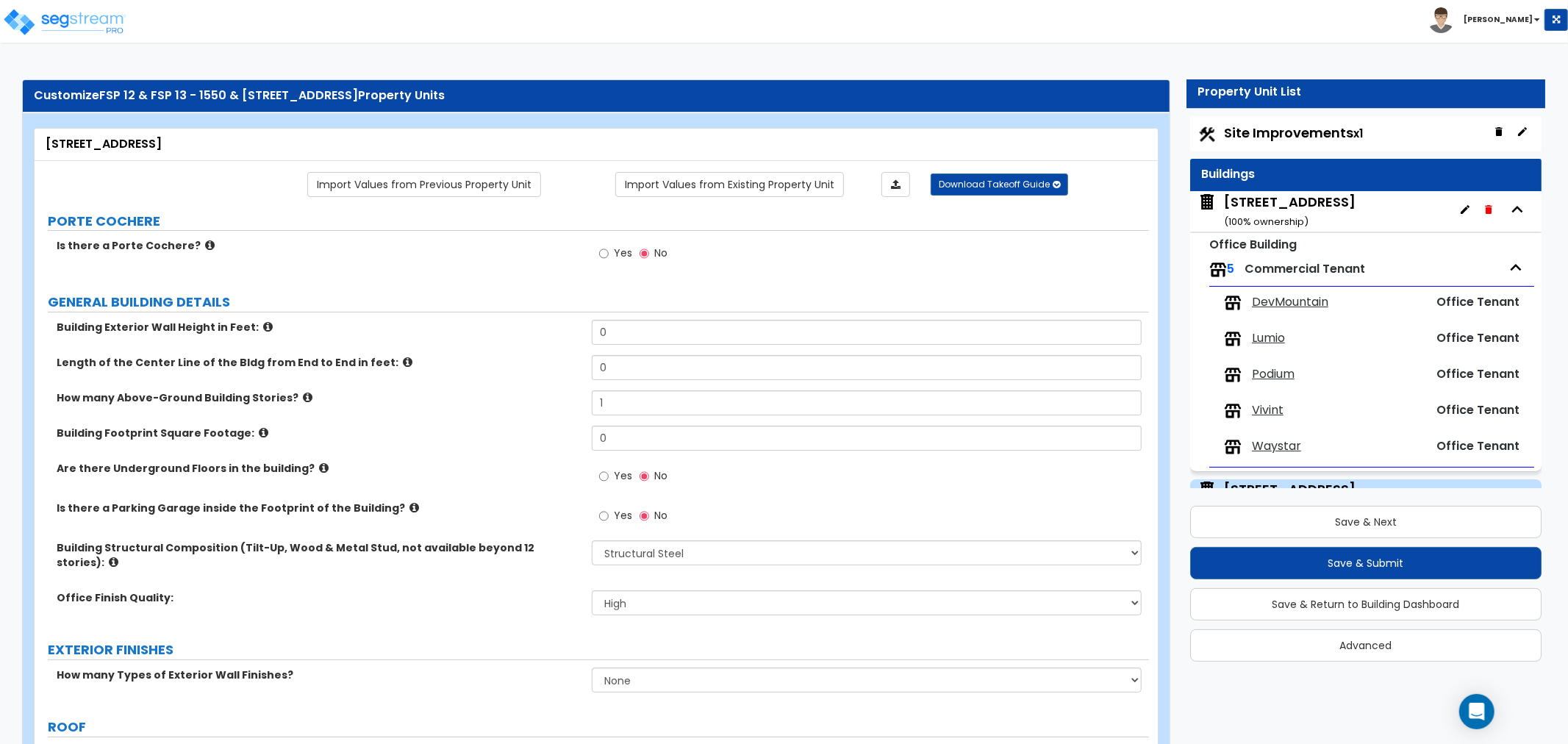
select select "1"
select select "2"
select select "1"
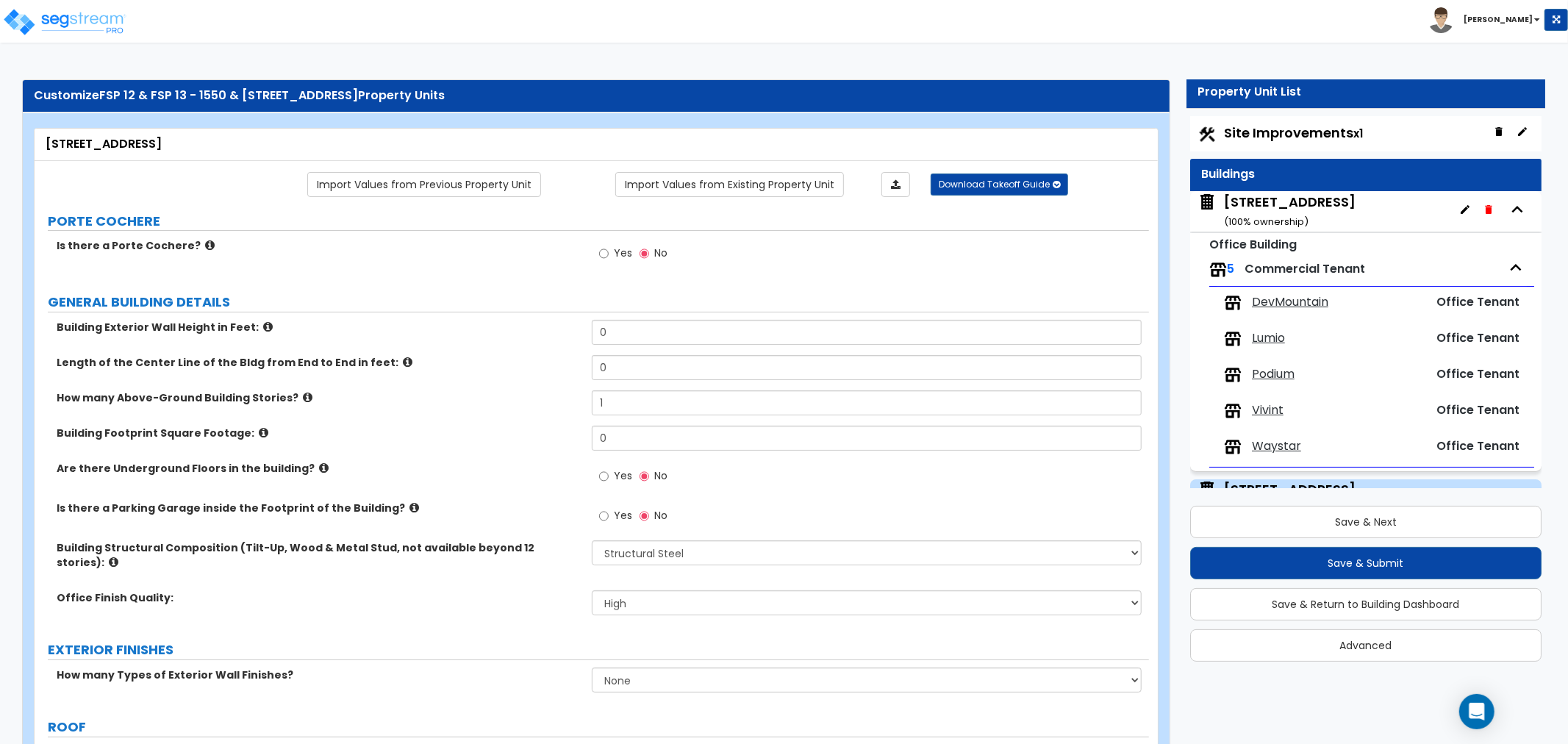
select select "1"
select select "7"
select select "1"
select select "4"
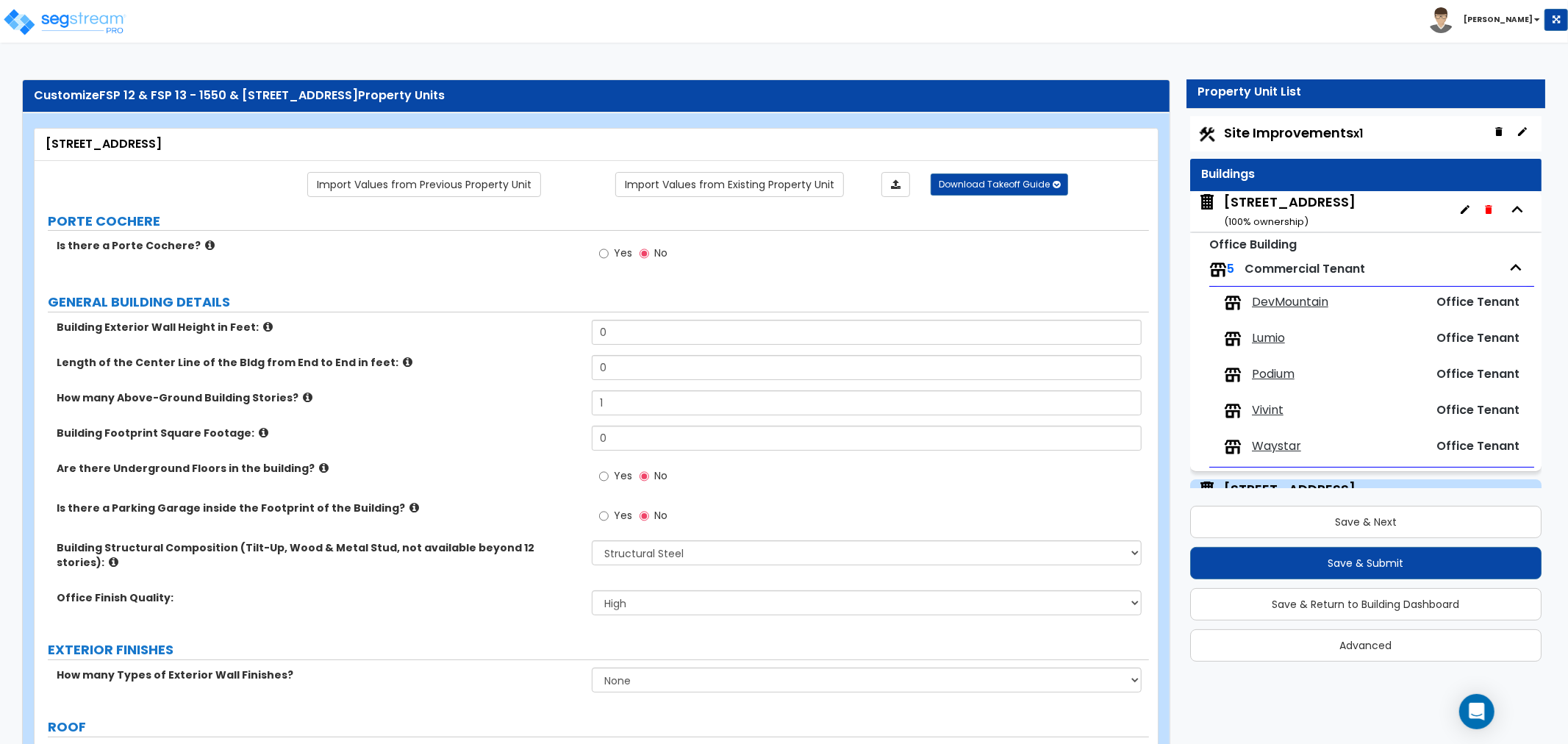
select select "2"
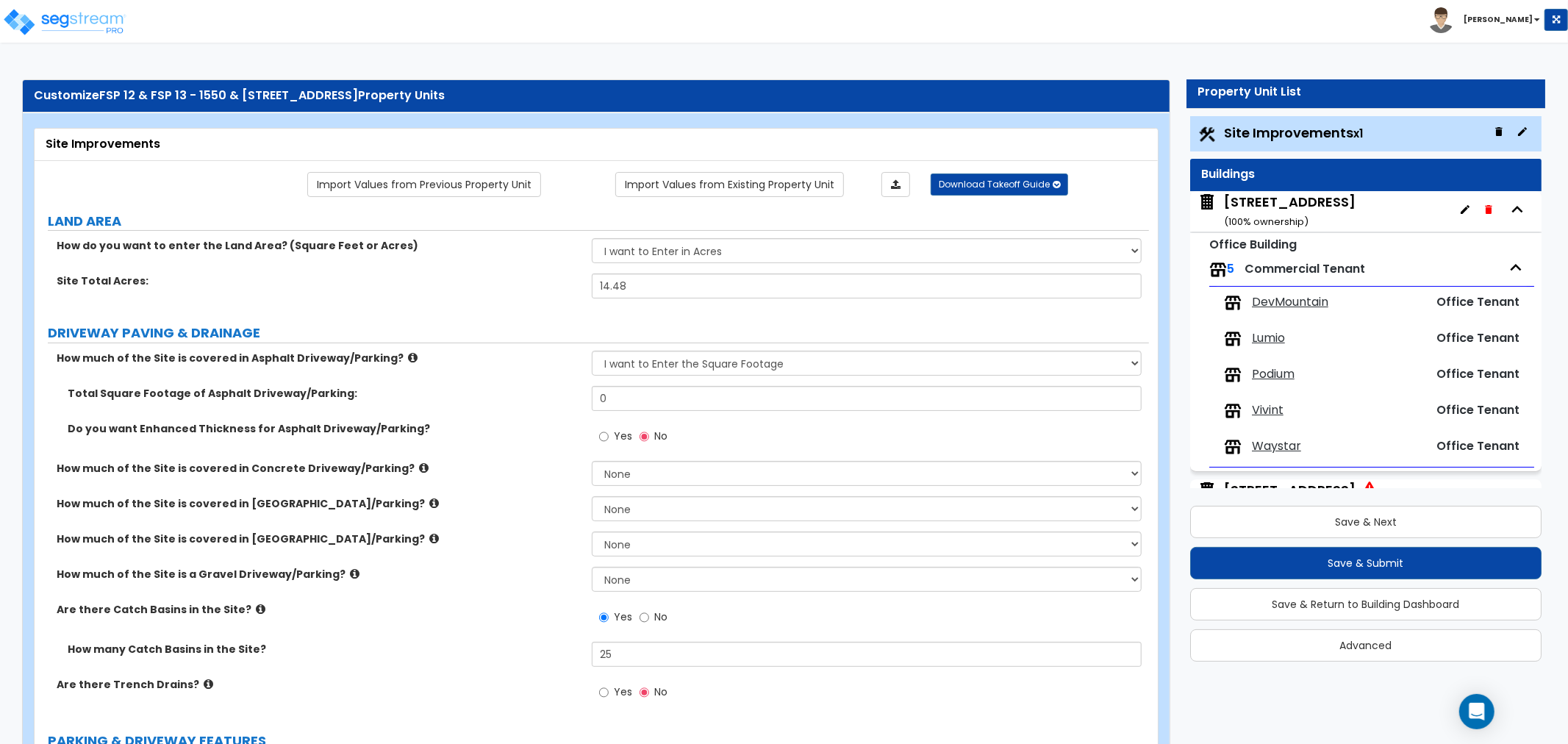
click at [516, 379] on div "How much of the Site is covered in Asphalt Driveway/Parking? None I want to Ent…" at bounding box center [592, 368] width 1114 height 35
click at [523, 389] on label "Total Square Footage of Asphalt Driveway/Parking:" at bounding box center [324, 394] width 513 height 15
click at [474, 471] on label "How much of the Site is covered in Concrete Driveway/Parking?" at bounding box center [319, 469] width 524 height 15
click at [475, 474] on label "How much of the Site is covered in Concrete Driveway/Parking?" at bounding box center [319, 469] width 524 height 15
click at [479, 475] on label "How much of the Site is covered in Concrete Driveway/Parking?" at bounding box center [319, 469] width 524 height 15
